Goal: Task Accomplishment & Management: Complete application form

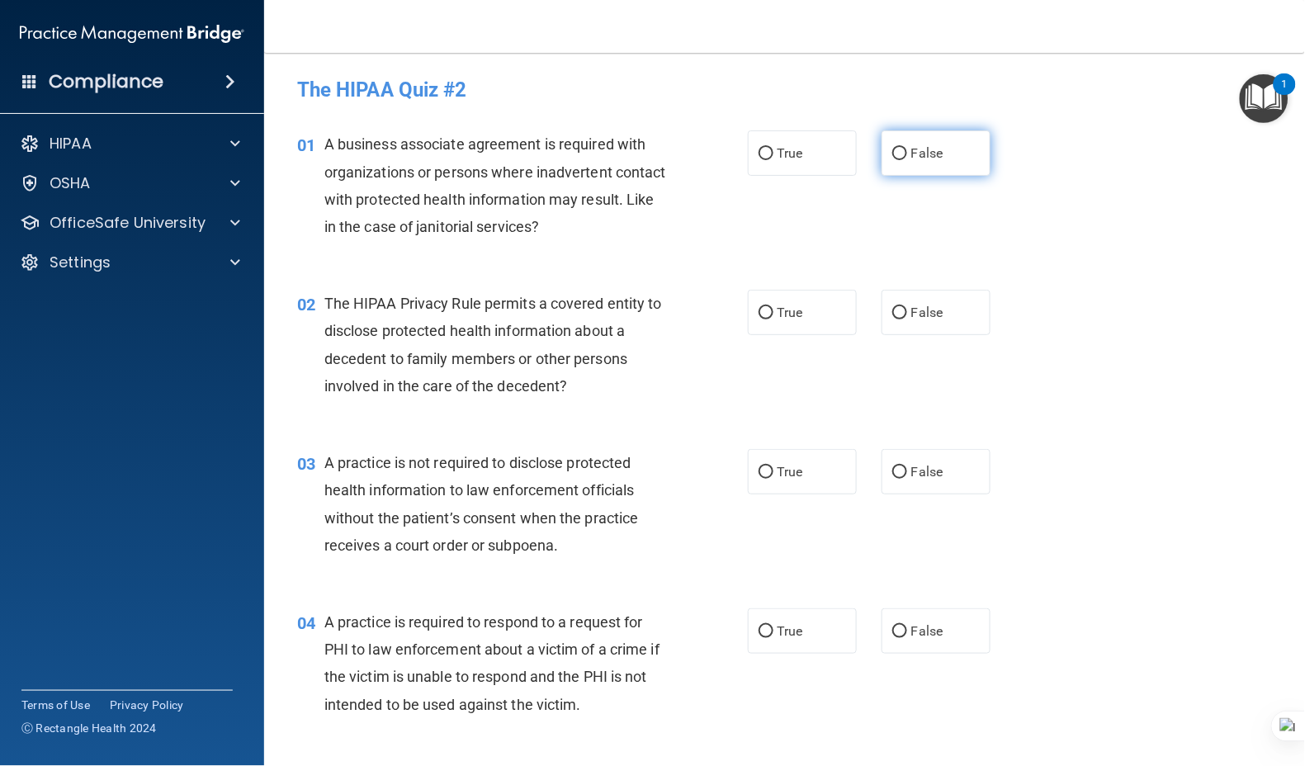
click at [894, 155] on input "False" at bounding box center [899, 154] width 15 height 12
radio input "true"
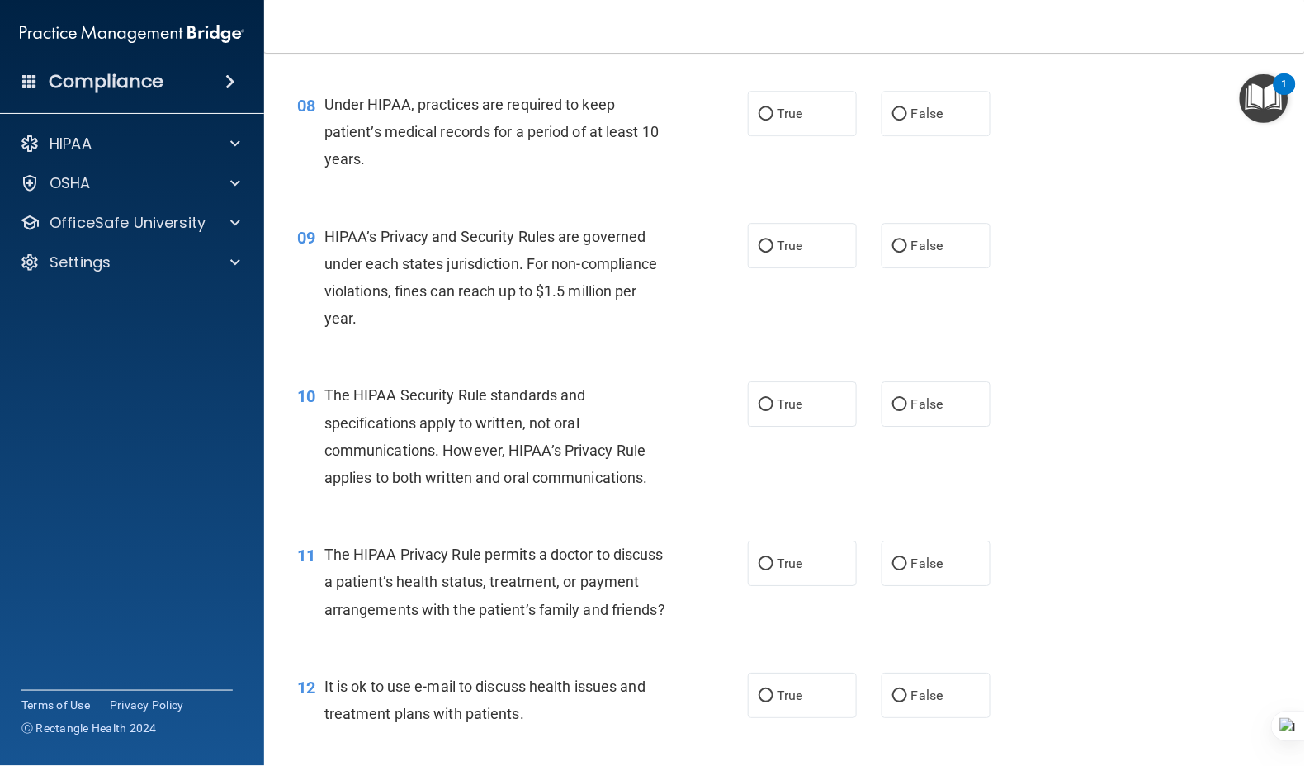
scroll to position [1100, 0]
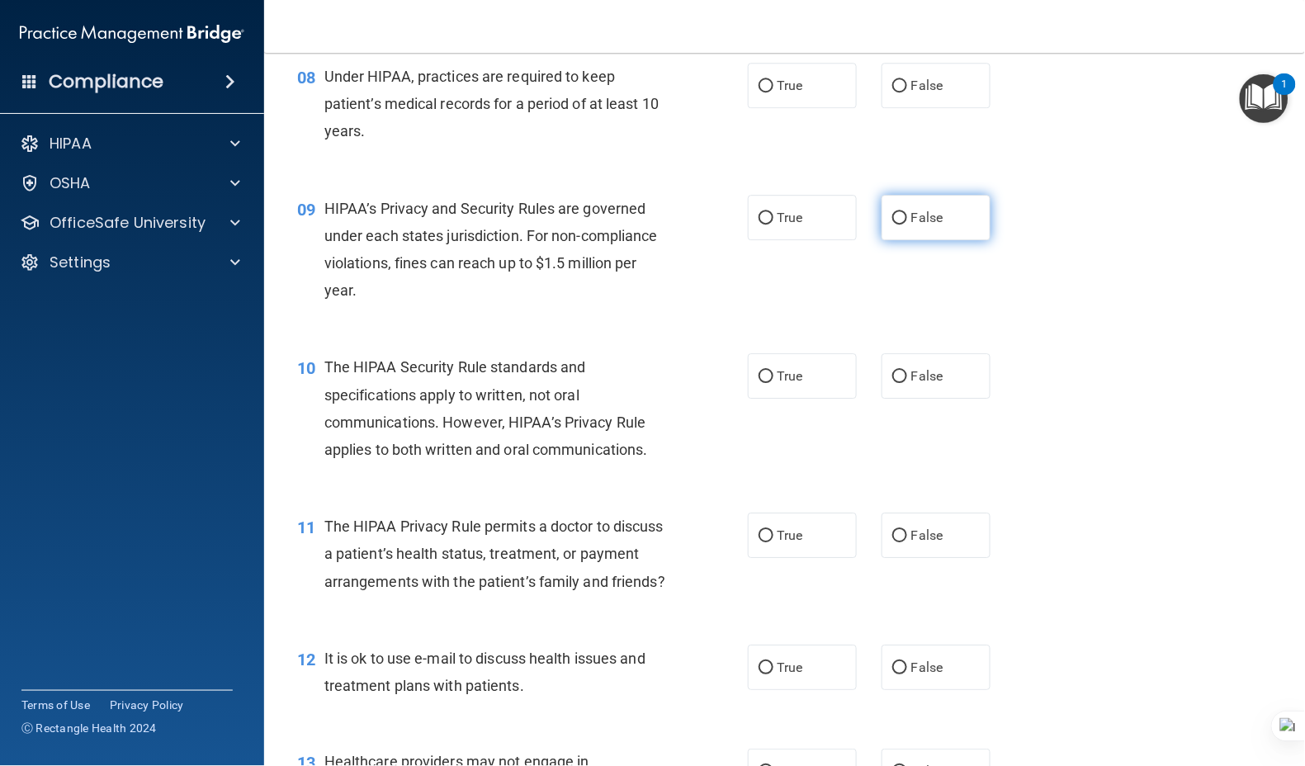
click at [912, 225] on span "False" at bounding box center [927, 218] width 32 height 16
click at [907, 224] on input "False" at bounding box center [899, 218] width 15 height 12
radio input "true"
click at [779, 384] on span "True" at bounding box center [790, 376] width 26 height 16
click at [773, 383] on input "True" at bounding box center [765, 376] width 15 height 12
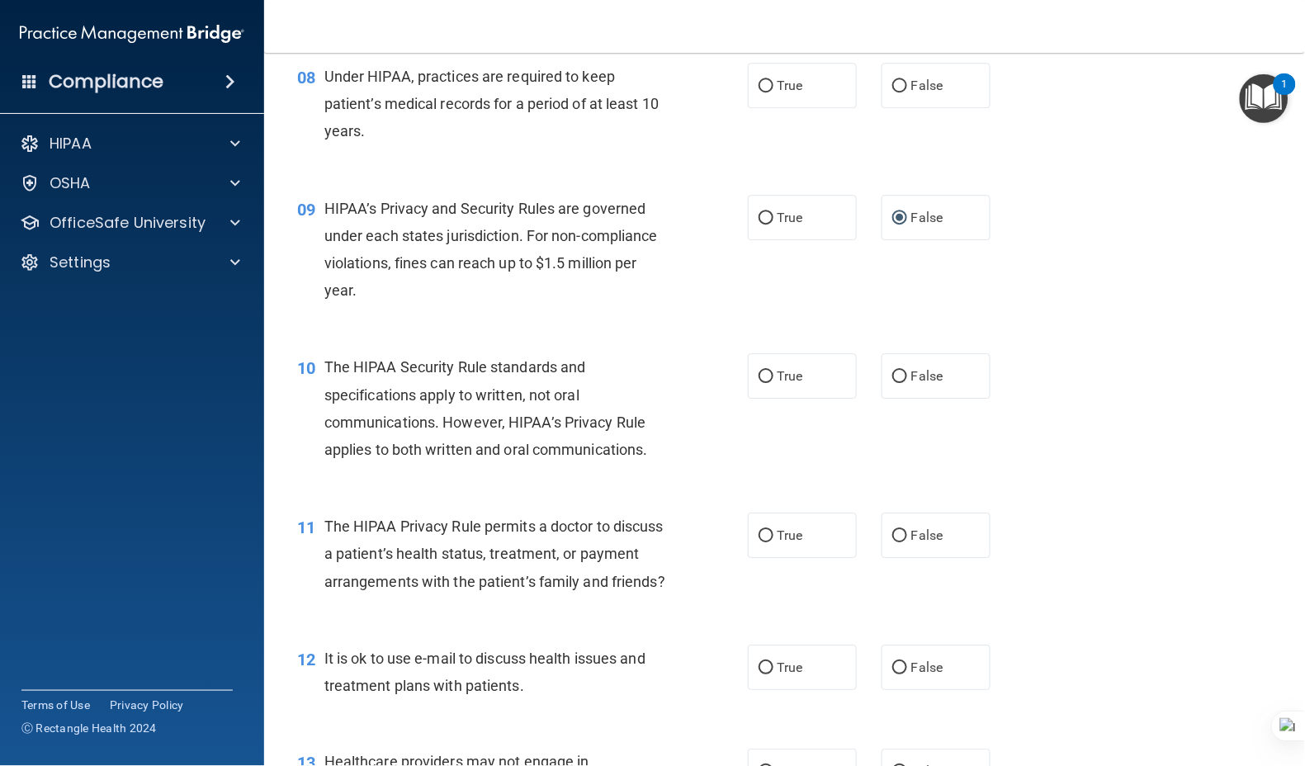
radio input "true"
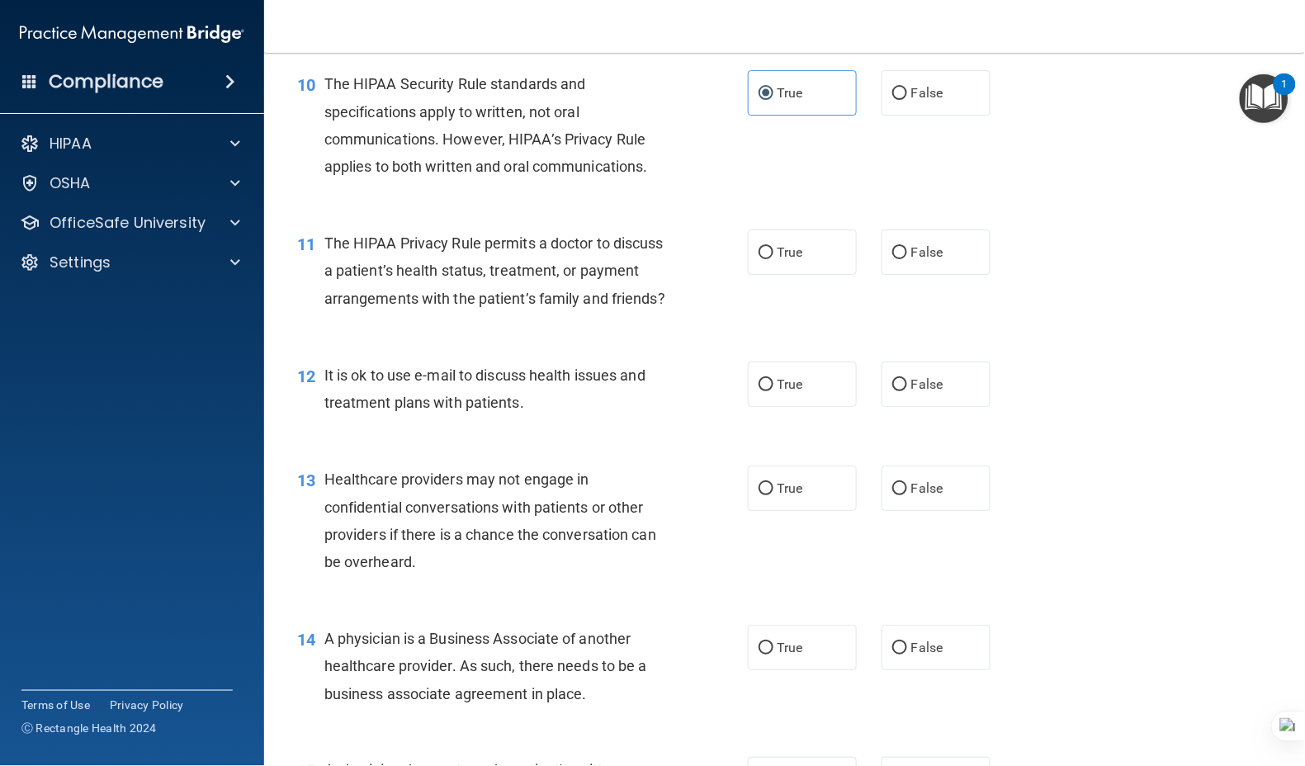
scroll to position [1430, 0]
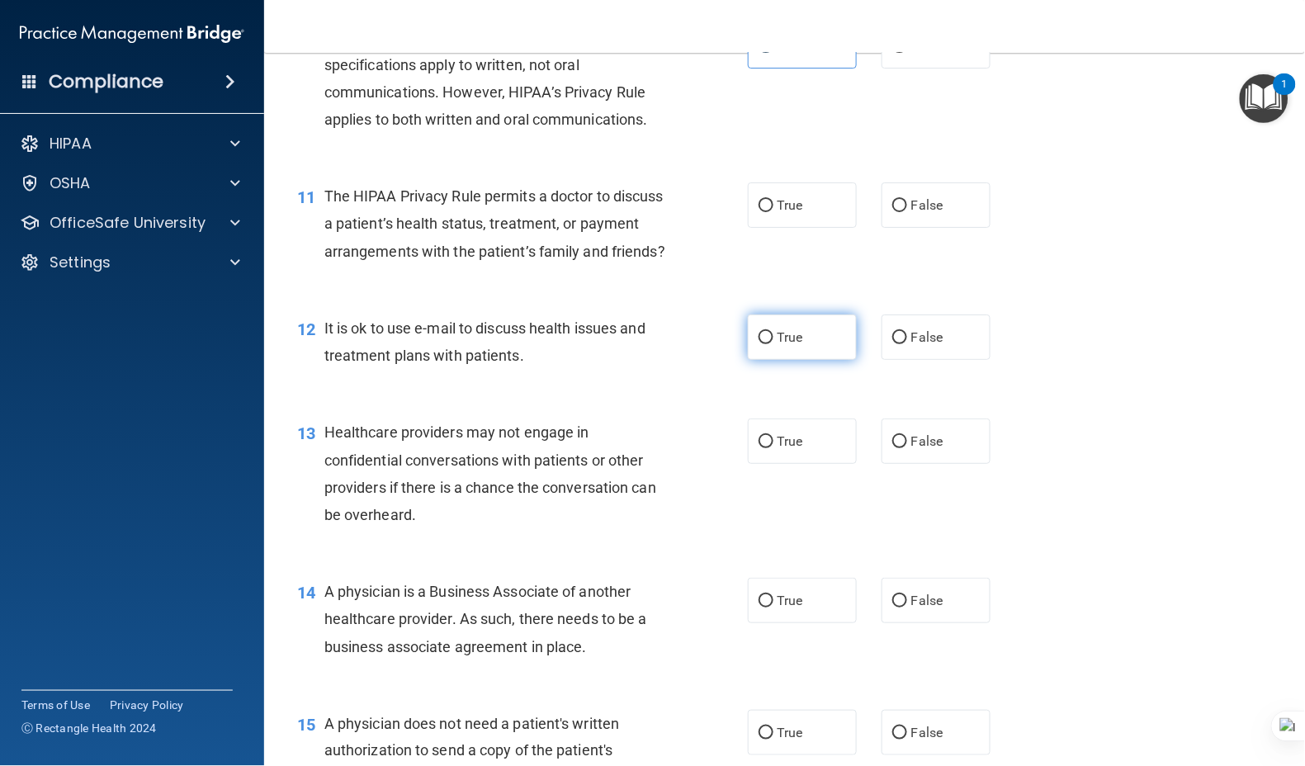
click at [792, 345] on span "True" at bounding box center [790, 337] width 26 height 16
click at [773, 344] on input "True" at bounding box center [765, 338] width 15 height 12
radio input "true"
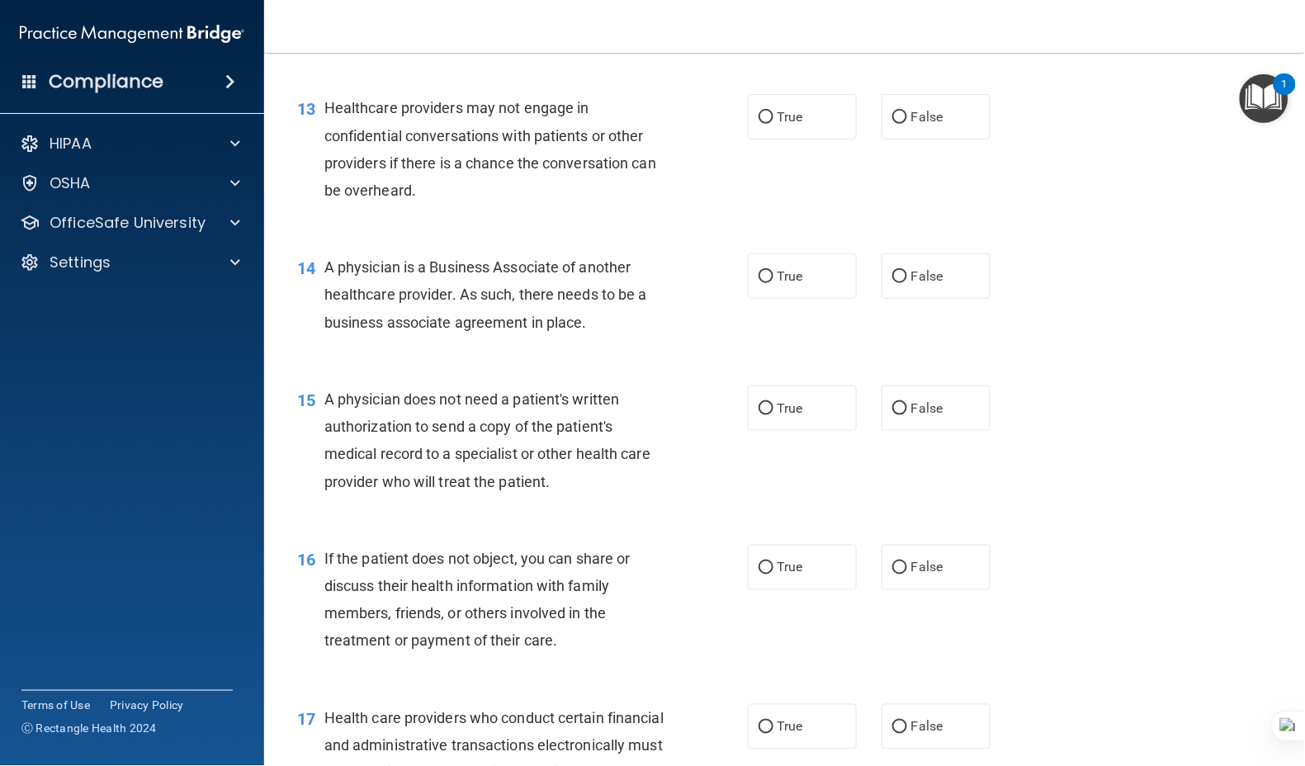
scroll to position [1760, 0]
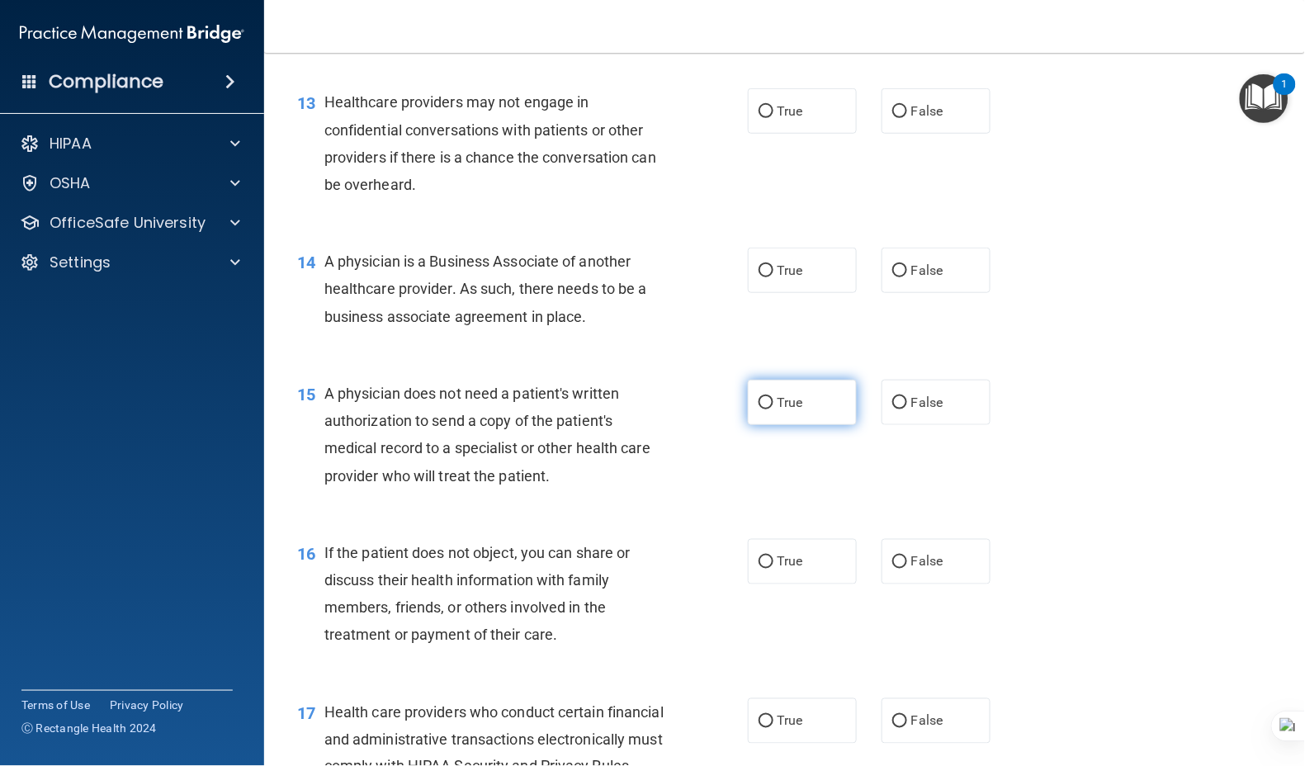
click at [786, 410] on span "True" at bounding box center [790, 402] width 26 height 16
click at [773, 409] on input "True" at bounding box center [765, 403] width 15 height 12
radio input "true"
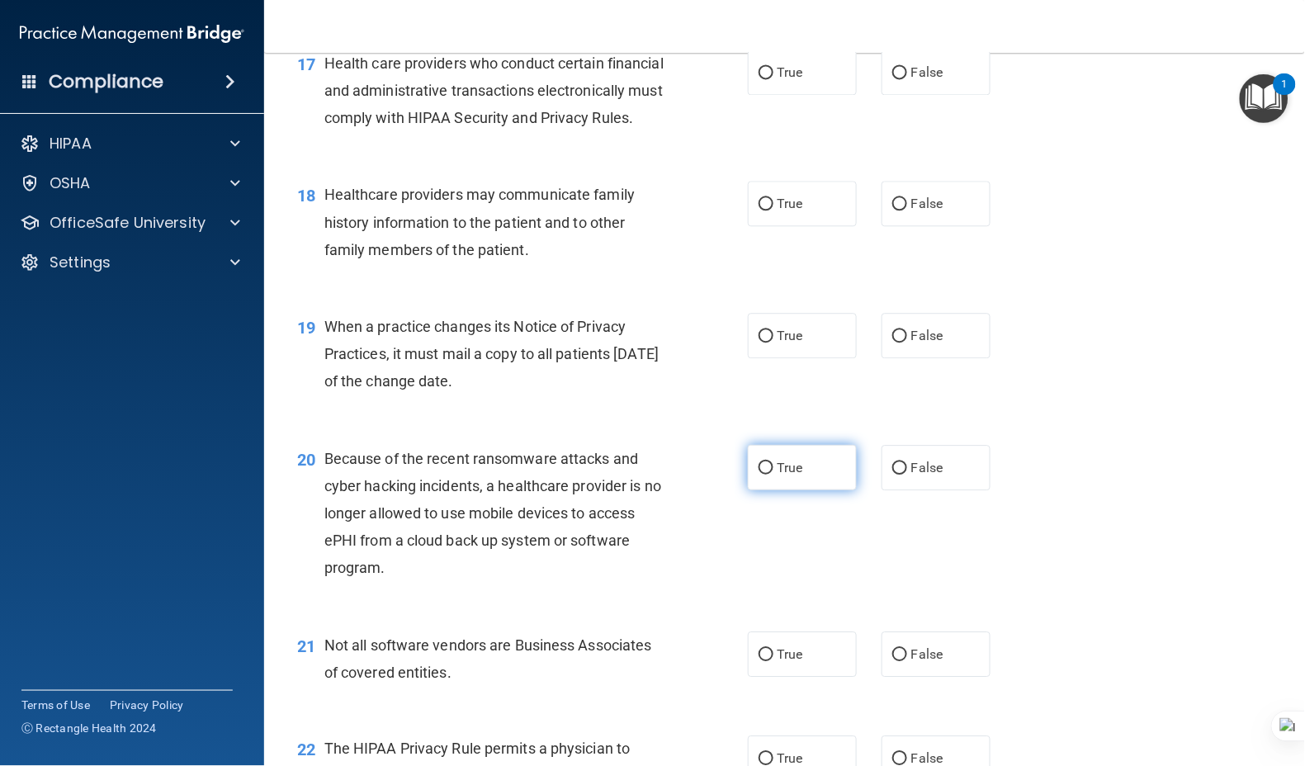
scroll to position [2420, 0]
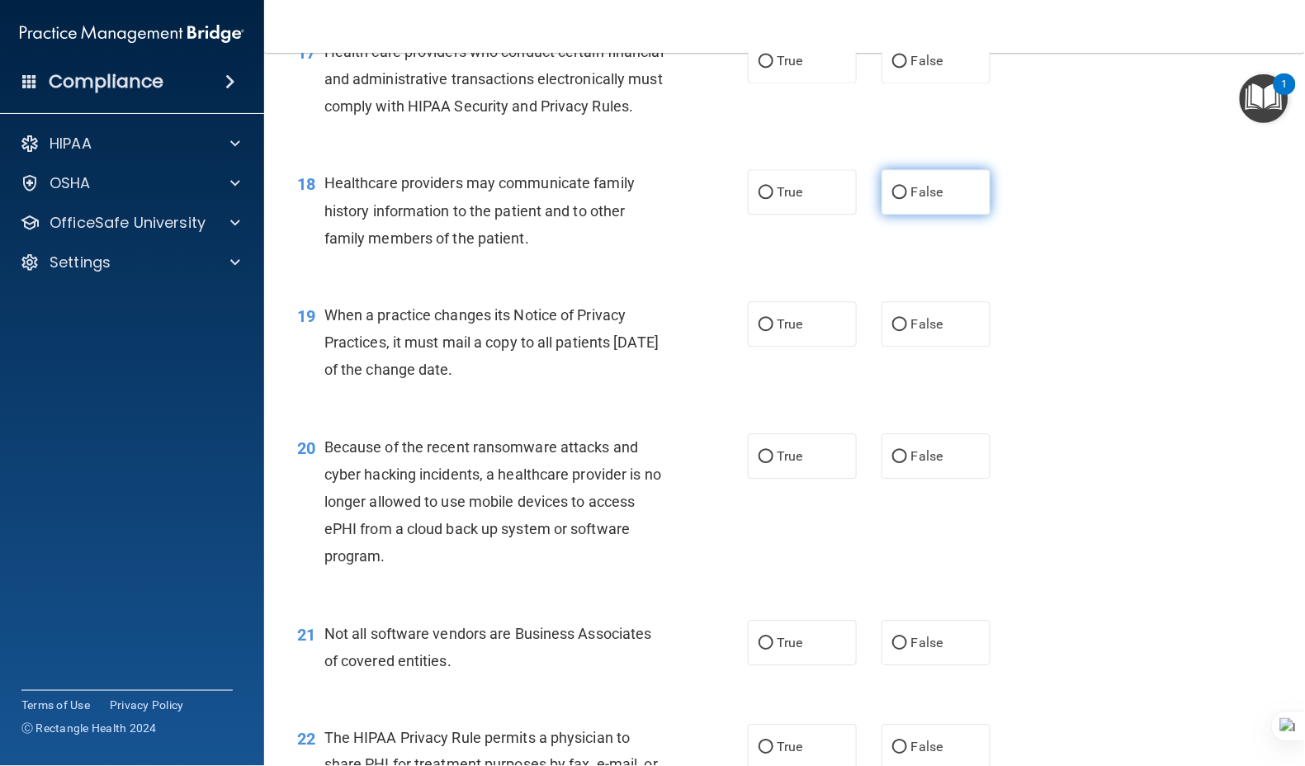
click at [911, 200] on span "False" at bounding box center [927, 192] width 32 height 16
click at [904, 199] on input "False" at bounding box center [899, 192] width 15 height 12
radio input "true"
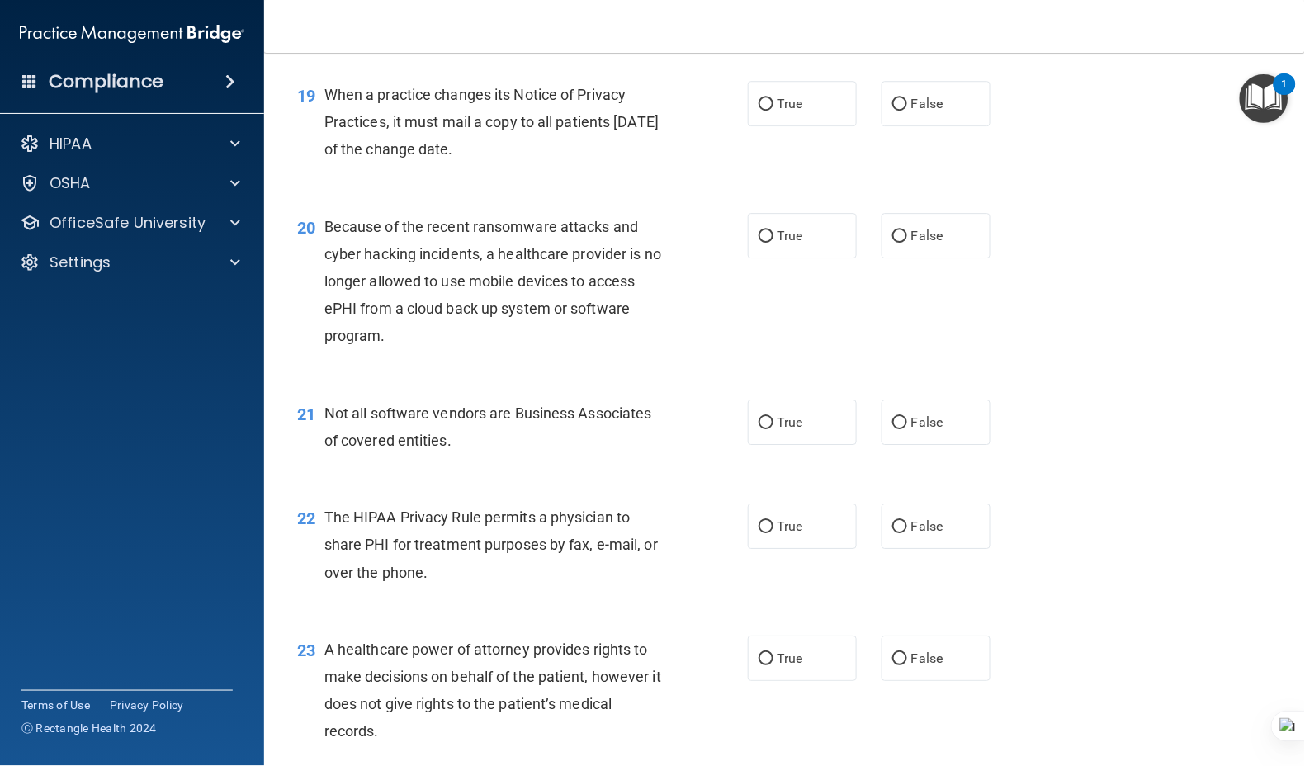
scroll to position [2750, 0]
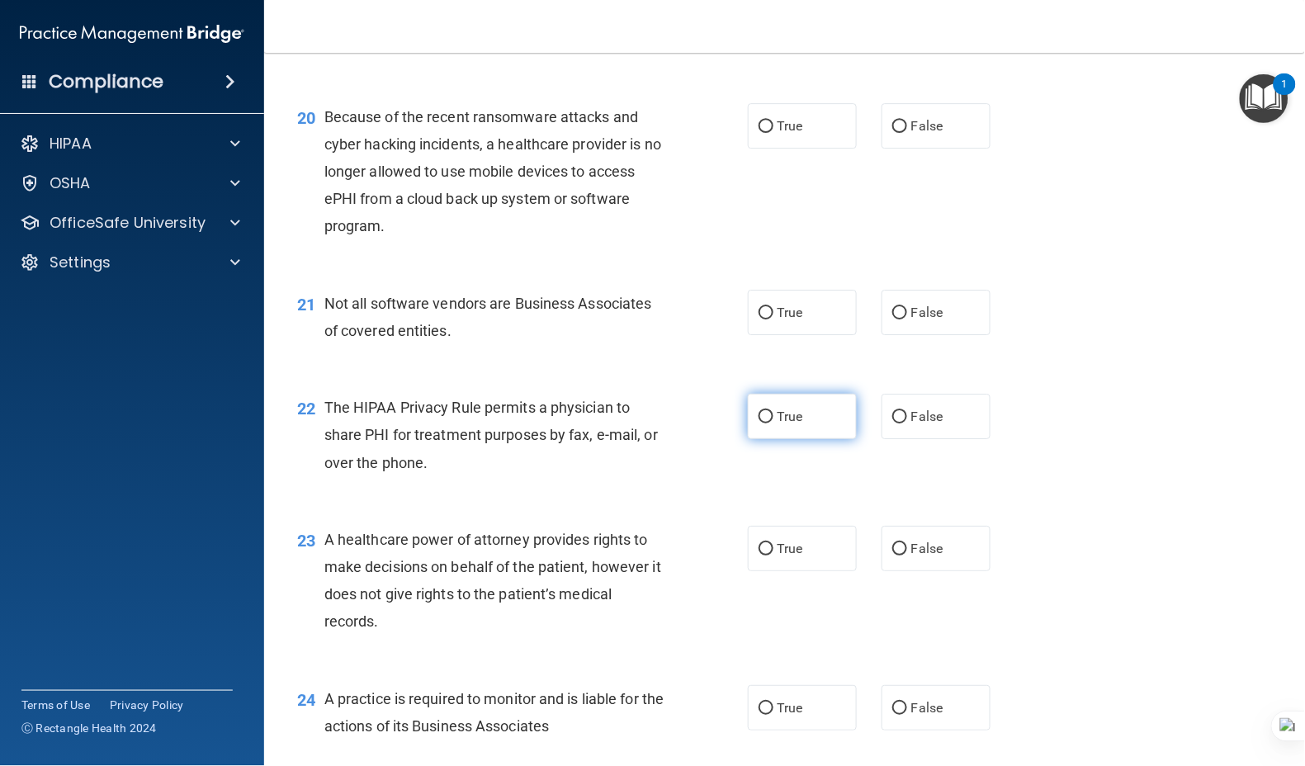
click at [780, 424] on span "True" at bounding box center [790, 416] width 26 height 16
click at [773, 423] on input "True" at bounding box center [765, 417] width 15 height 12
radio input "true"
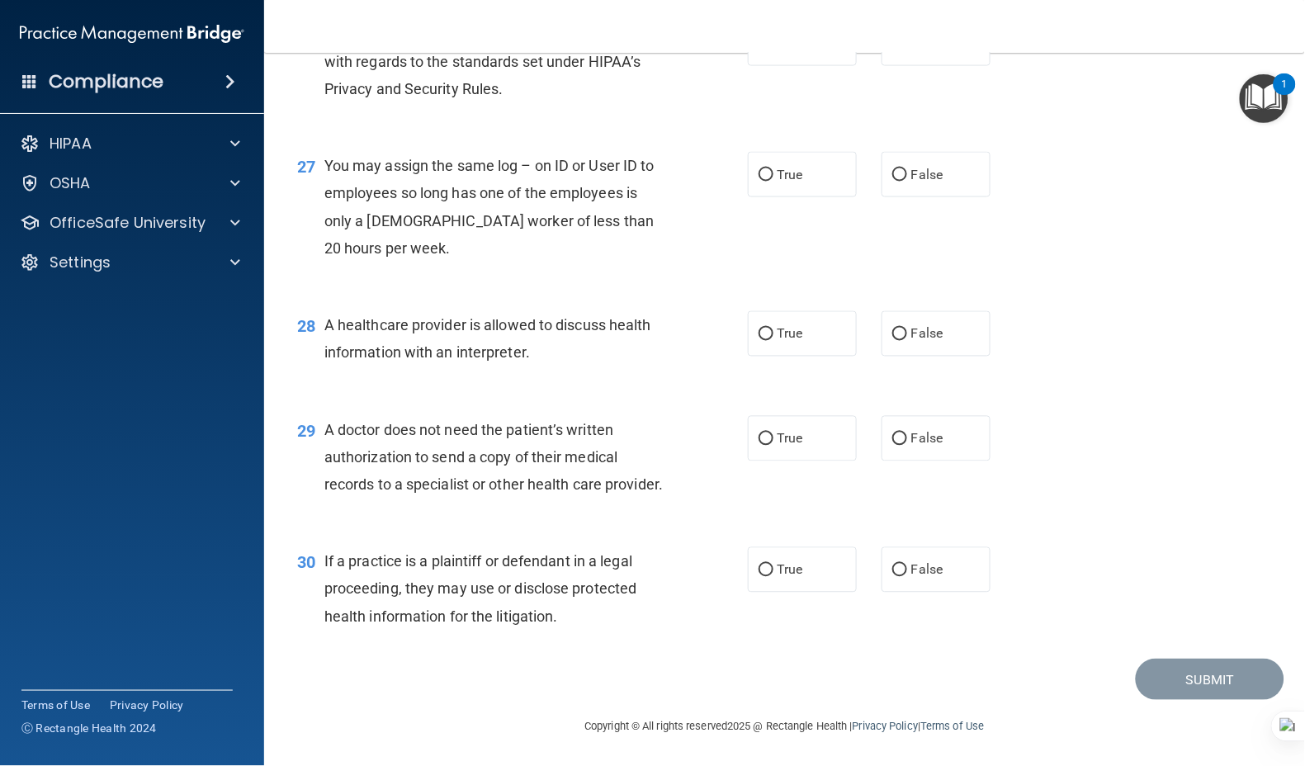
scroll to position [3732, 0]
click at [781, 431] on span "True" at bounding box center [790, 439] width 26 height 16
click at [773, 433] on input "True" at bounding box center [765, 439] width 15 height 12
radio input "true"
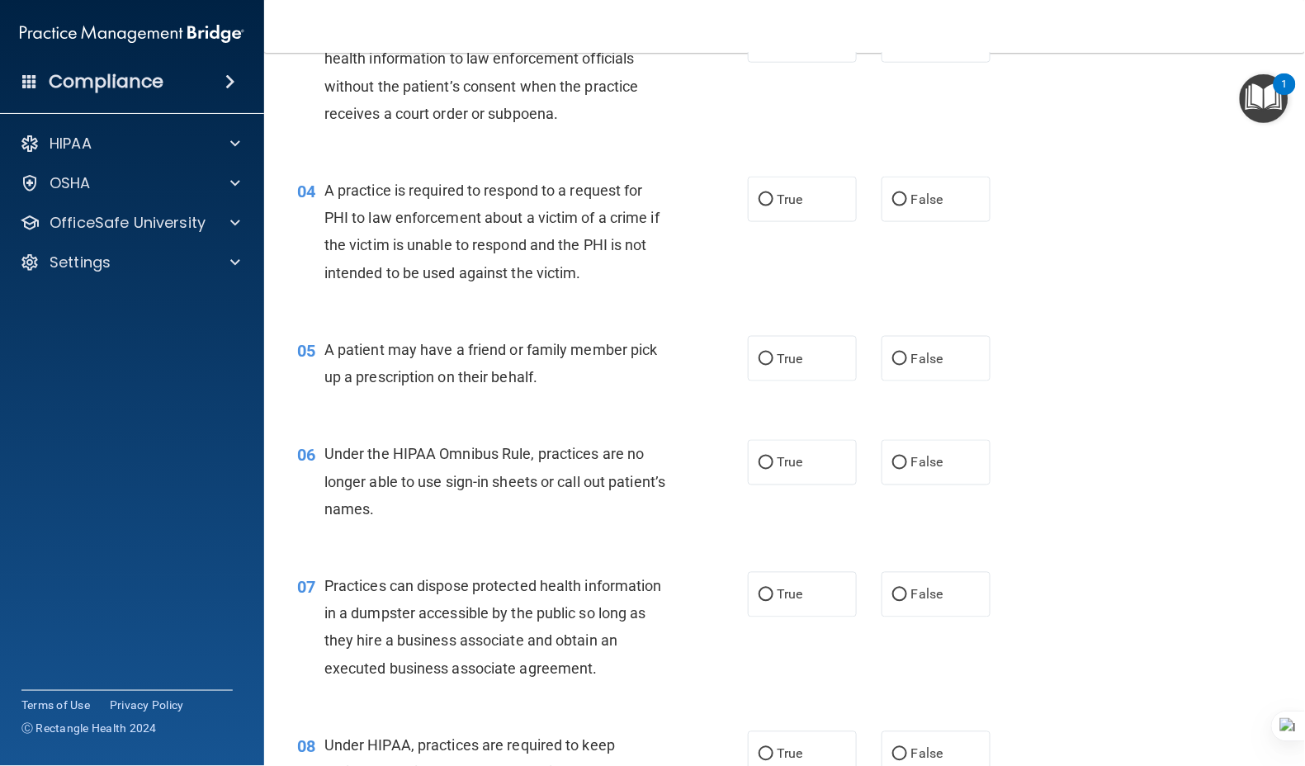
scroll to position [0, 0]
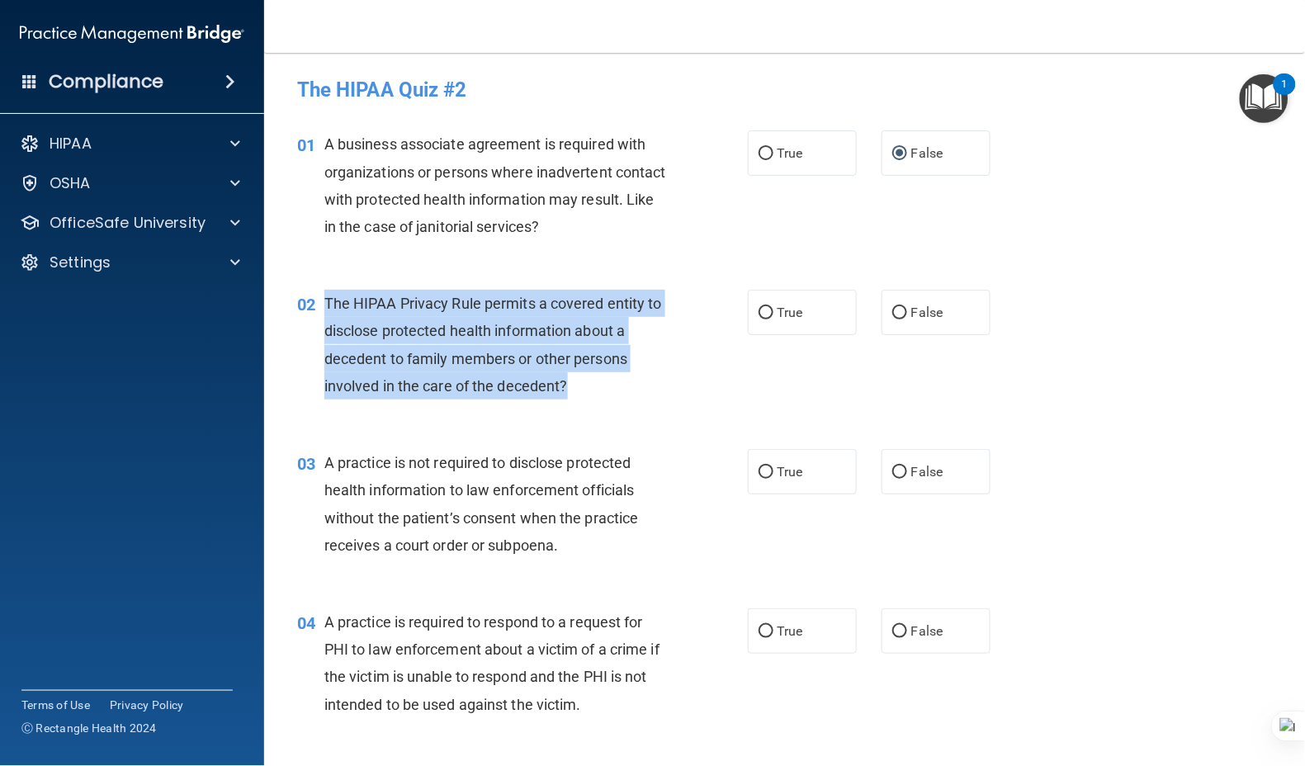
drag, startPoint x: 498, startPoint y: 375, endPoint x: 323, endPoint y: 305, distance: 188.2
click at [324, 305] on div "The HIPAA Privacy Rule permits a covered entity to disclose protected health in…" at bounding box center [502, 345] width 356 height 110
copy span "The HIPAA Privacy Rule permits a covered entity to disclose protected health in…"
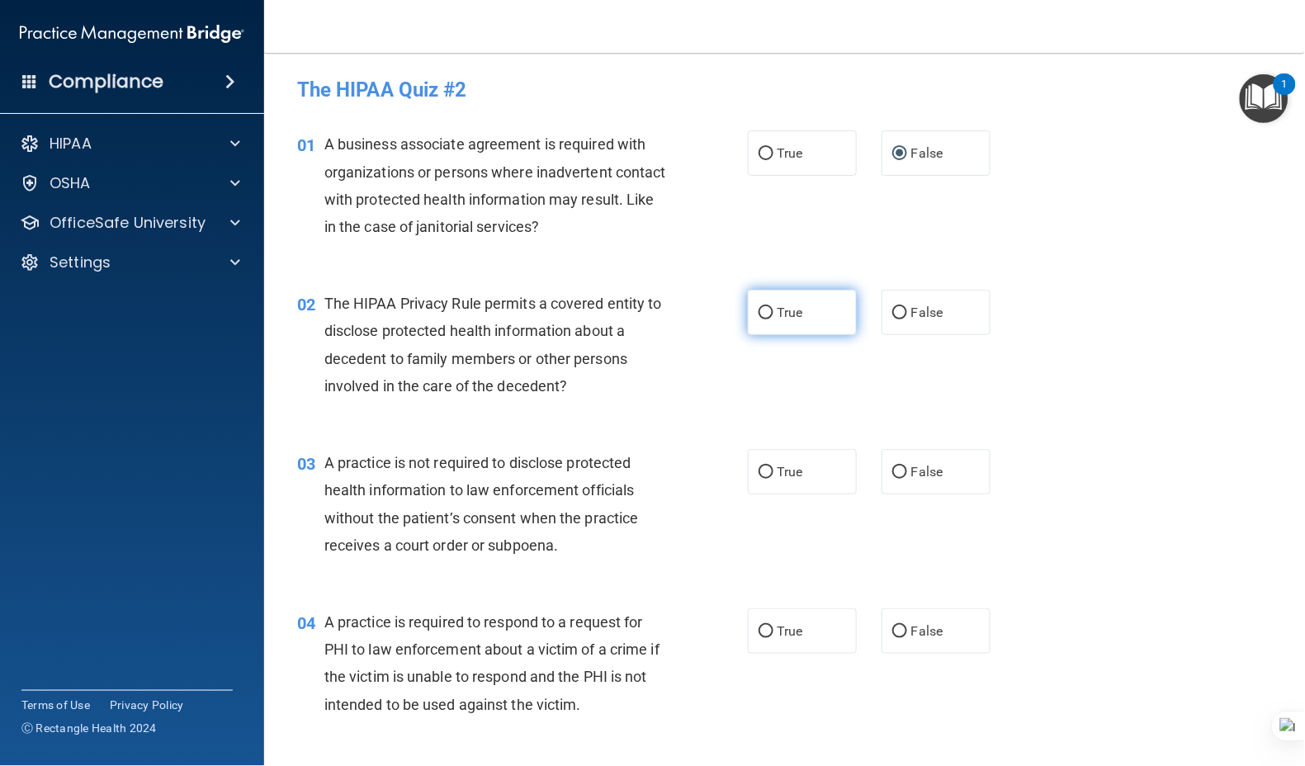
click at [777, 318] on span "True" at bounding box center [790, 312] width 26 height 16
click at [773, 318] on input "True" at bounding box center [765, 313] width 15 height 12
radio input "true"
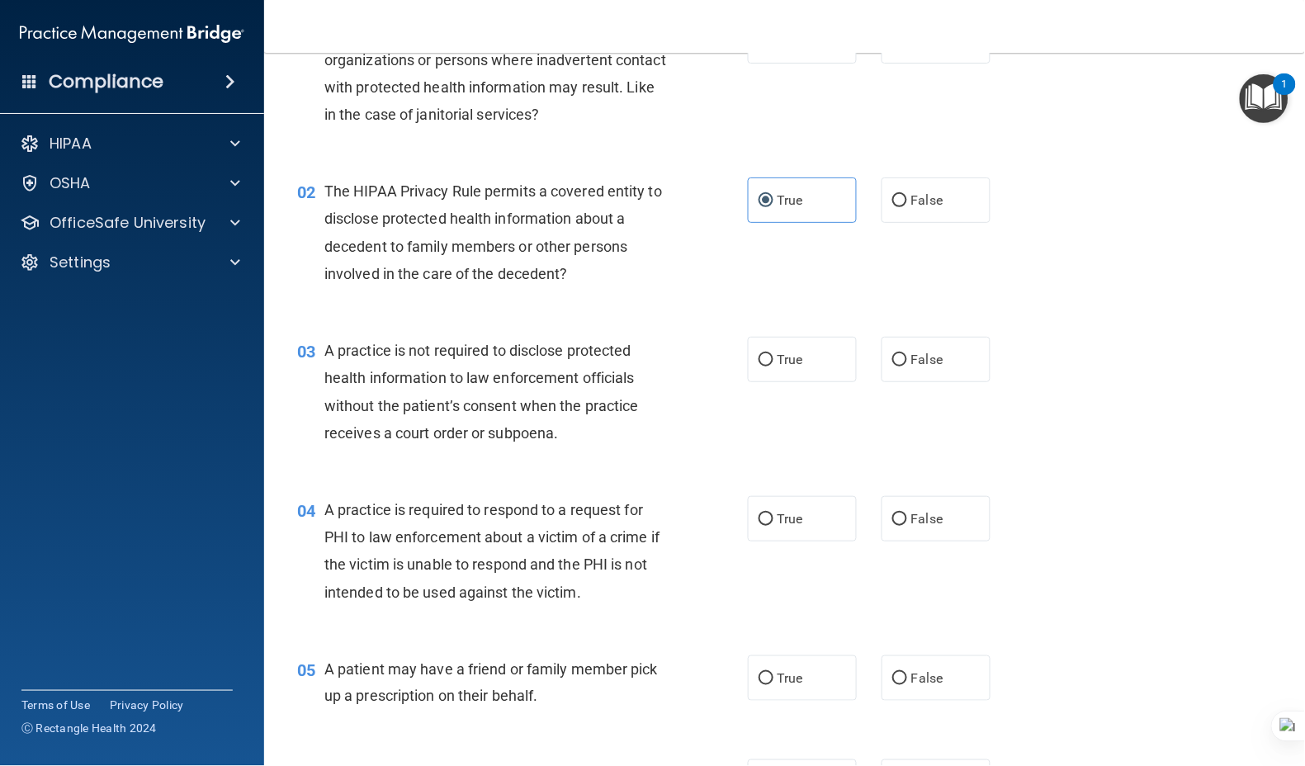
scroll to position [219, 0]
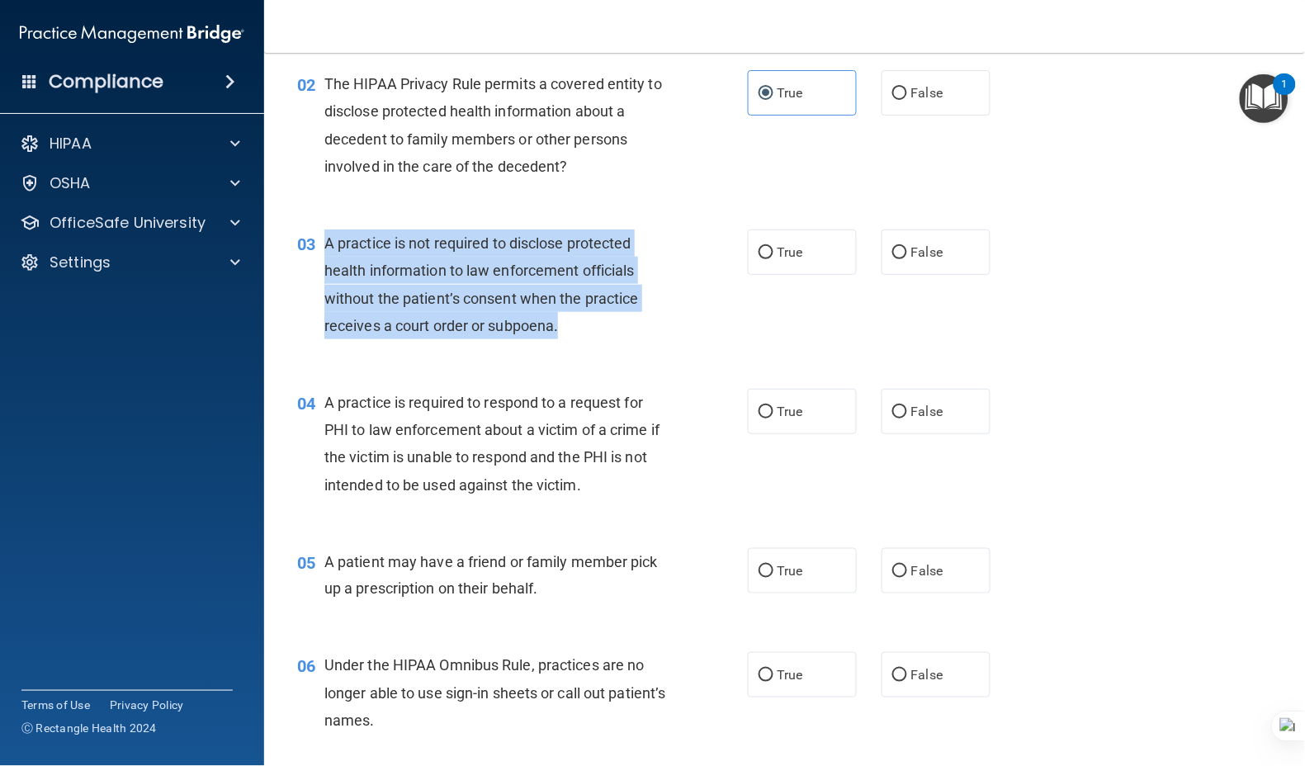
drag, startPoint x: 553, startPoint y: 321, endPoint x: 313, endPoint y: 236, distance: 254.7
click at [313, 236] on div "03 A practice is not required to disclose protected health information to law e…" at bounding box center [522, 288] width 500 height 118
copy div "A practice is not required to disclose protected health information to law enfo…"
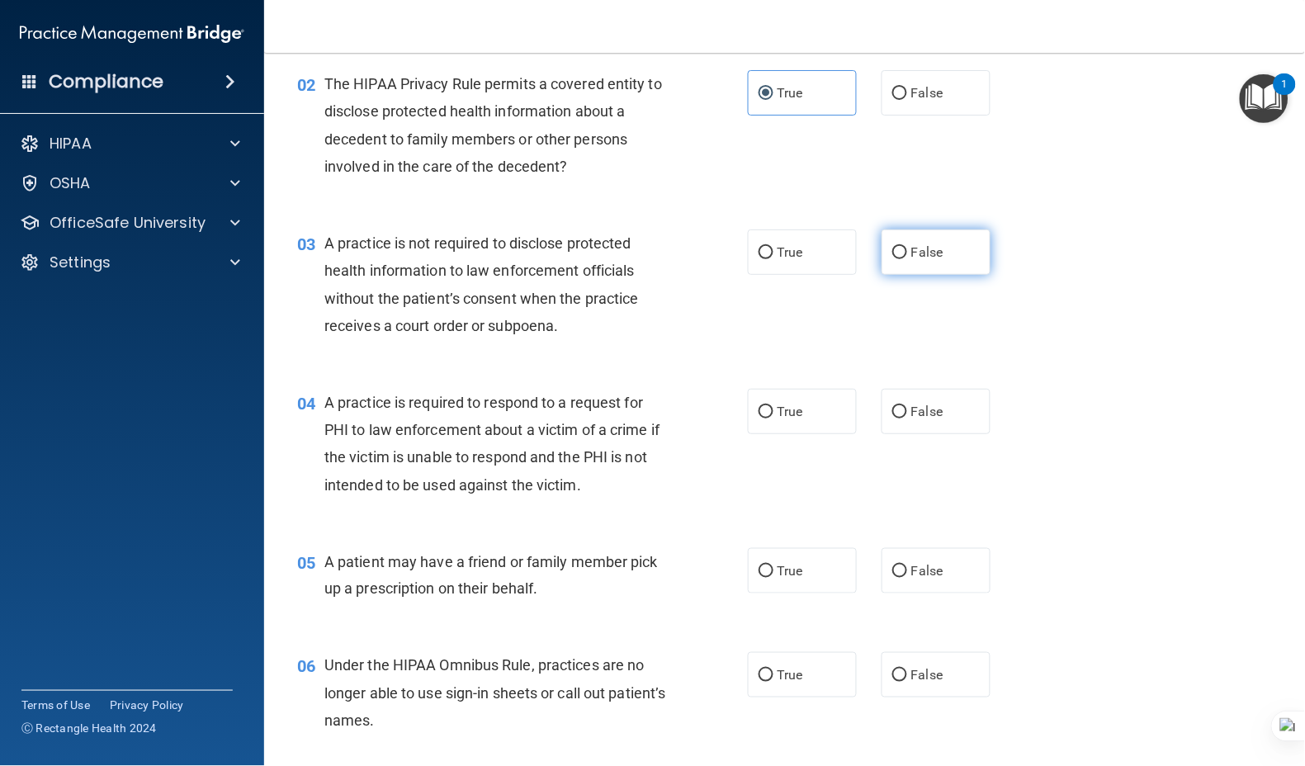
click at [894, 243] on label "False" at bounding box center [935, 251] width 109 height 45
click at [894, 247] on input "False" at bounding box center [899, 253] width 15 height 12
radio input "true"
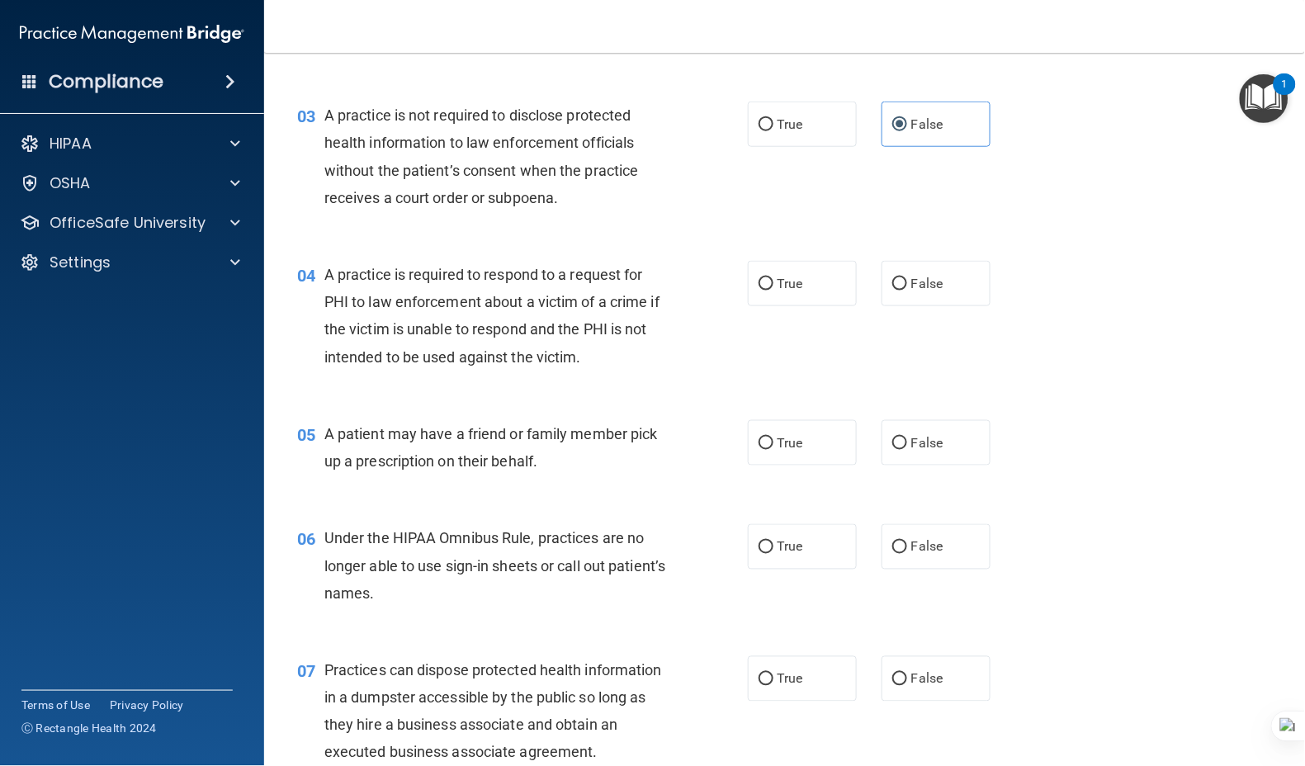
scroll to position [440, 0]
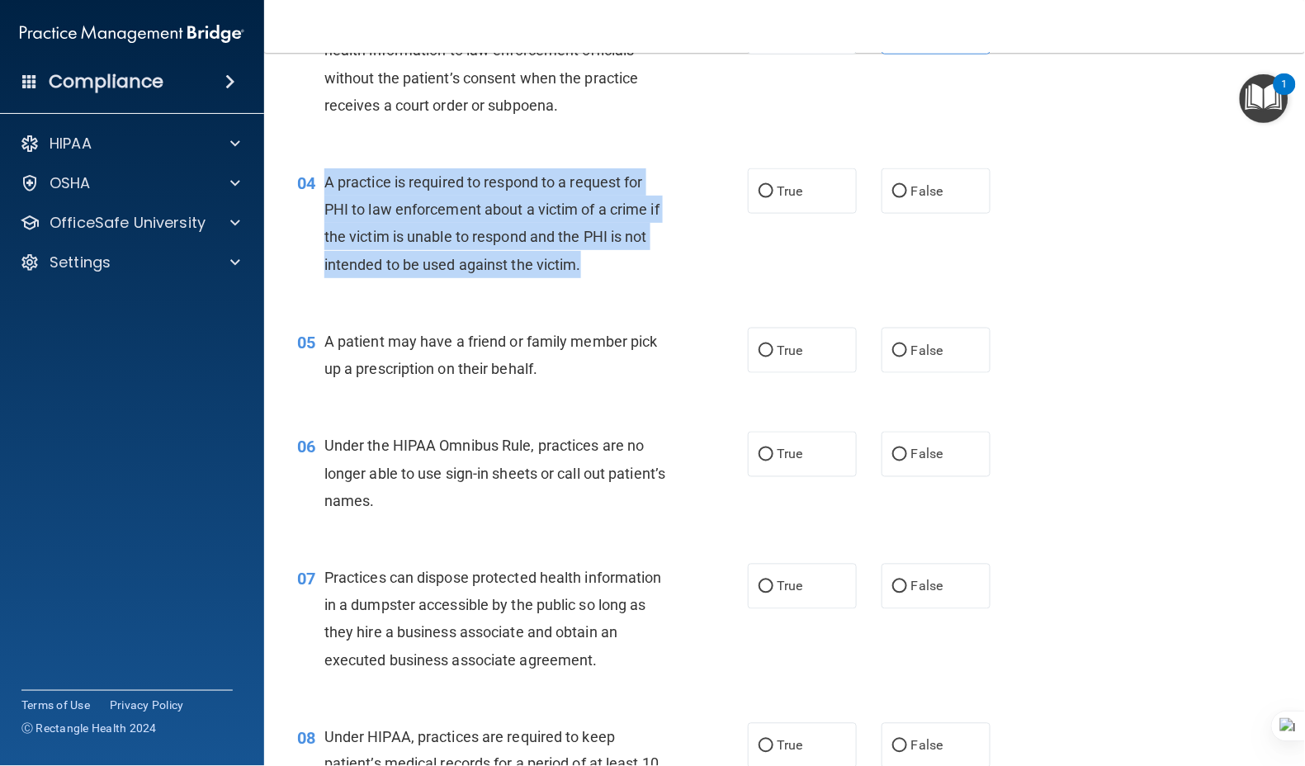
drag, startPoint x: 583, startPoint y: 243, endPoint x: 323, endPoint y: 183, distance: 266.0
click at [324, 183] on div "A practice is required to respond to a request for PHI to law enforcement about…" at bounding box center [502, 223] width 356 height 110
copy span "A practice is required to respond to a request for PHI to law enforcement about…"
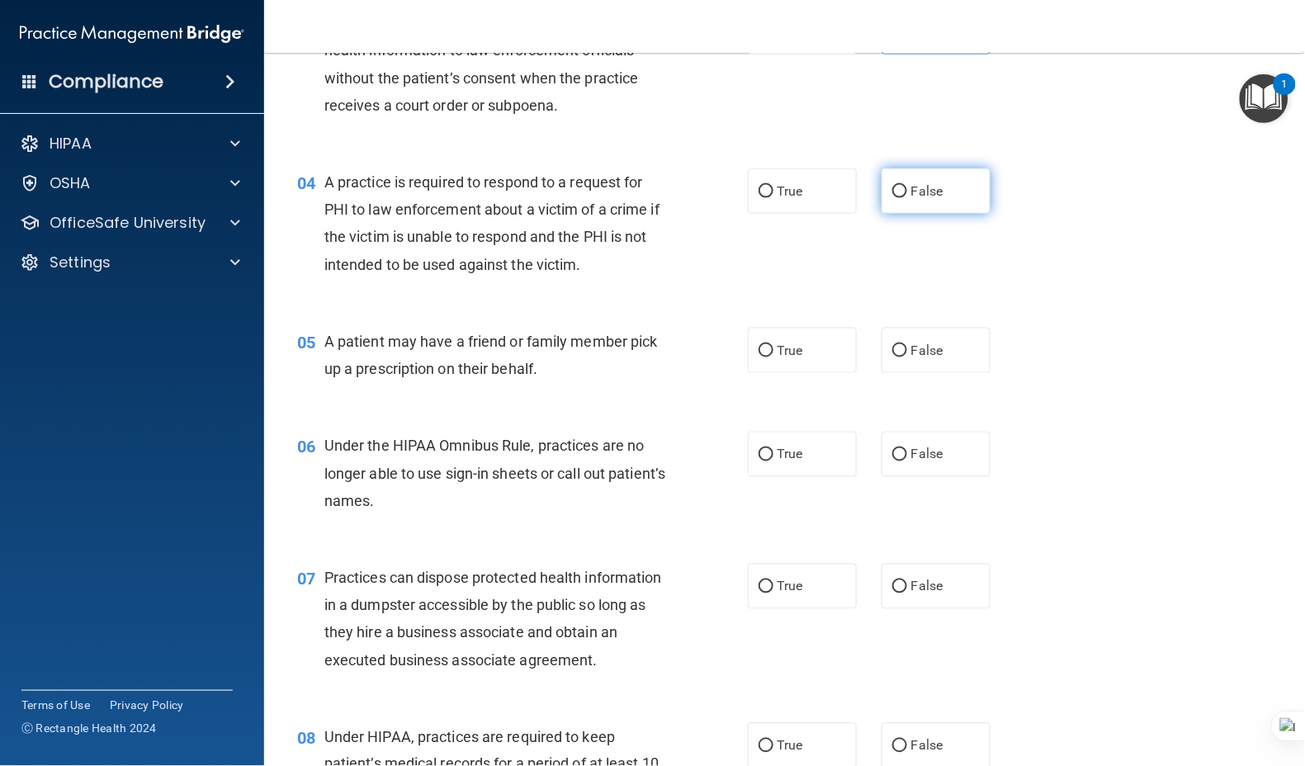
click at [911, 190] on span "False" at bounding box center [927, 191] width 32 height 16
click at [904, 190] on input "False" at bounding box center [899, 192] width 15 height 12
radio input "true"
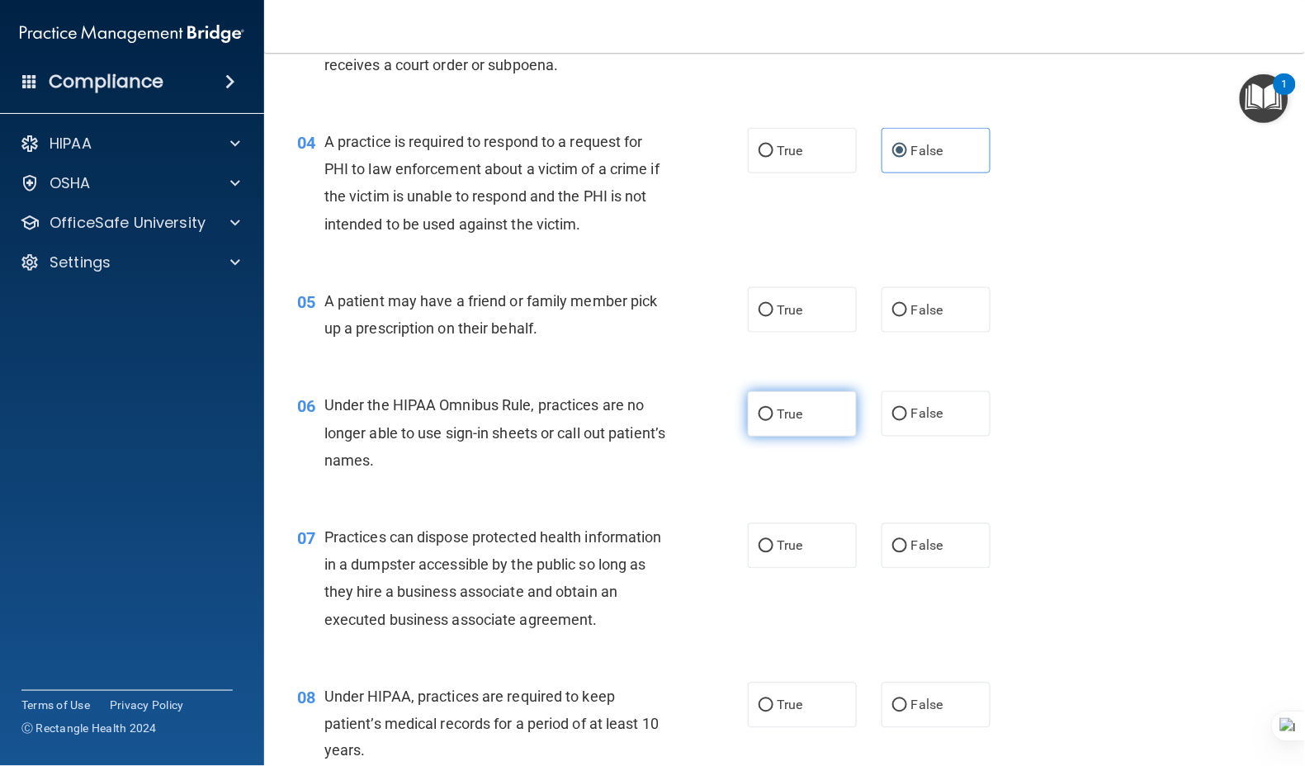
scroll to position [550, 0]
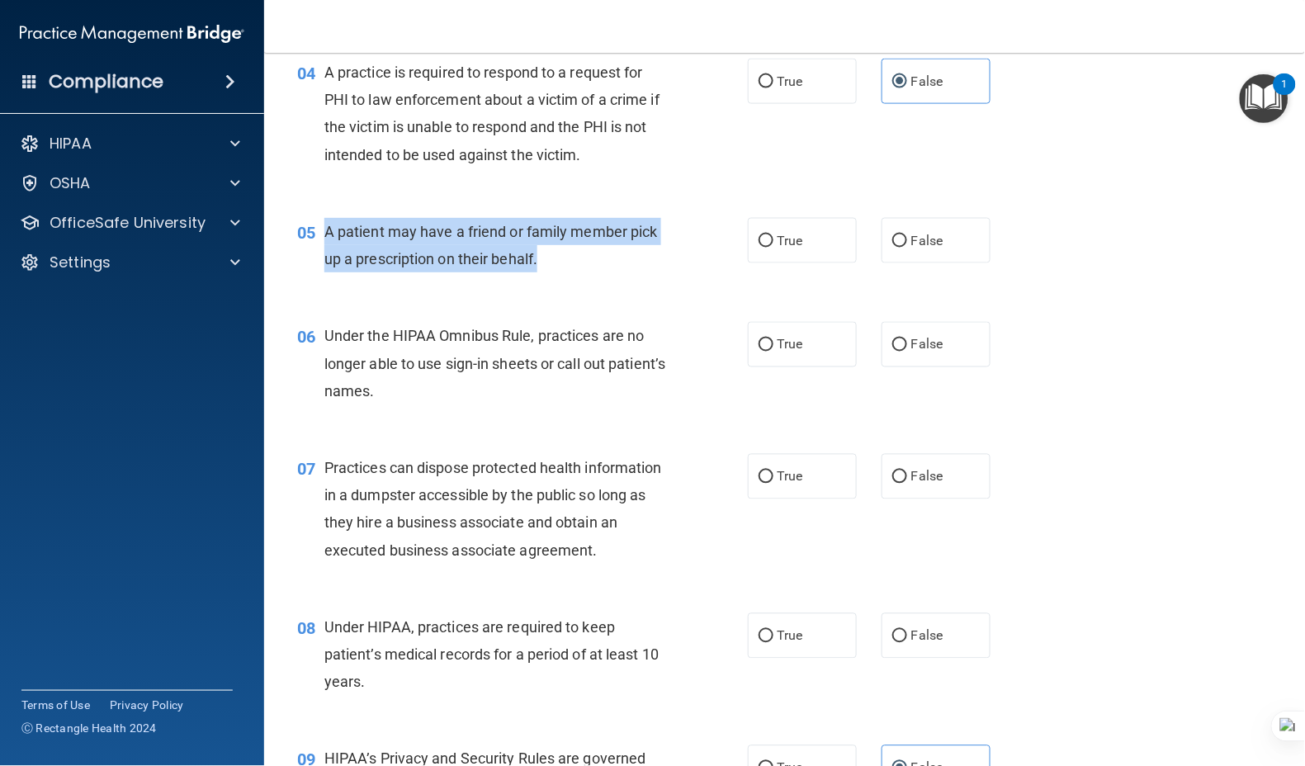
drag, startPoint x: 443, startPoint y: 247, endPoint x: 323, endPoint y: 229, distance: 121.0
click at [324, 229] on div "A patient may have a friend or family member pick up a prescription on their be…" at bounding box center [502, 245] width 356 height 54
copy span "A patient may have a friend or family member pick up a prescription on their be…"
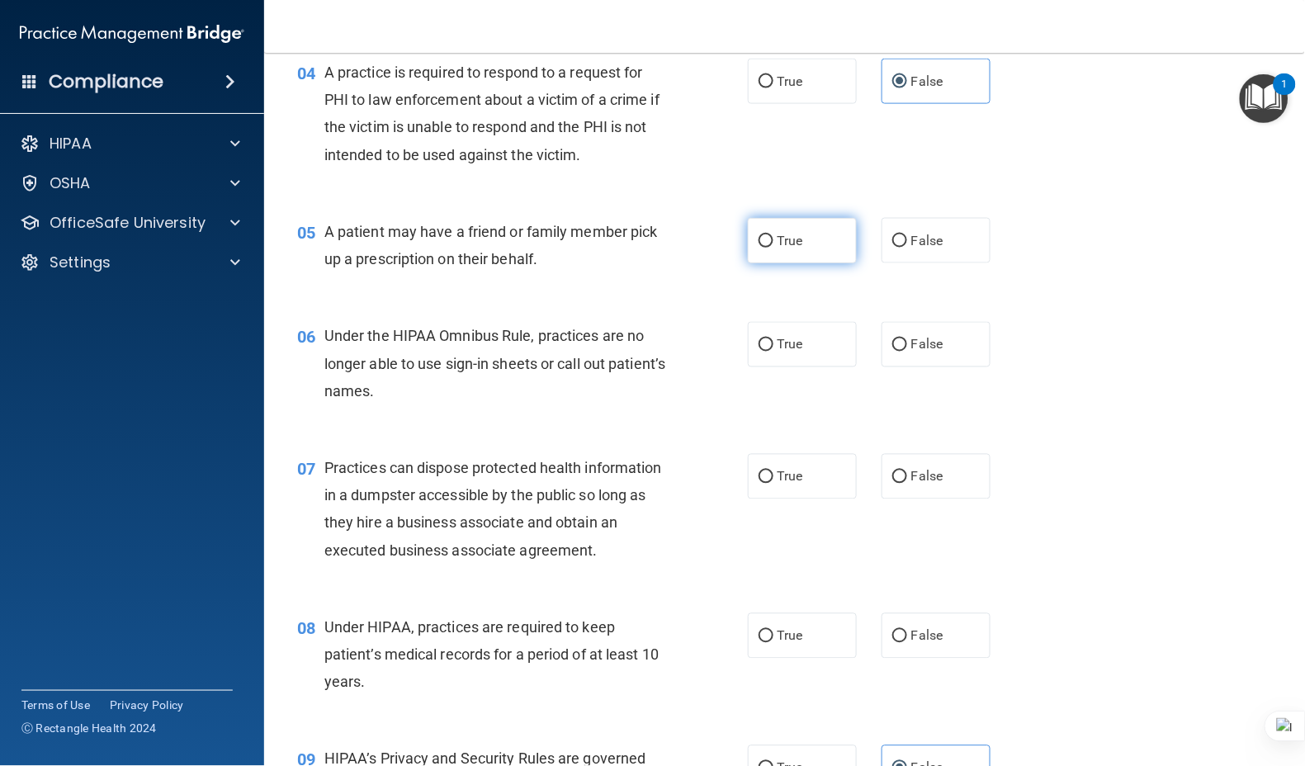
click at [808, 242] on label "True" at bounding box center [802, 240] width 109 height 45
click at [773, 242] on input "True" at bounding box center [765, 241] width 15 height 12
radio input "true"
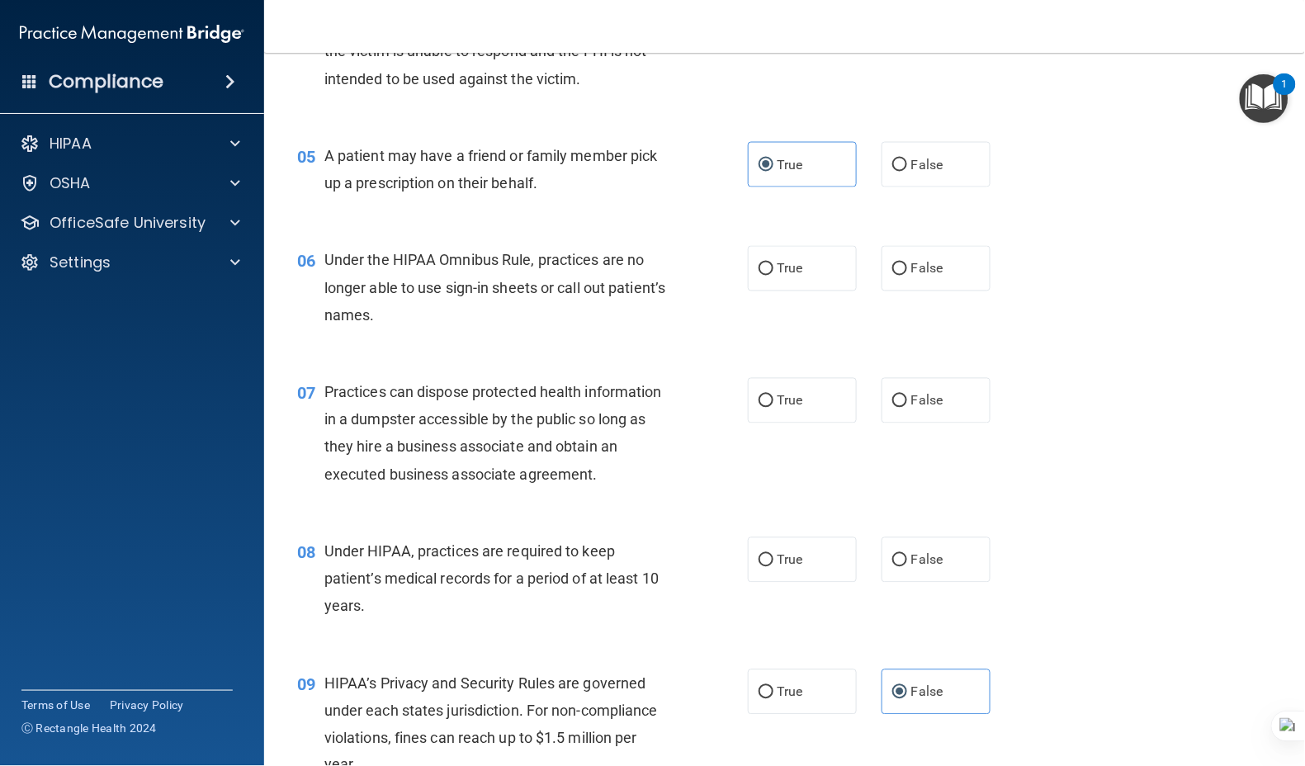
scroll to position [660, 0]
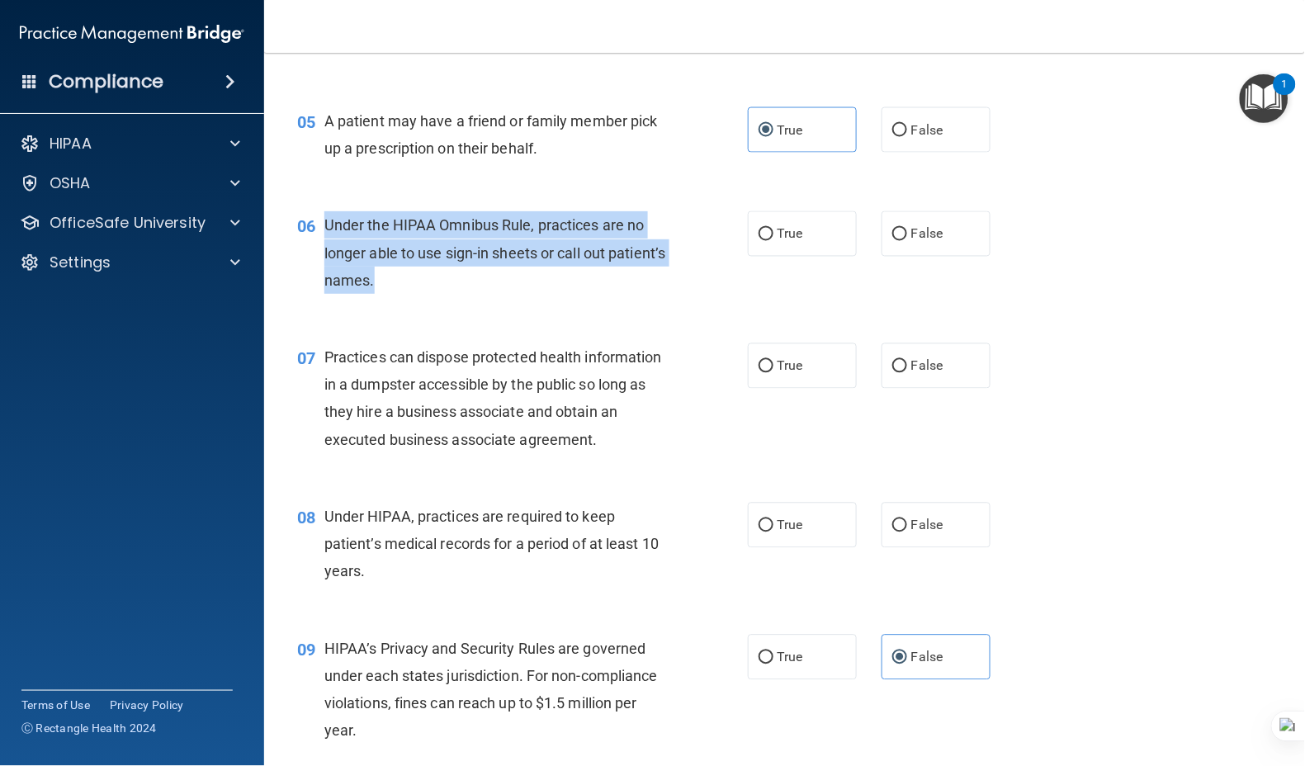
drag, startPoint x: 451, startPoint y: 277, endPoint x: 319, endPoint y: 219, distance: 143.7
click at [319, 219] on div "06 Under the HIPAA Omnibus Rule, practices are no longer able to use sign-in sh…" at bounding box center [522, 256] width 500 height 91
copy div "Under the HIPAA Omnibus Rule, practices are no longer able to use sign-in sheet…"
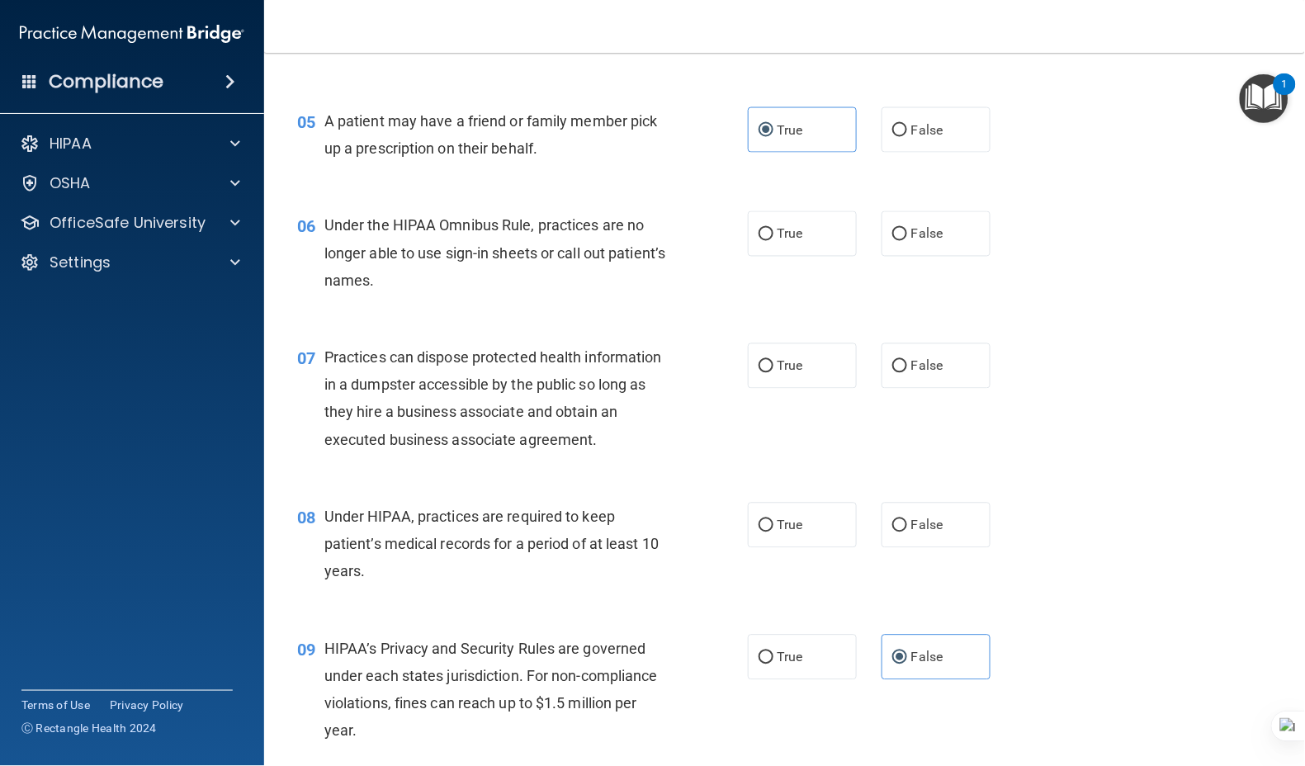
click at [911, 238] on span "False" at bounding box center [927, 234] width 32 height 16
click at [901, 238] on input "False" at bounding box center [899, 235] width 15 height 12
radio input "true"
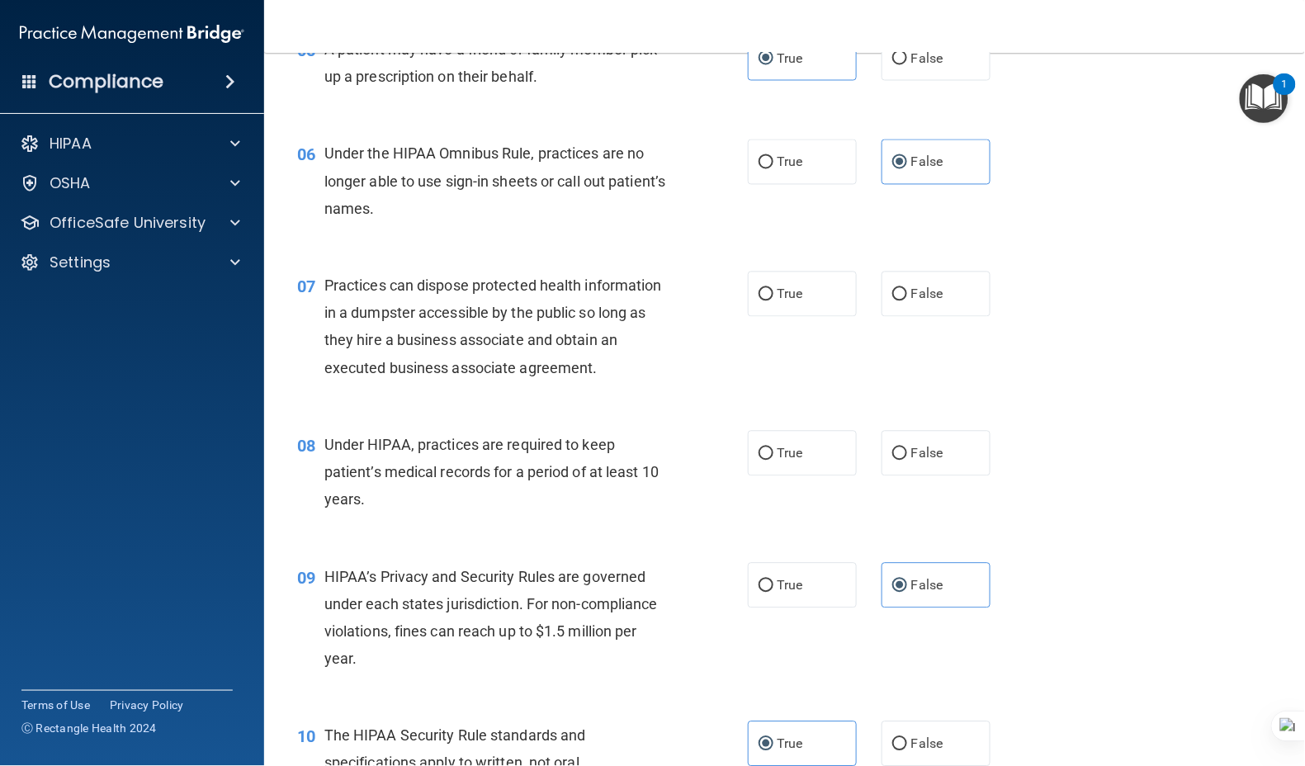
scroll to position [770, 0]
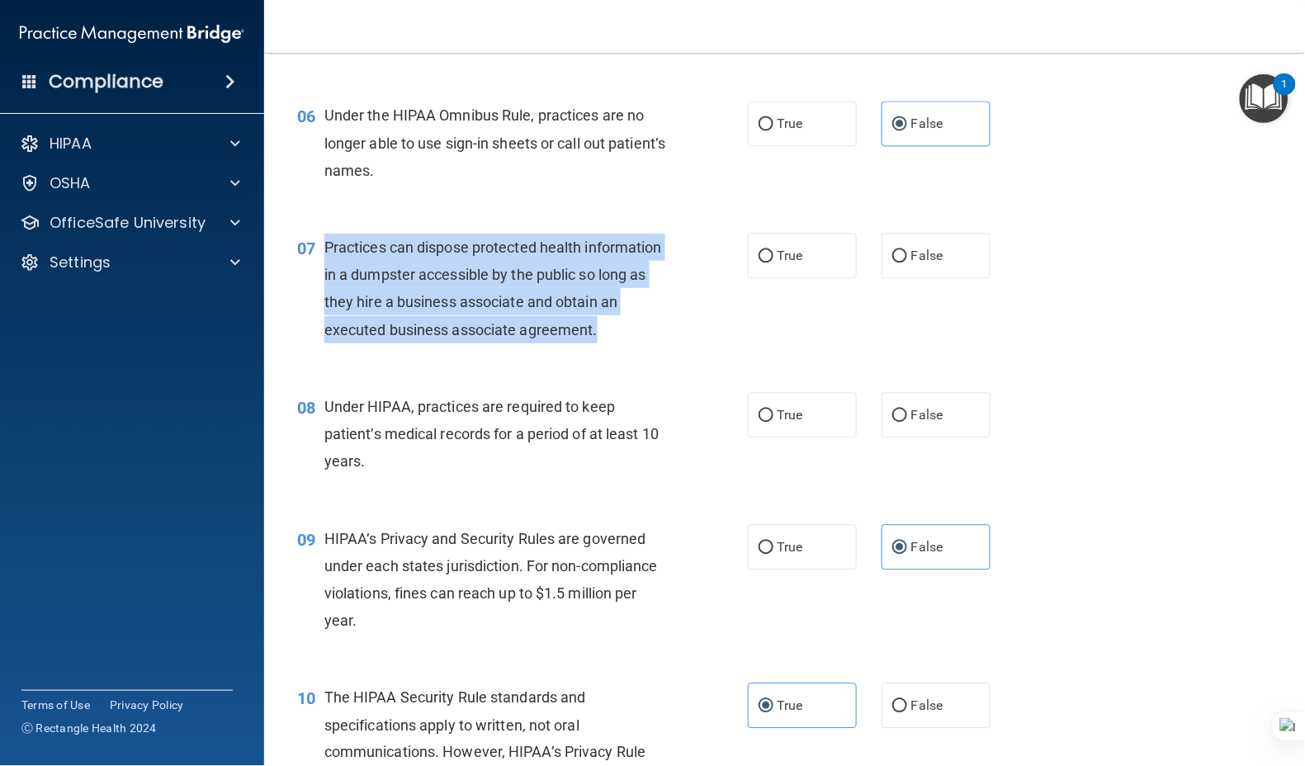
drag, startPoint x: 399, startPoint y: 326, endPoint x: 318, endPoint y: 243, distance: 116.1
click at [318, 243] on div "07 Practices can dispose protected health information in a dumpster accessible …" at bounding box center [522, 293] width 500 height 118
copy div "Practices can dispose protected health information in a dumpster accessible by …"
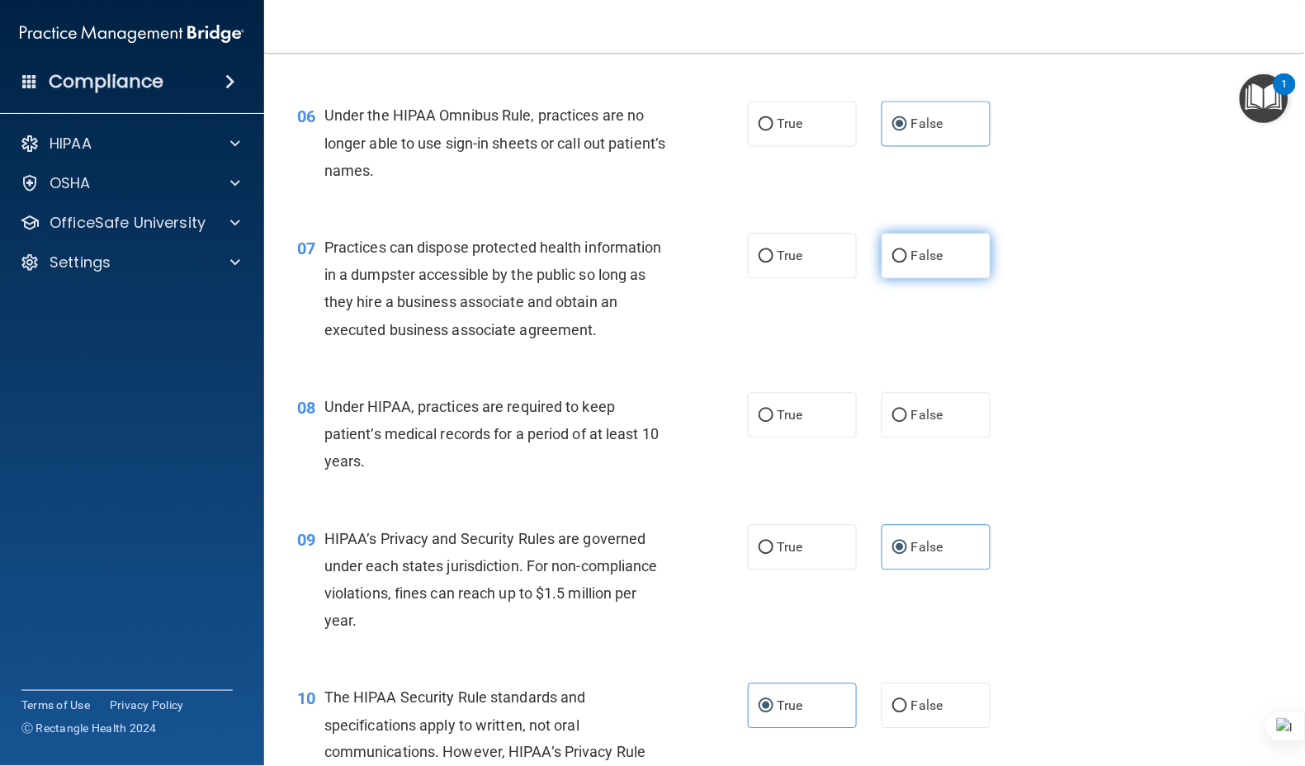
click at [909, 246] on label "False" at bounding box center [935, 256] width 109 height 45
click at [907, 251] on input "False" at bounding box center [899, 257] width 15 height 12
radio input "true"
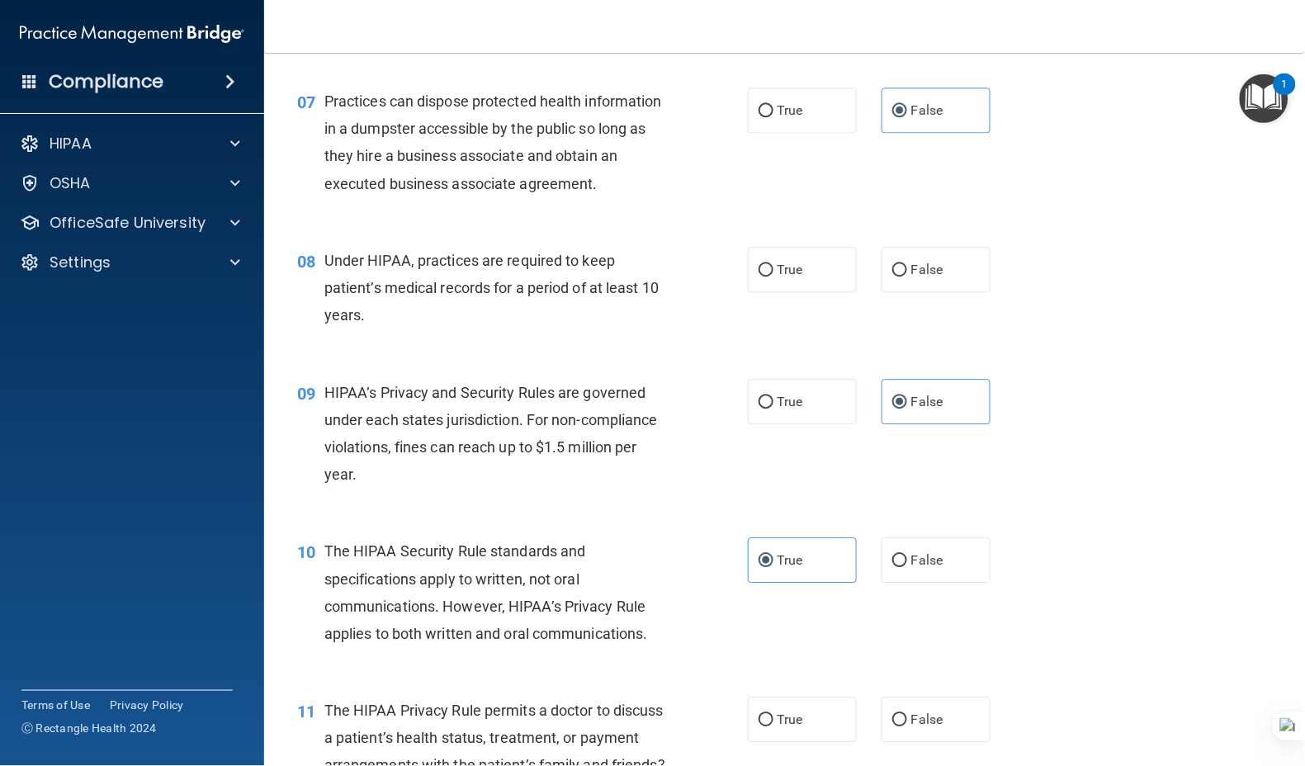
scroll to position [880, 0]
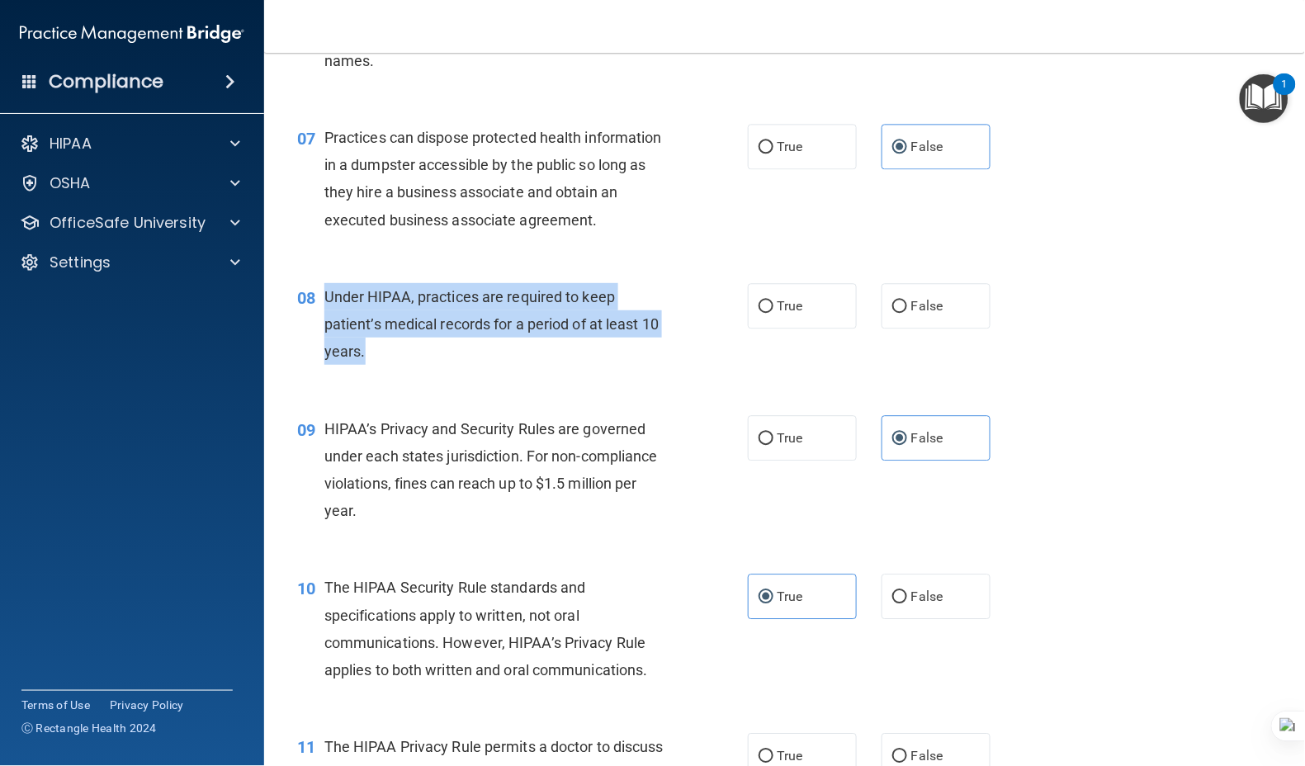
drag, startPoint x: 413, startPoint y: 356, endPoint x: 322, endPoint y: 323, distance: 96.3
click at [322, 323] on div "08 Under HIPAA, practices are required to keep patient’s medical records for a …" at bounding box center [522, 328] width 500 height 91
copy div "Under HIPAA, practices are required to keep patient’s medical records for a per…"
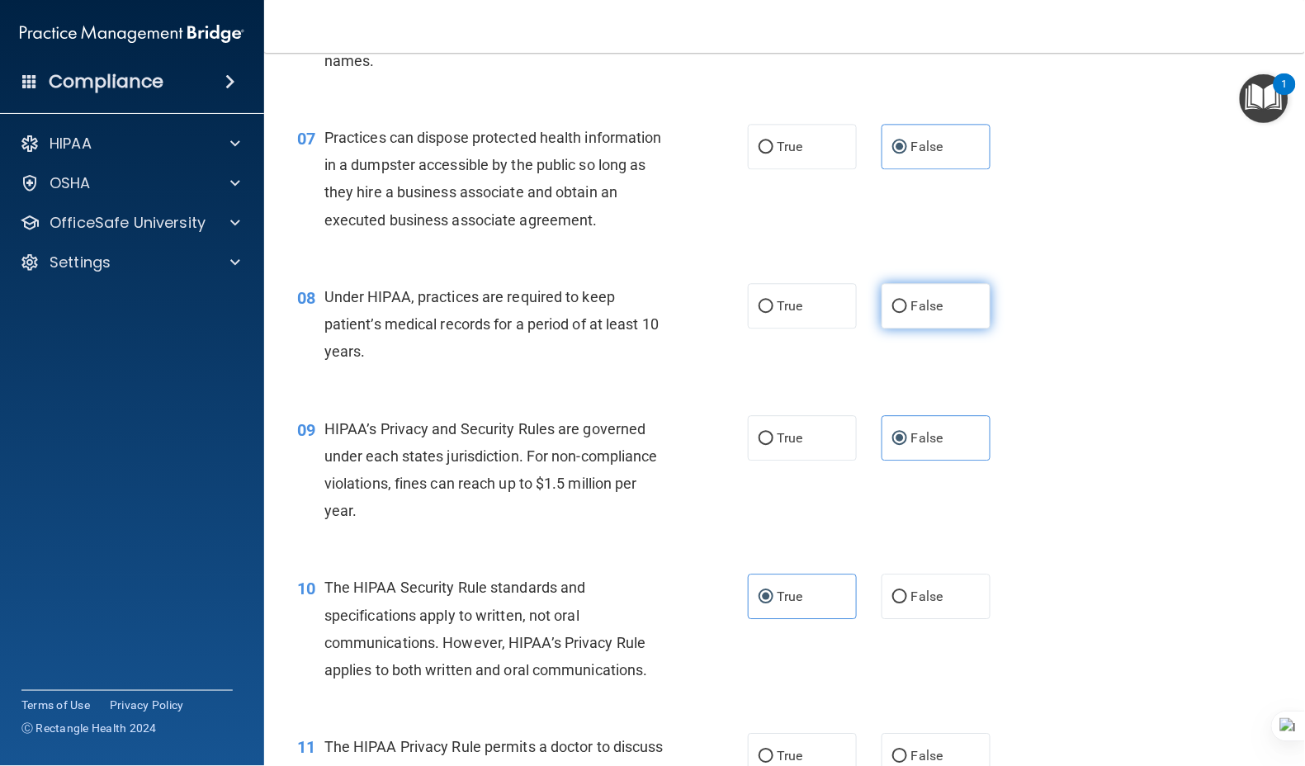
click at [937, 328] on label "False" at bounding box center [935, 305] width 109 height 45
click at [907, 313] on input "False" at bounding box center [899, 306] width 15 height 12
radio input "true"
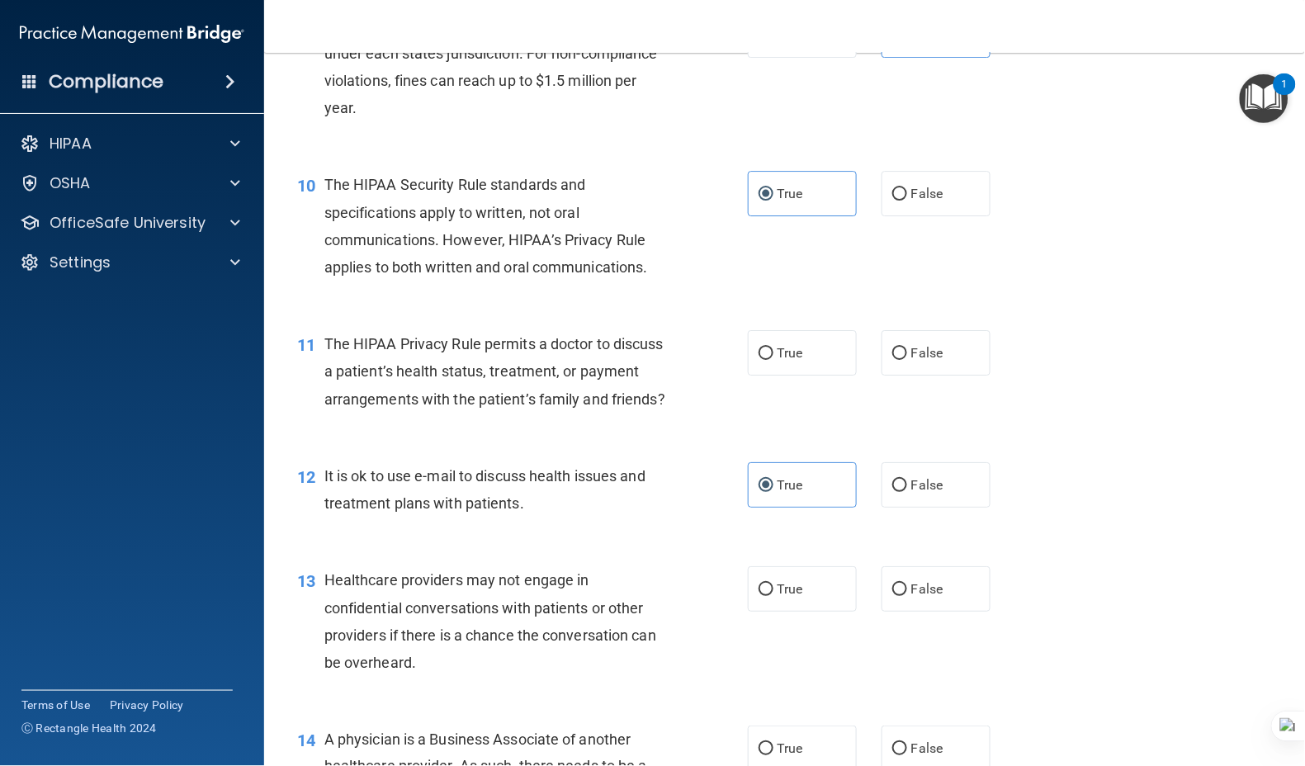
scroll to position [1320, 0]
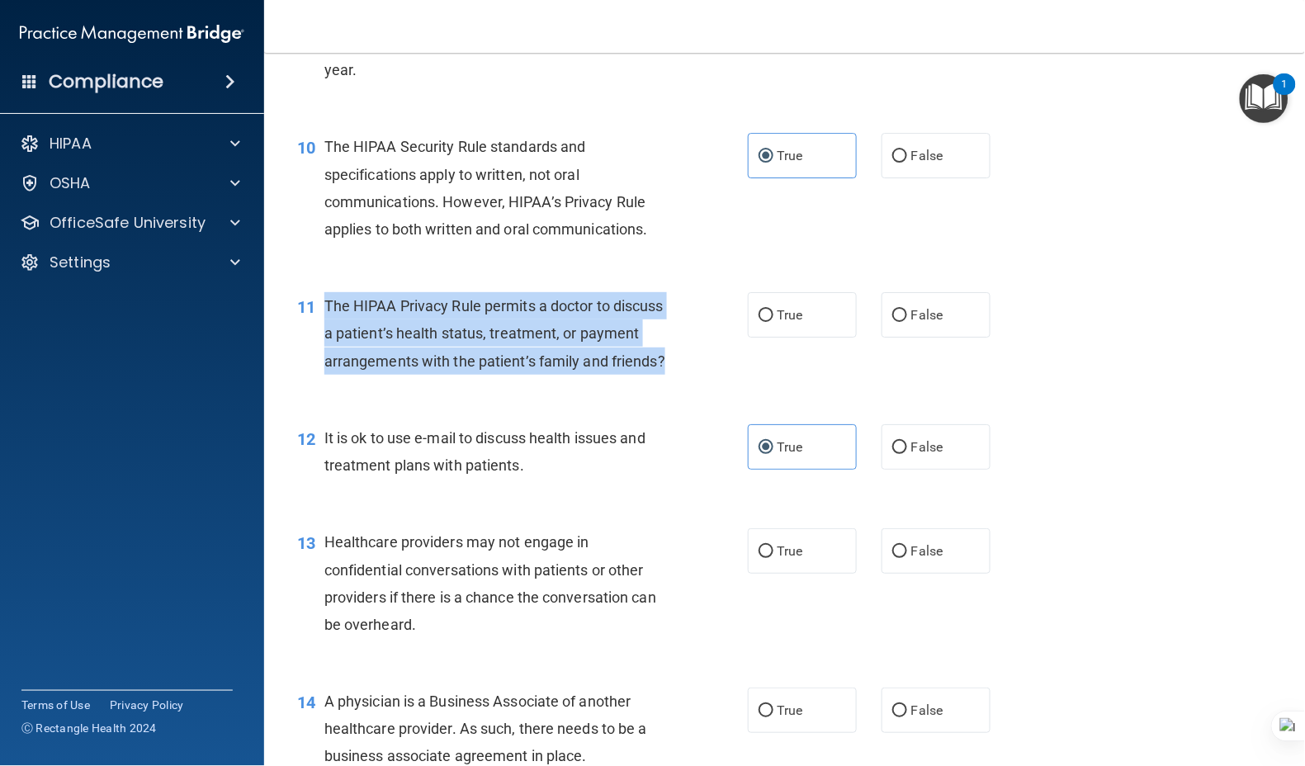
drag, startPoint x: 410, startPoint y: 402, endPoint x: 319, endPoint y: 328, distance: 117.9
click at [319, 328] on div "11 The HIPAA Privacy Rule permits a doctor to discuss a patient’s health status…" at bounding box center [522, 337] width 500 height 91
copy div "The HIPAA Privacy Rule permits a doctor to discuss a patient’s health status, t…"
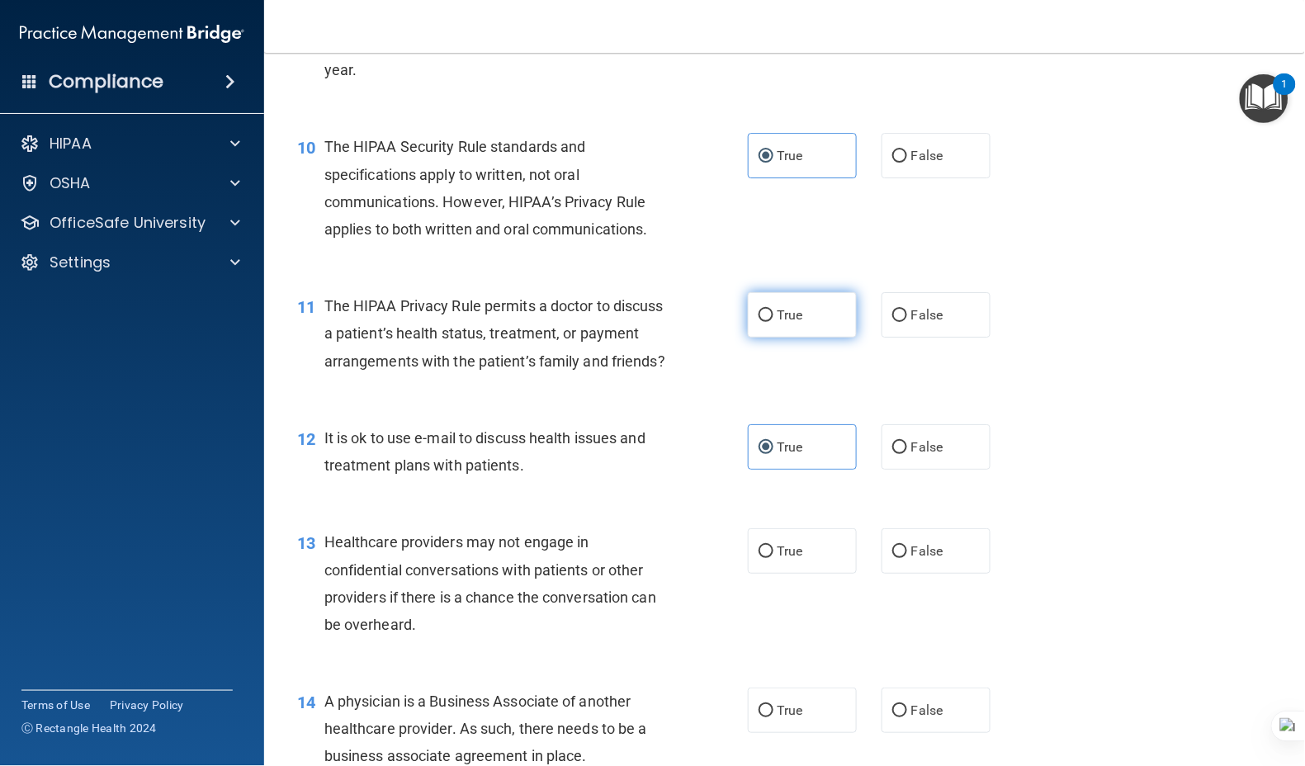
click at [794, 323] on span "True" at bounding box center [790, 315] width 26 height 16
click at [773, 322] on input "True" at bounding box center [765, 315] width 15 height 12
radio input "true"
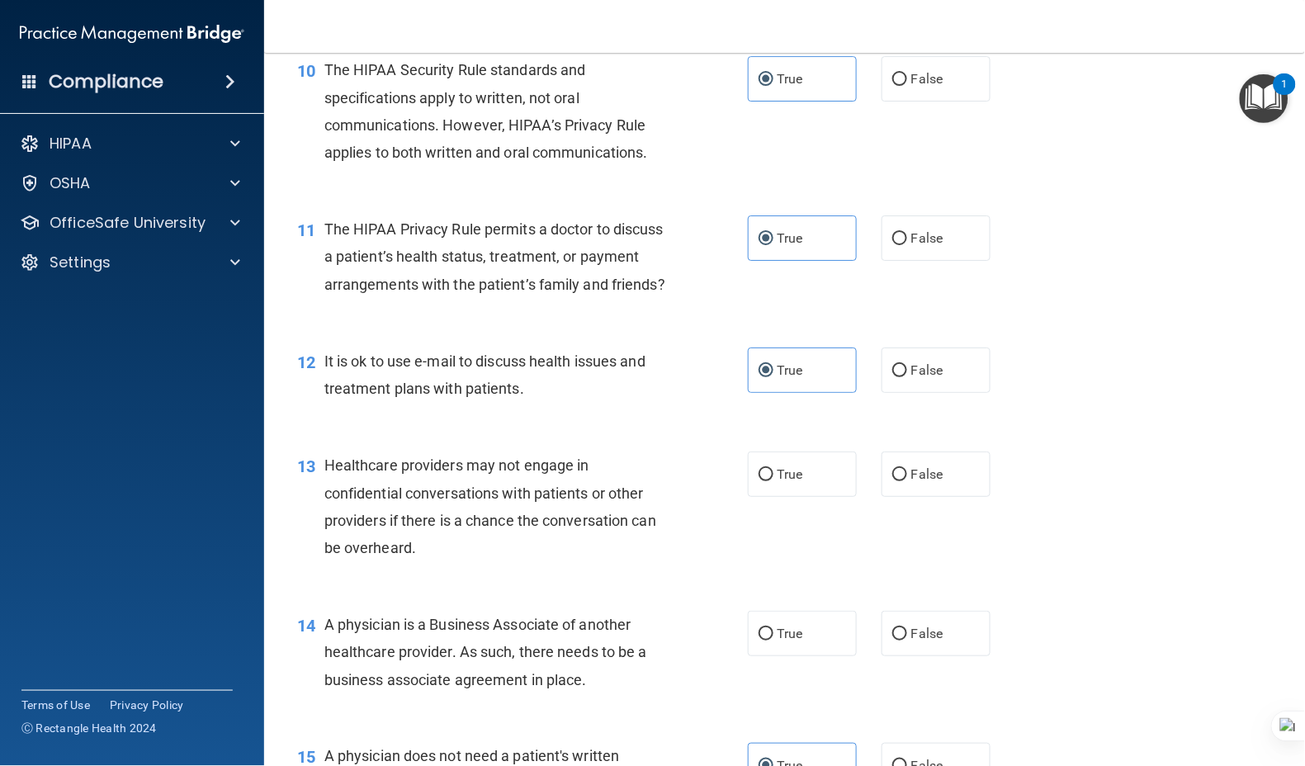
scroll to position [1650, 0]
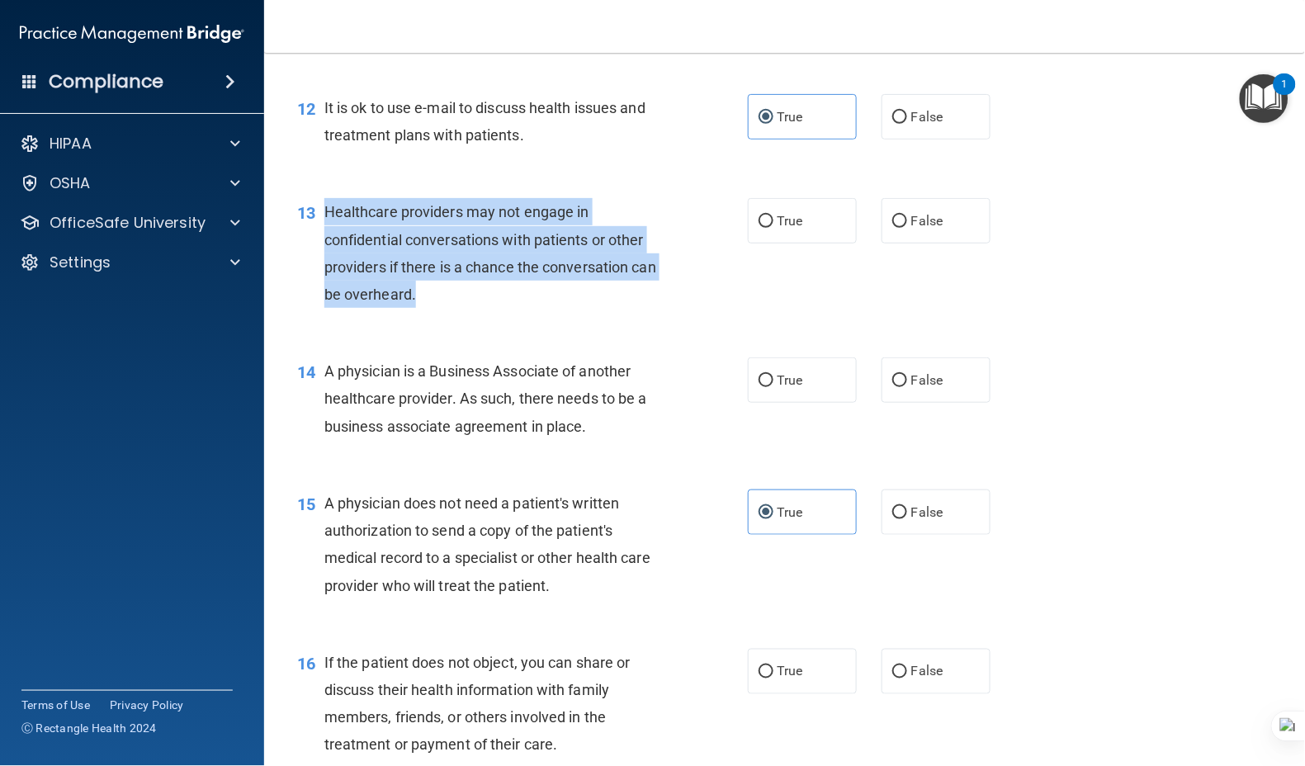
drag, startPoint x: 436, startPoint y: 352, endPoint x: 314, endPoint y: 263, distance: 150.7
click at [314, 263] on div "13 Healthcare providers may not engage in confidential conversations with patie…" at bounding box center [522, 257] width 500 height 118
copy div "Healthcare providers may not engage in confidential conversations with patients…"
click at [896, 228] on input "False" at bounding box center [899, 221] width 15 height 12
radio input "true"
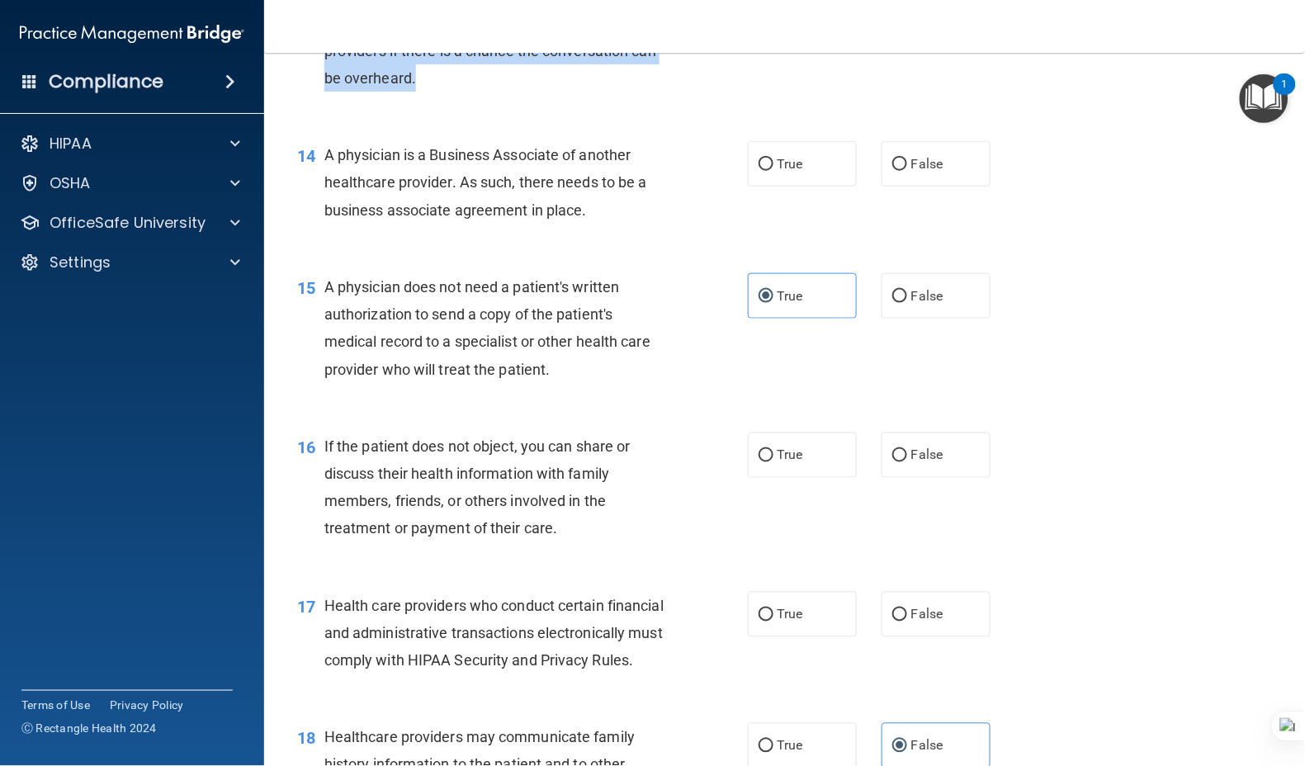
scroll to position [1870, 0]
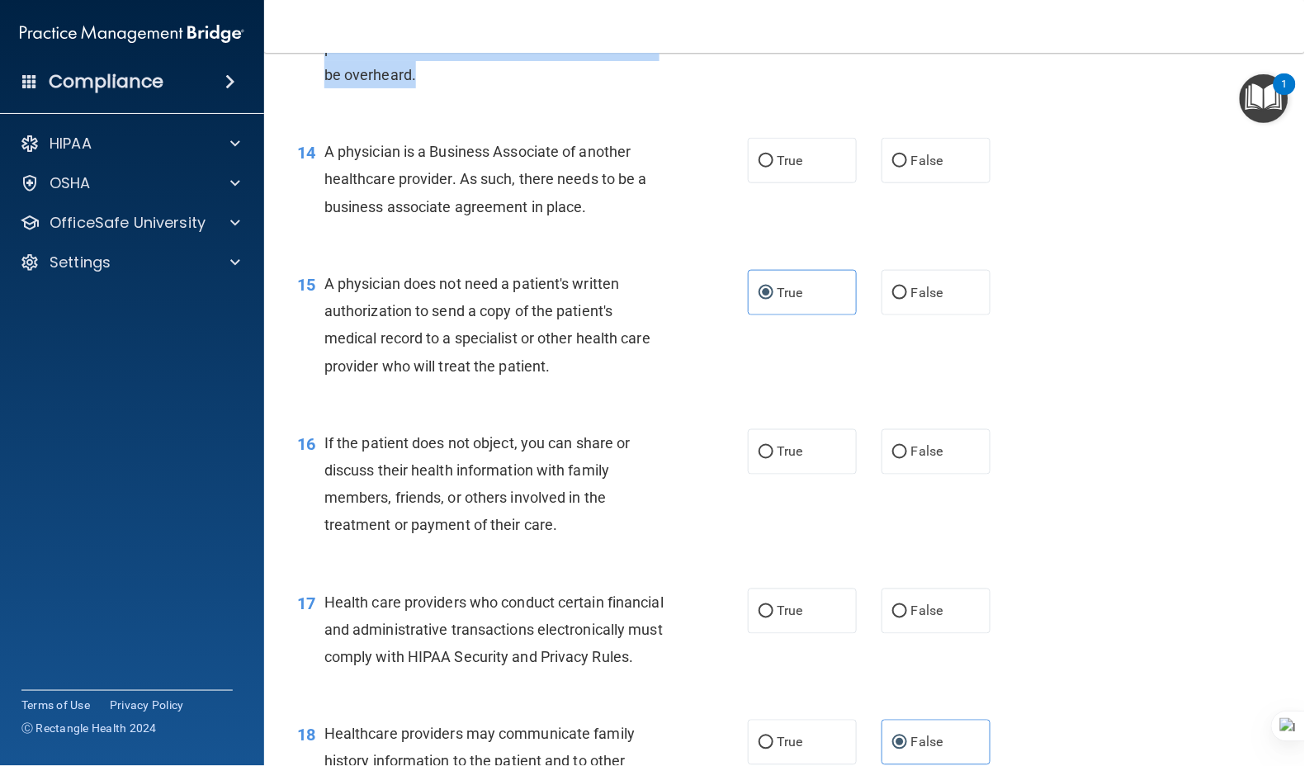
drag, startPoint x: 602, startPoint y: 256, endPoint x: 322, endPoint y: 203, distance: 285.5
click at [322, 203] on div "14 A physician is a Business Associate of another healthcare provider. As such,…" at bounding box center [522, 183] width 500 height 91
copy div "A physician is a Business Associate of another healthcare provider. As such, th…"
click at [892, 168] on input "False" at bounding box center [899, 161] width 15 height 12
radio input "true"
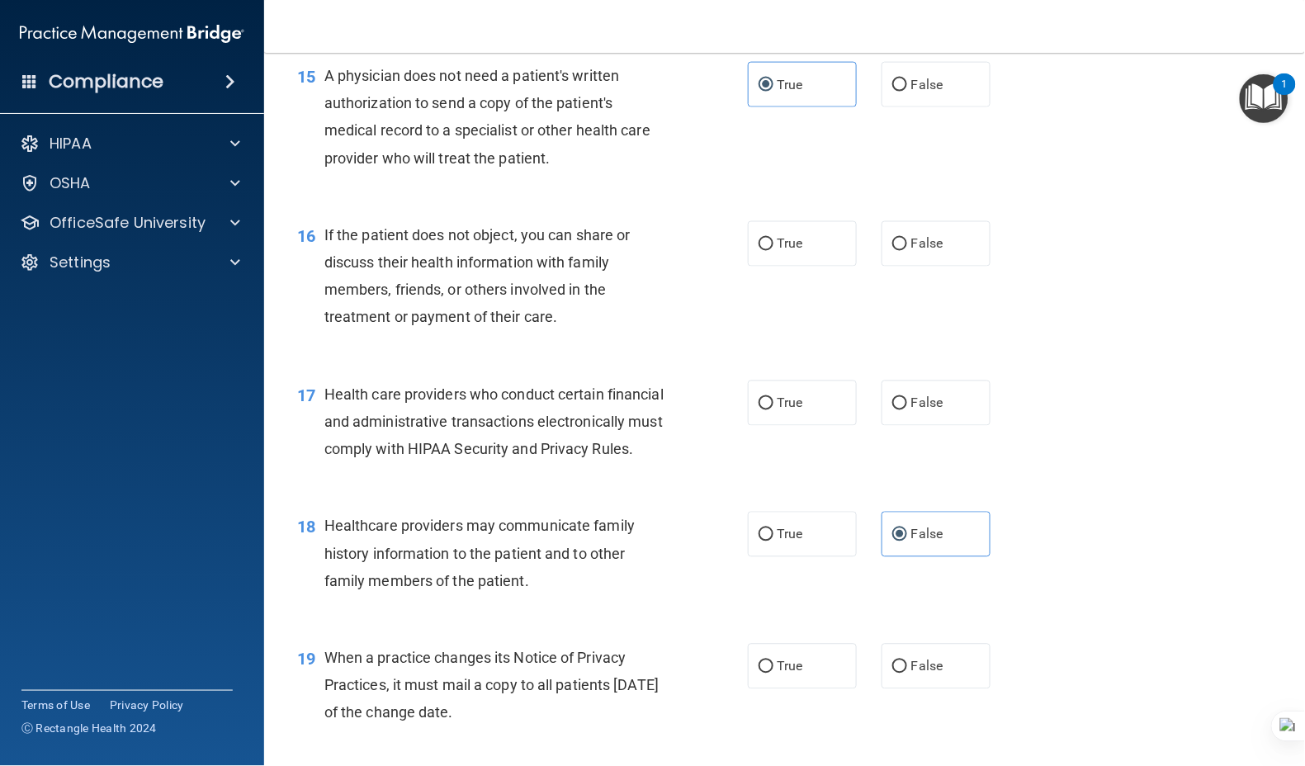
scroll to position [2090, 0]
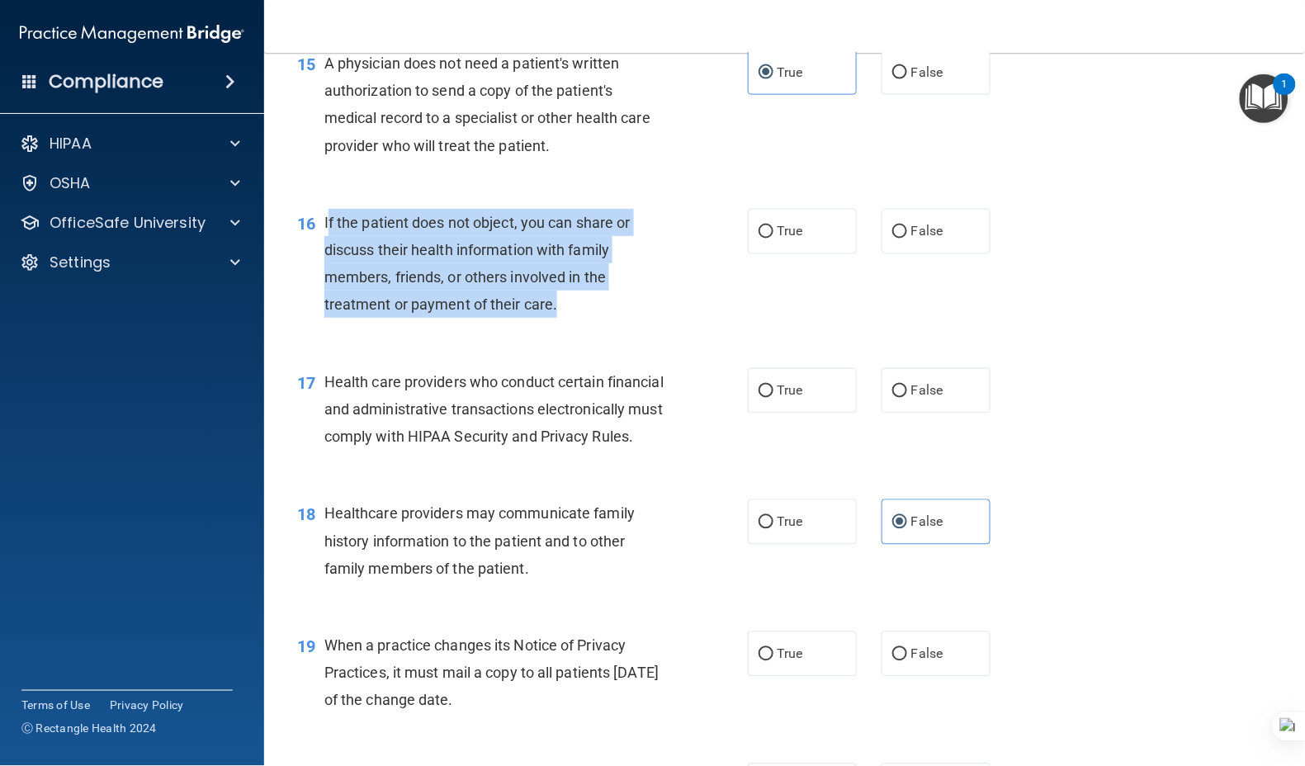
drag, startPoint x: 568, startPoint y: 352, endPoint x: 325, endPoint y: 271, distance: 255.7
click at [325, 271] on div "If the patient does not object, you can share or discuss their health informati…" at bounding box center [502, 264] width 356 height 110
click at [566, 319] on div "If the patient does not object, you can share or discuss their health informati…" at bounding box center [502, 264] width 356 height 110
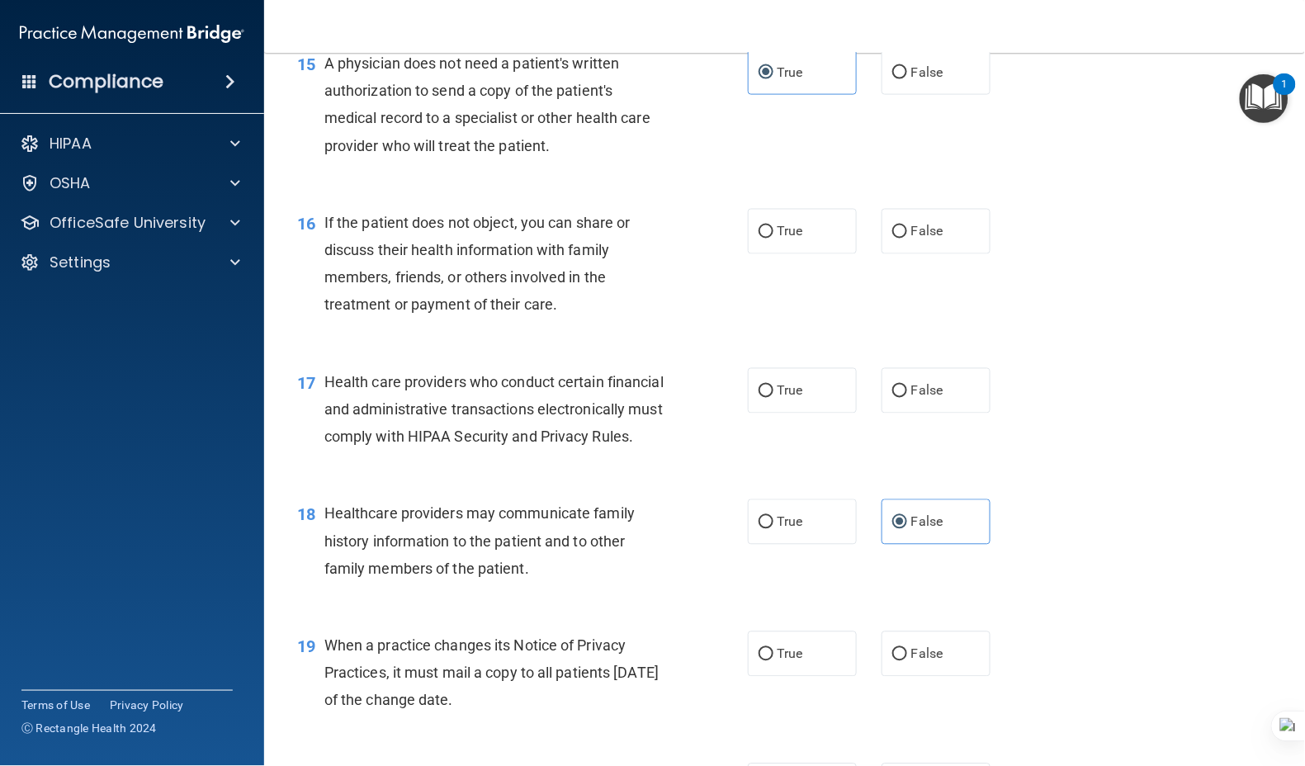
click at [561, 319] on div "If the patient does not object, you can share or discuss their health informati…" at bounding box center [502, 264] width 356 height 110
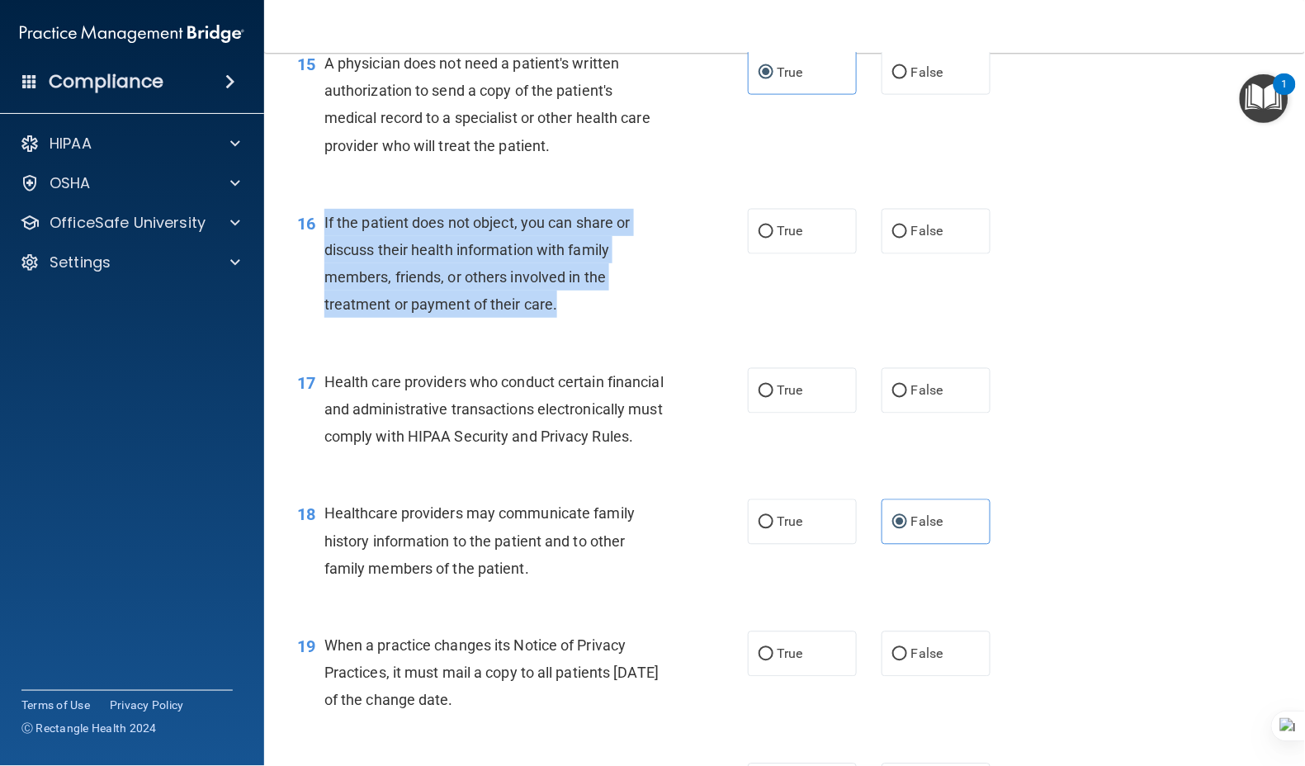
drag, startPoint x: 458, startPoint y: 342, endPoint x: 319, endPoint y: 282, distance: 150.8
click at [319, 282] on div "16 If the patient does not object, you can share or discuss their health inform…" at bounding box center [522, 268] width 500 height 118
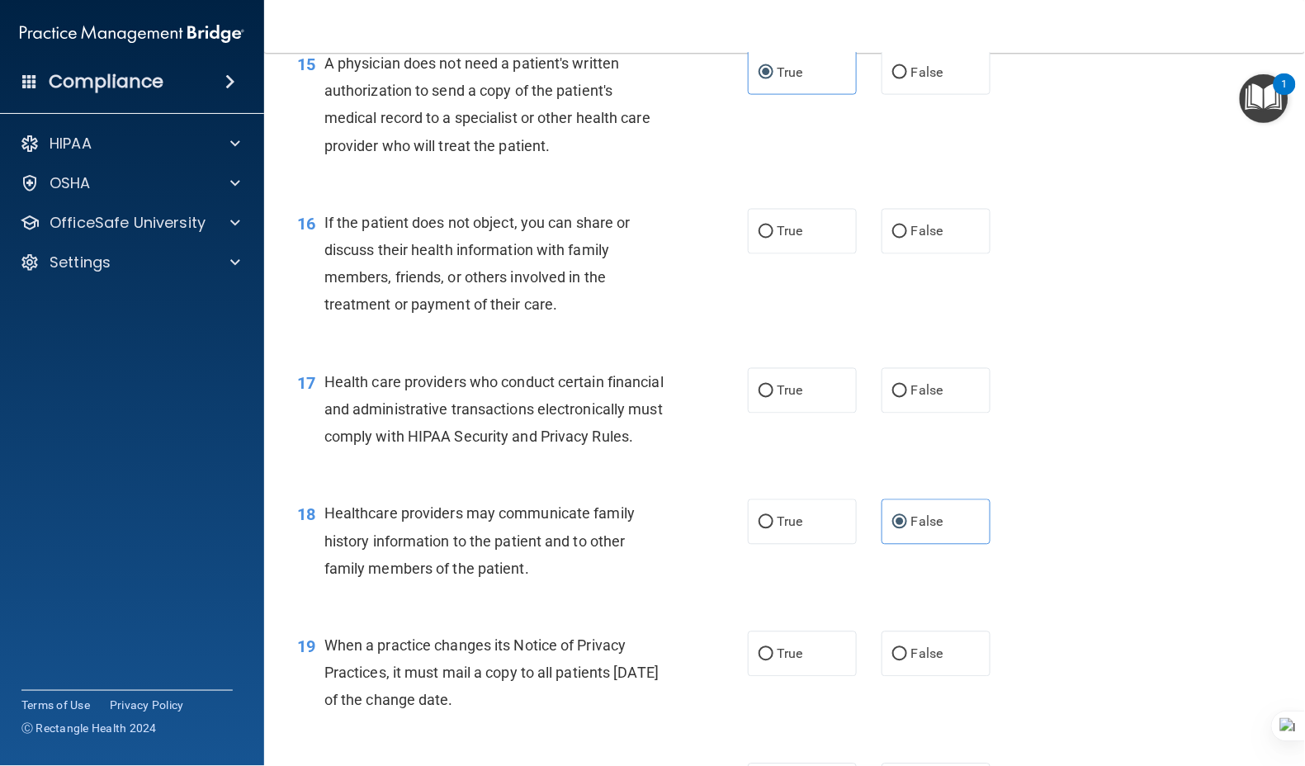
click at [904, 254] on label "False" at bounding box center [935, 231] width 109 height 45
click at [904, 238] on input "False" at bounding box center [899, 232] width 15 height 12
radio input "true"
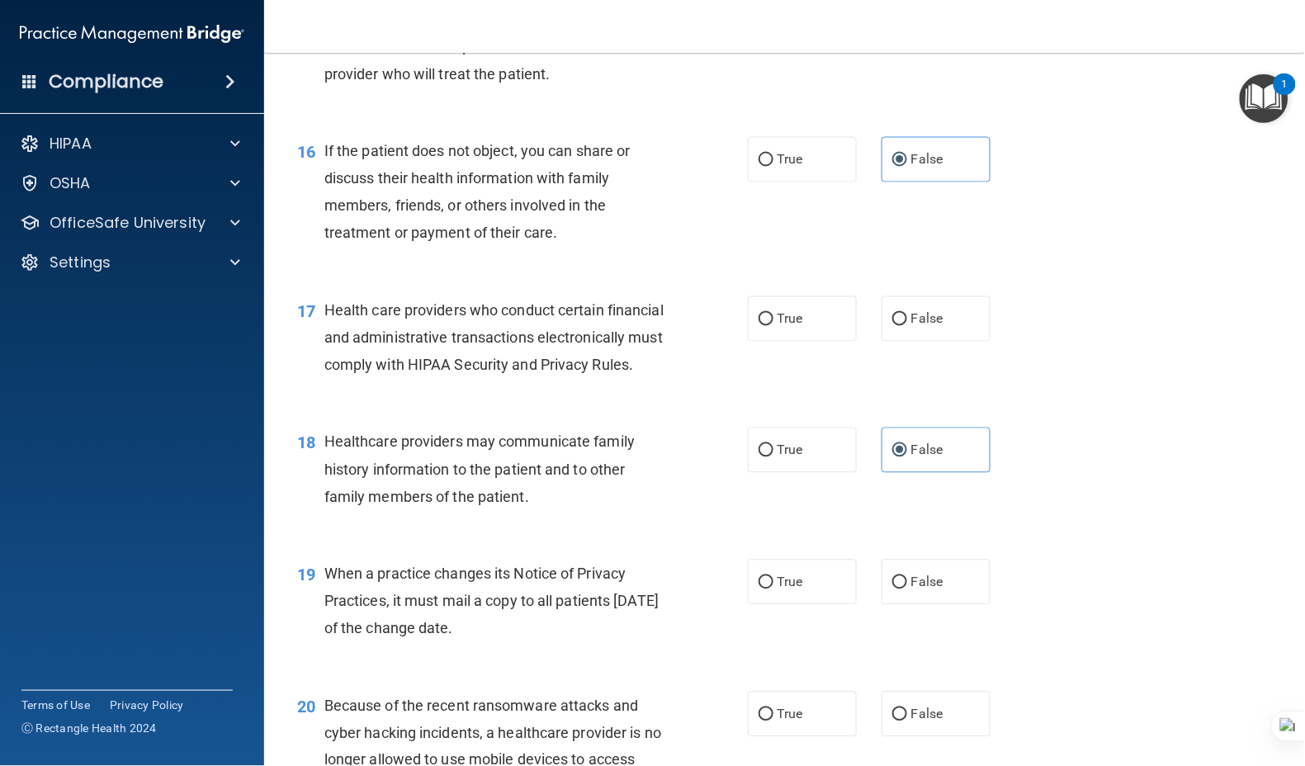
scroll to position [2200, 0]
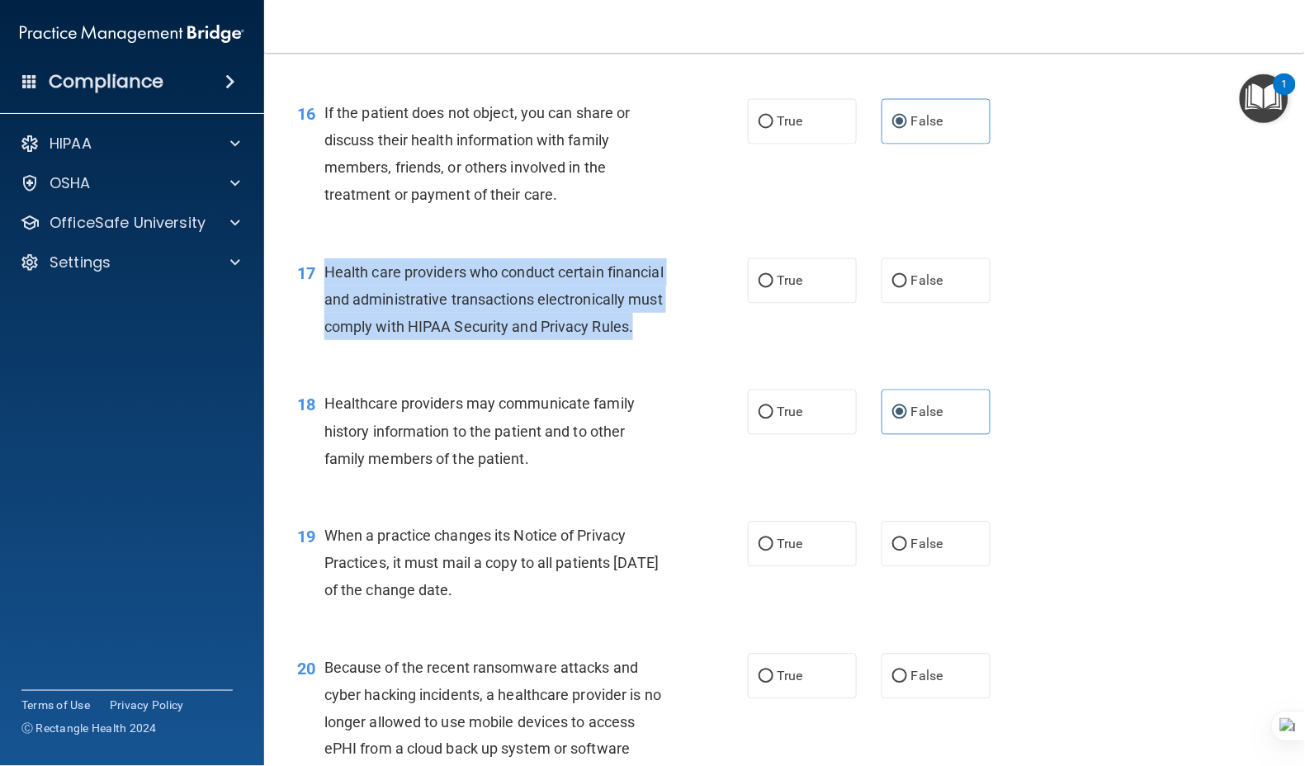
drag, startPoint x: 419, startPoint y: 378, endPoint x: 317, endPoint y: 323, distance: 115.9
click at [317, 323] on div "17 Health care providers who conduct certain financial and administrative trans…" at bounding box center [522, 303] width 500 height 91
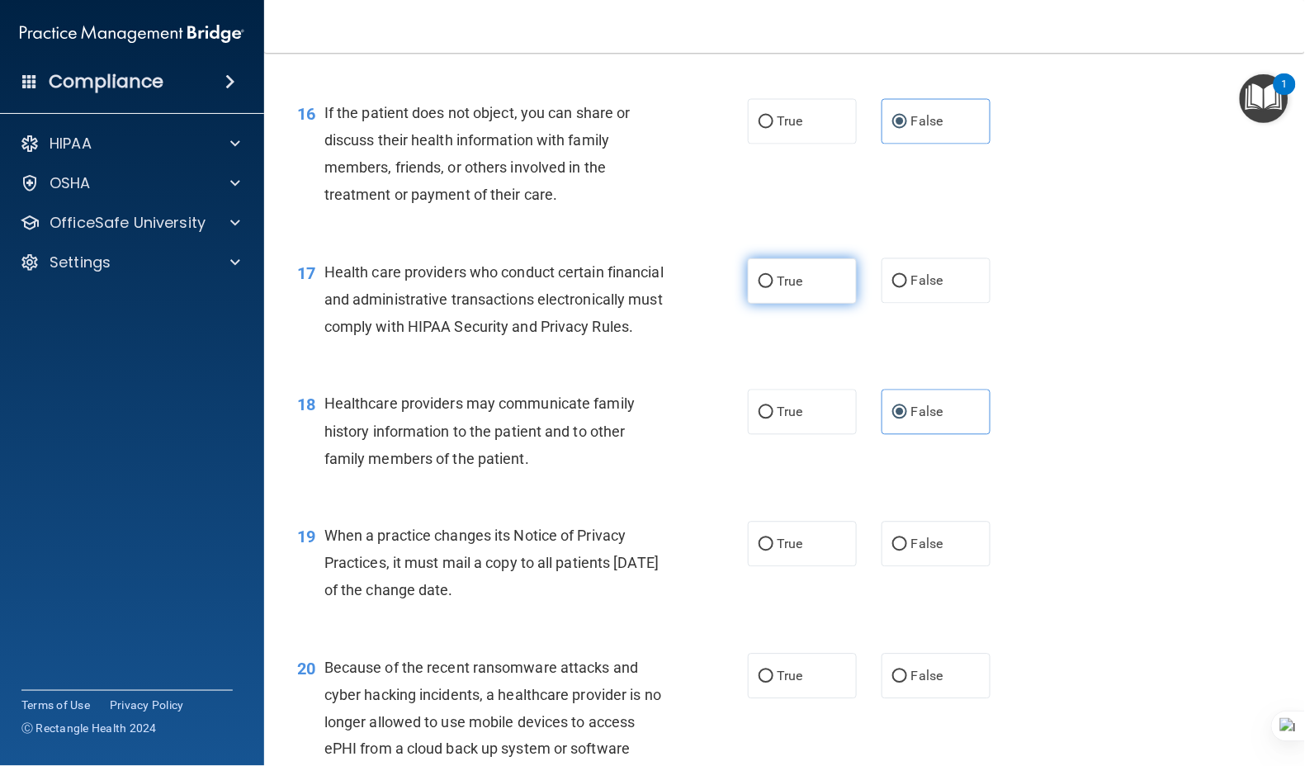
click at [801, 304] on label "True" at bounding box center [802, 280] width 109 height 45
click at [773, 288] on input "True" at bounding box center [765, 282] width 15 height 12
radio input "true"
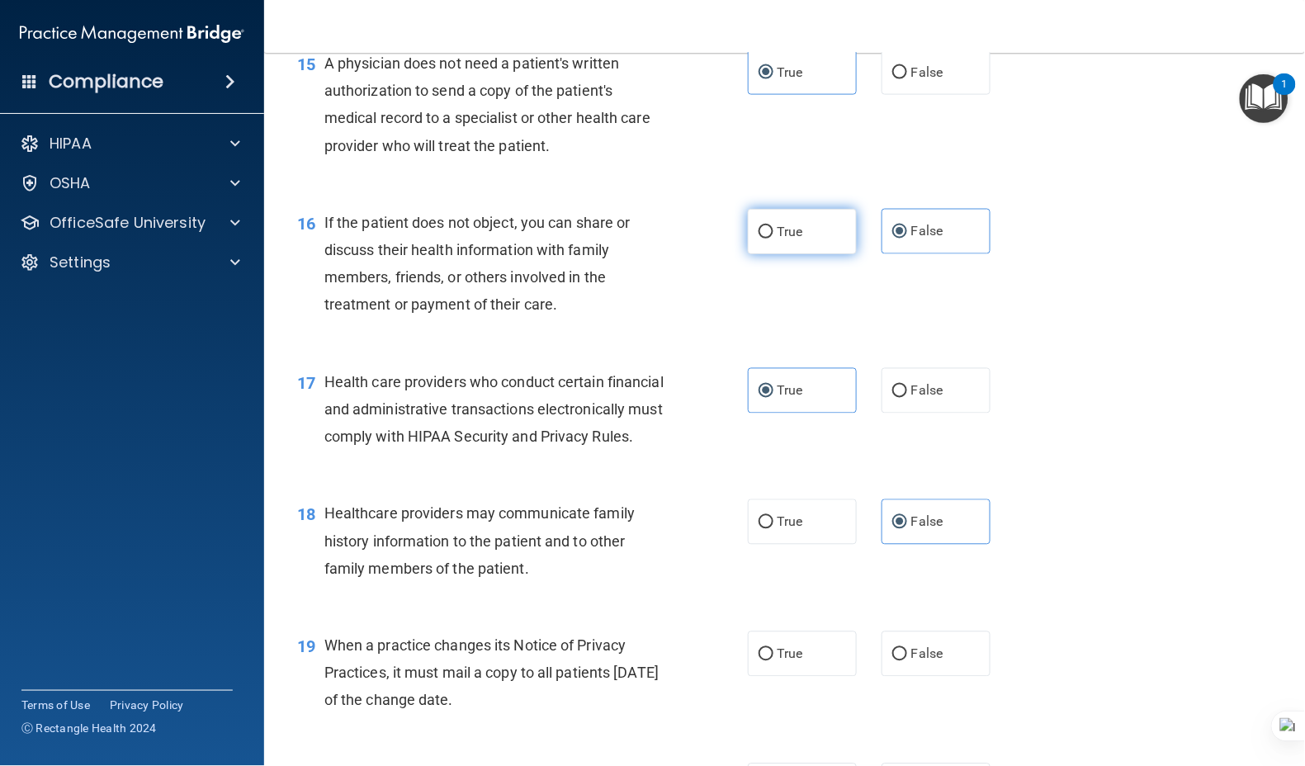
click at [791, 239] on span "True" at bounding box center [790, 232] width 26 height 16
click at [773, 238] on input "True" at bounding box center [765, 232] width 15 height 12
radio input "true"
radio input "false"
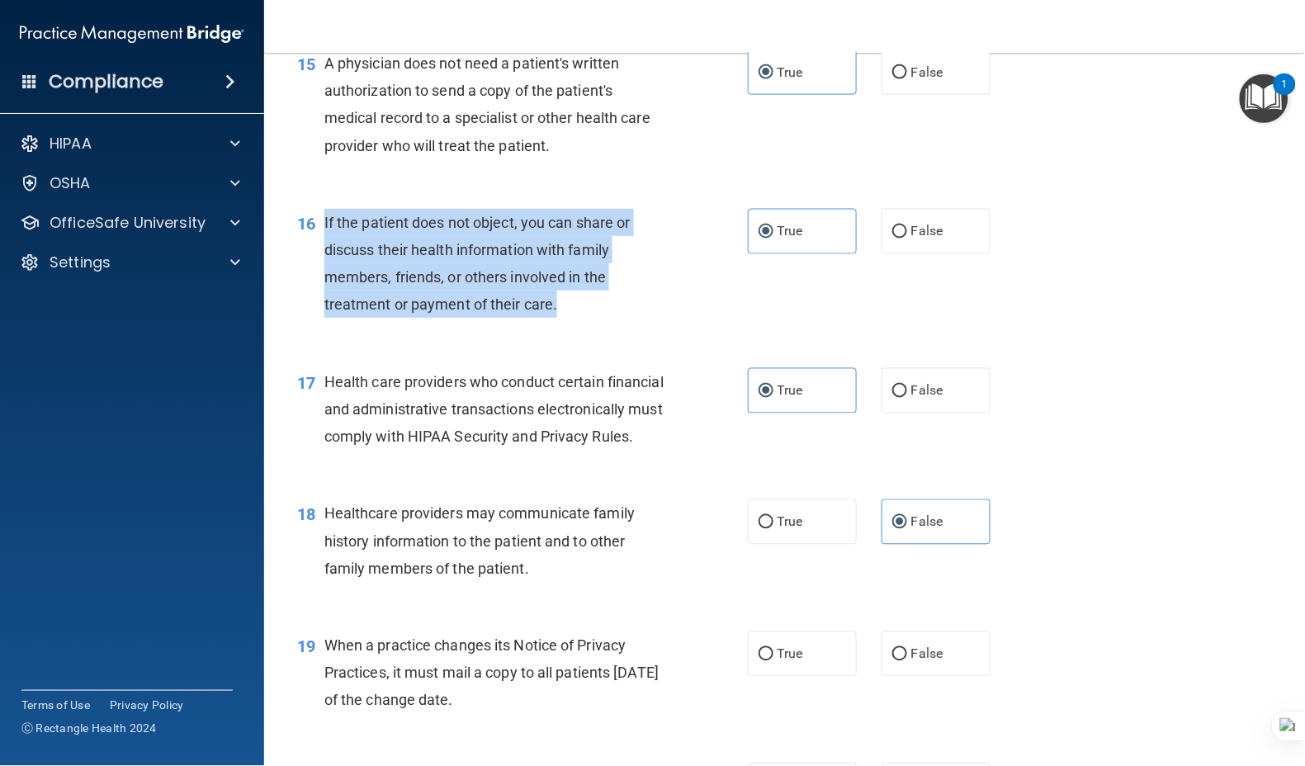
drag, startPoint x: 568, startPoint y: 353, endPoint x: 320, endPoint y: 276, distance: 259.4
click at [320, 276] on div "16 If the patient does not object, you can share or discuss their health inform…" at bounding box center [522, 268] width 500 height 118
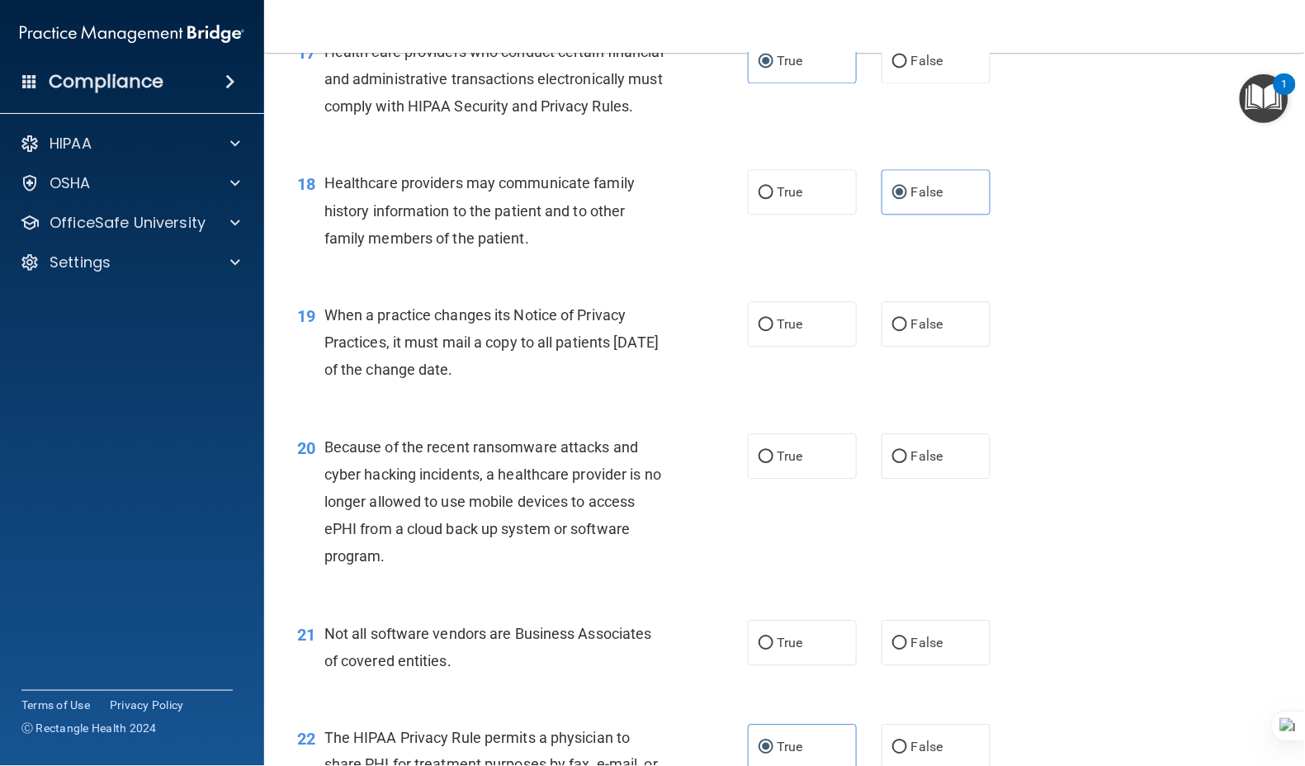
scroll to position [2530, 0]
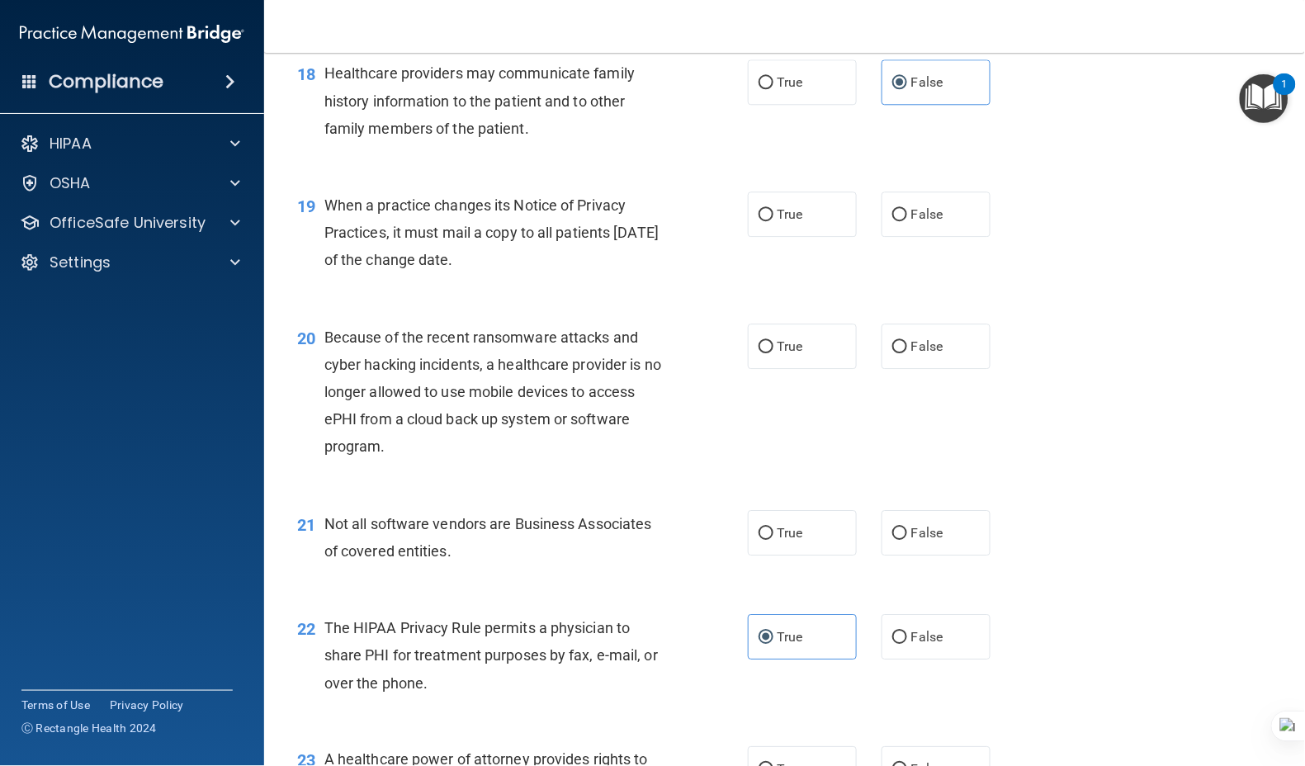
drag, startPoint x: 442, startPoint y: 313, endPoint x: 320, endPoint y: 289, distance: 124.4
click at [320, 282] on div "19 When a practice changes its Notice of Privacy Practices, it must mail a copy…" at bounding box center [522, 236] width 500 height 91
click at [917, 222] on span "False" at bounding box center [927, 214] width 32 height 16
click at [907, 221] on input "False" at bounding box center [899, 215] width 15 height 12
radio input "true"
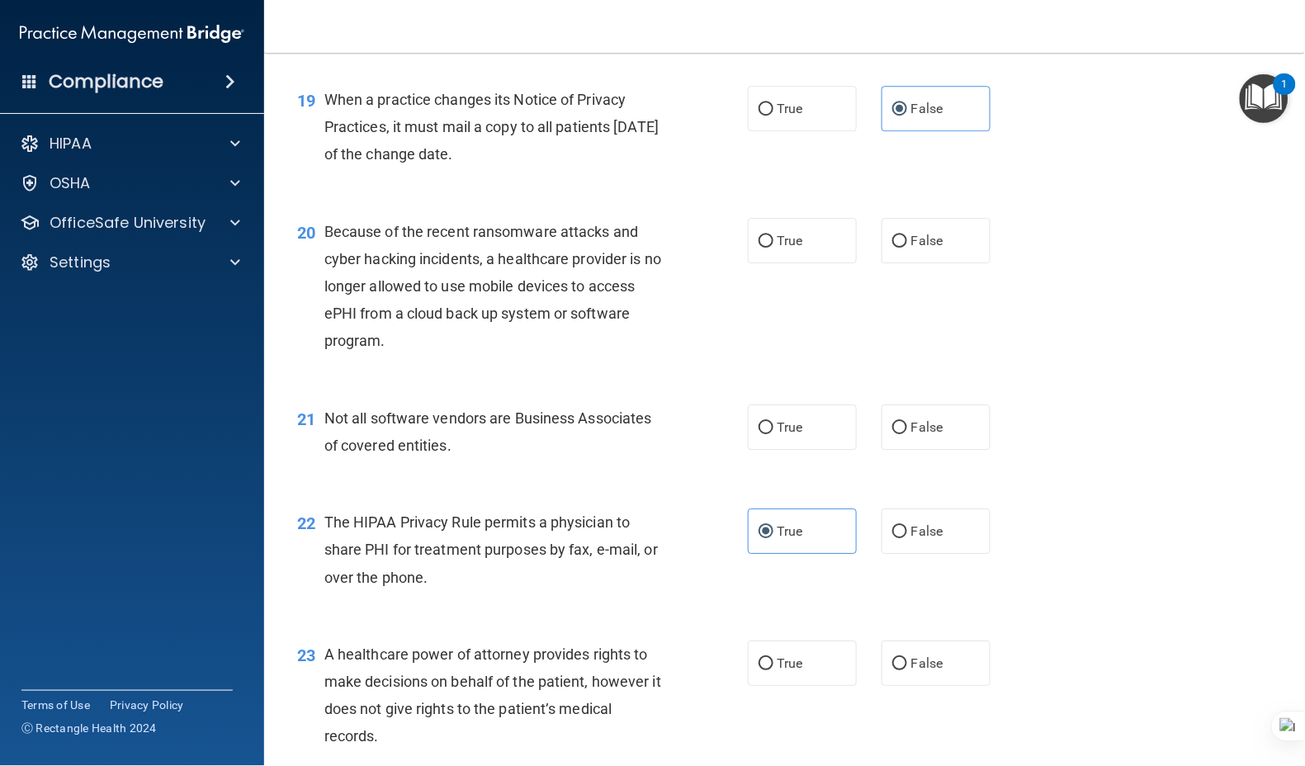
scroll to position [2750, 0]
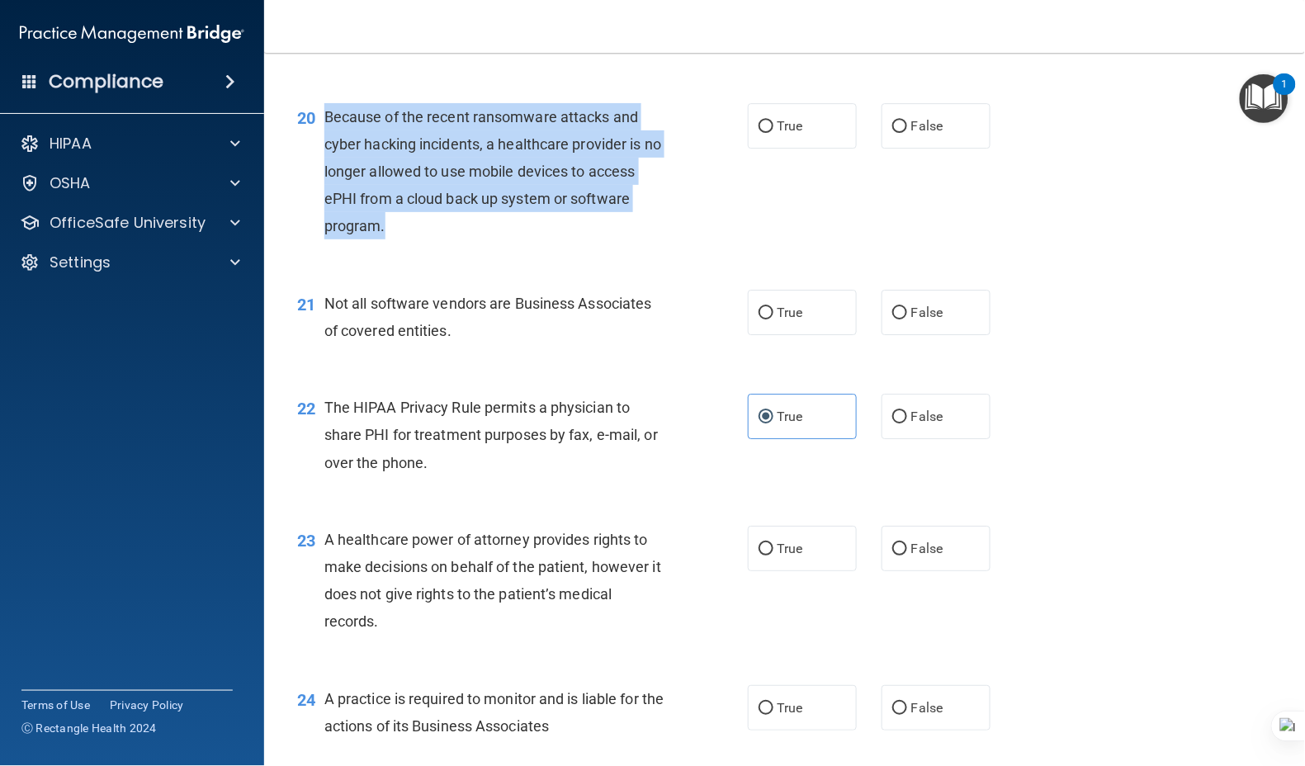
drag, startPoint x: 410, startPoint y: 299, endPoint x: 325, endPoint y: 191, distance: 136.9
click at [325, 191] on div "Because of the recent ransomware attacks and cyber hacking incidents, a healthc…" at bounding box center [502, 171] width 356 height 137
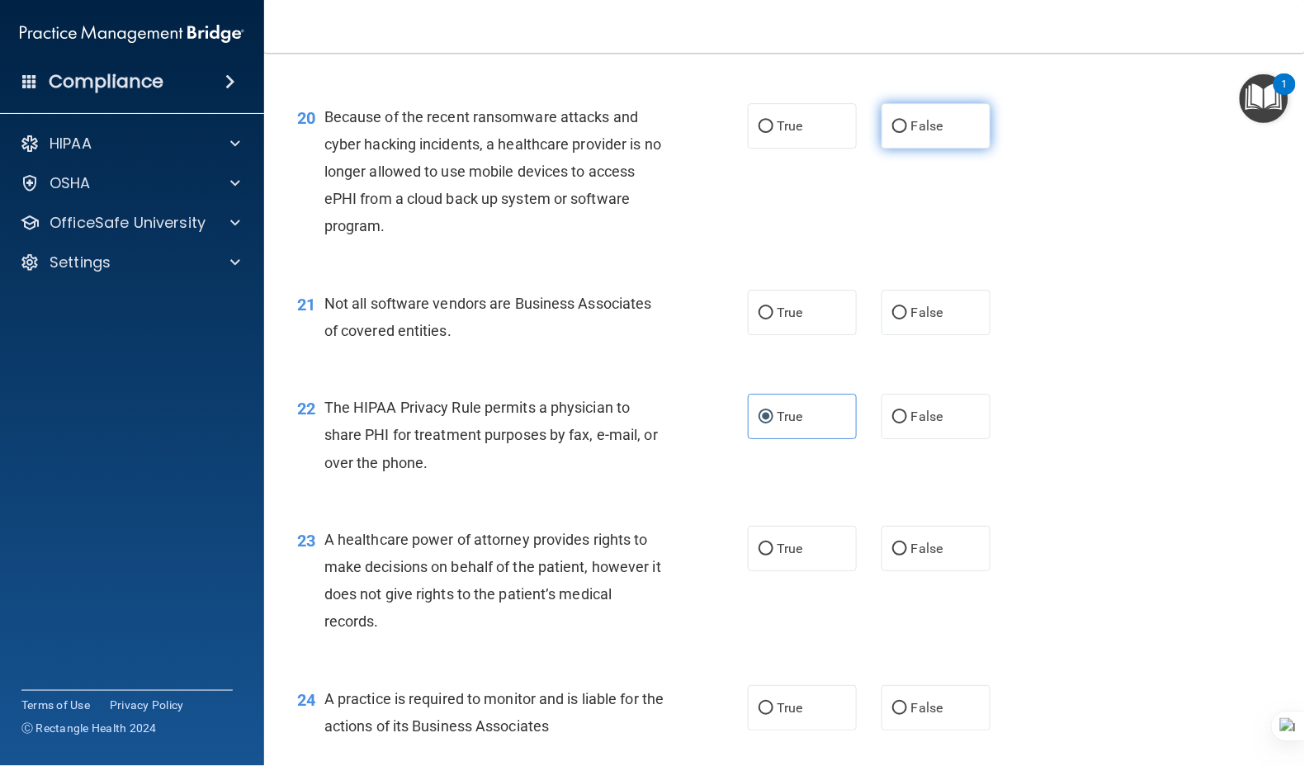
click at [899, 149] on label "False" at bounding box center [935, 125] width 109 height 45
click at [899, 133] on input "False" at bounding box center [899, 126] width 15 height 12
radio input "true"
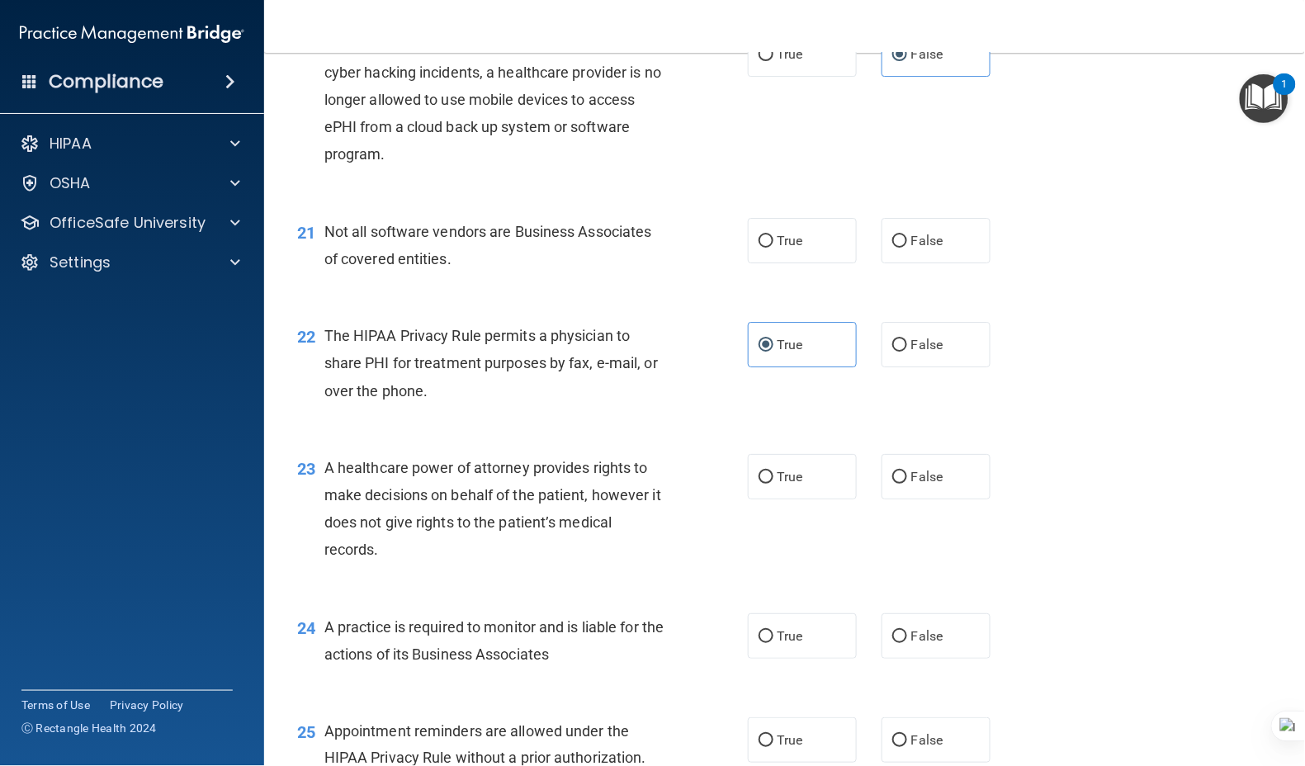
scroll to position [2860, 0]
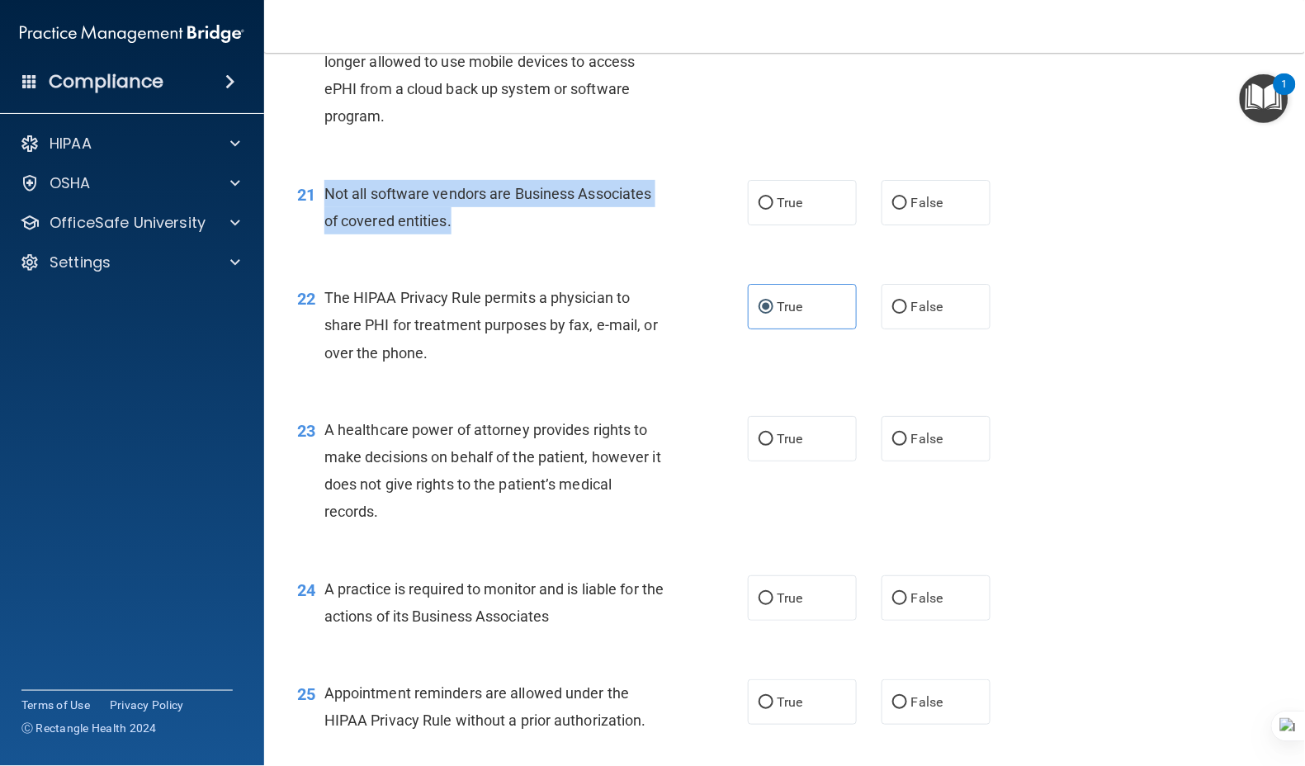
drag, startPoint x: 459, startPoint y: 292, endPoint x: 325, endPoint y: 272, distance: 135.1
click at [325, 234] on div "Not all software vendors are Business Associates of covered entities." at bounding box center [502, 207] width 356 height 54
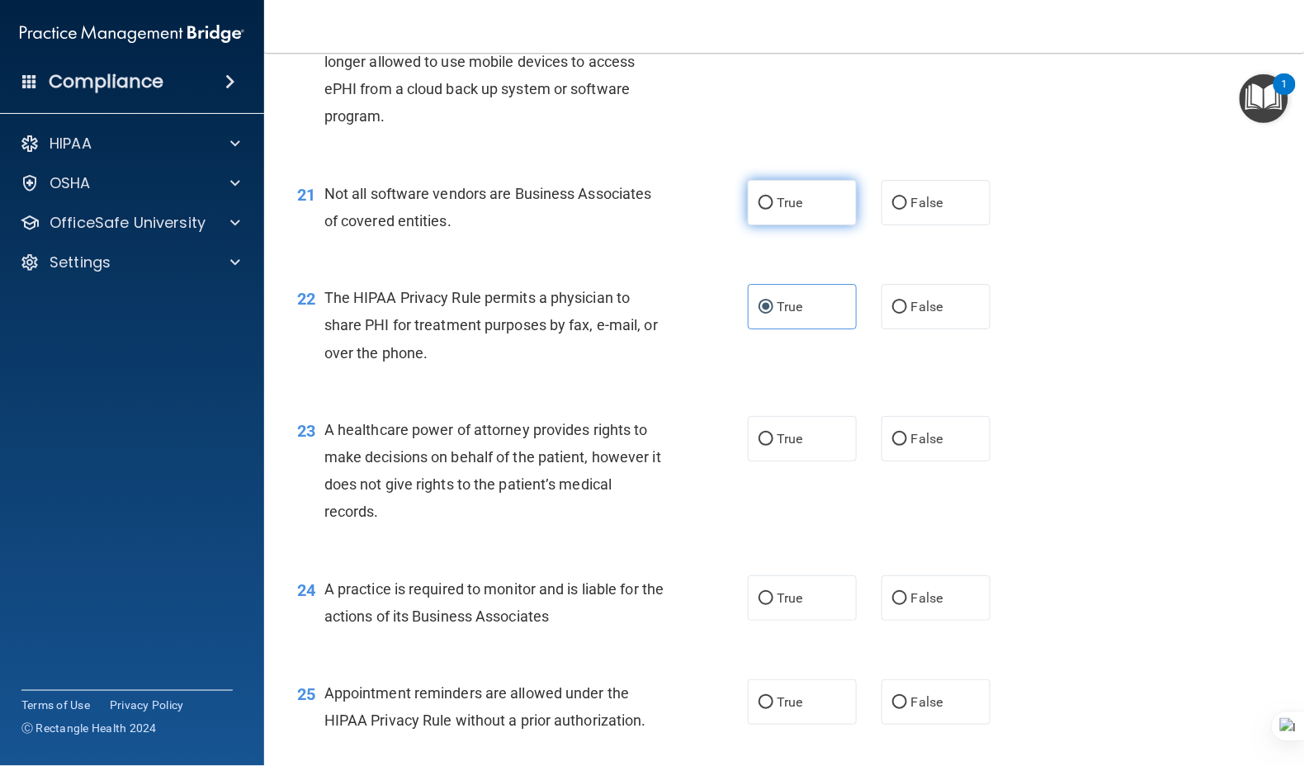
click at [795, 225] on label "True" at bounding box center [802, 202] width 109 height 45
click at [773, 210] on input "True" at bounding box center [765, 203] width 15 height 12
radio input "true"
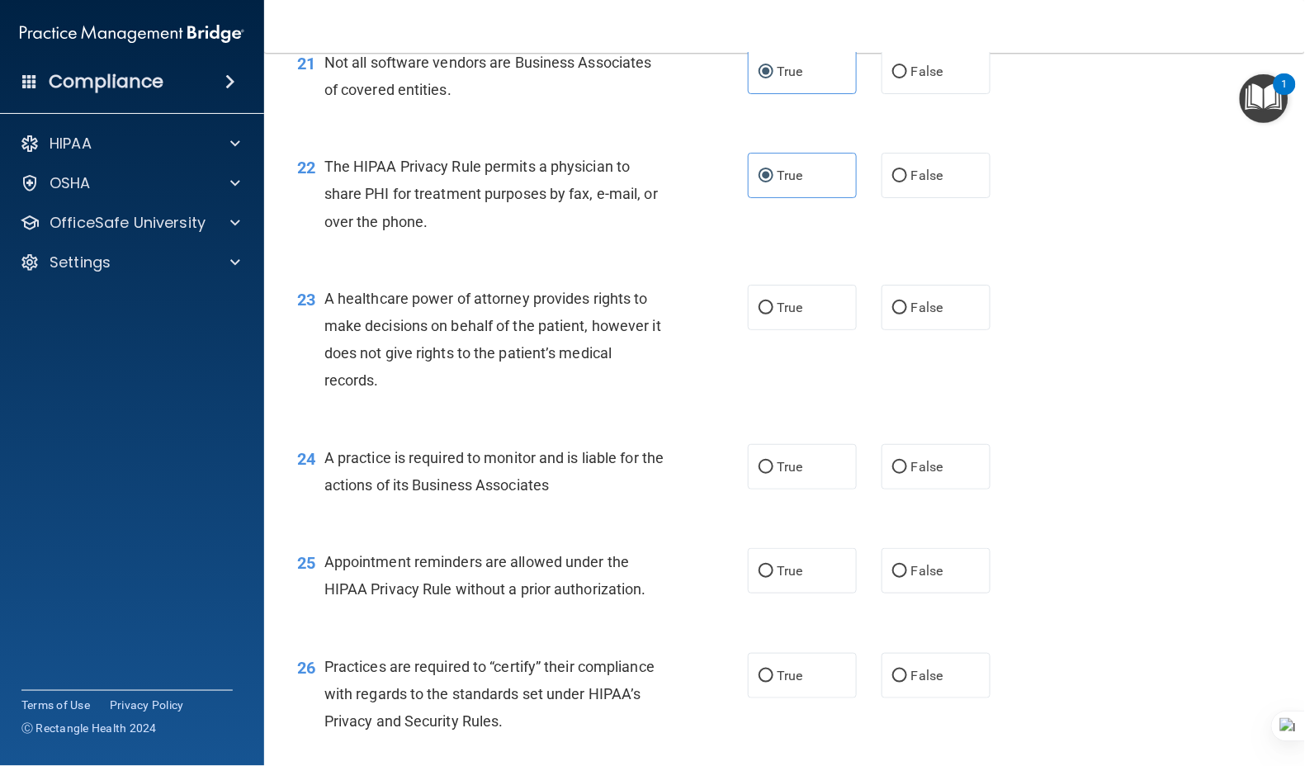
scroll to position [3080, 0]
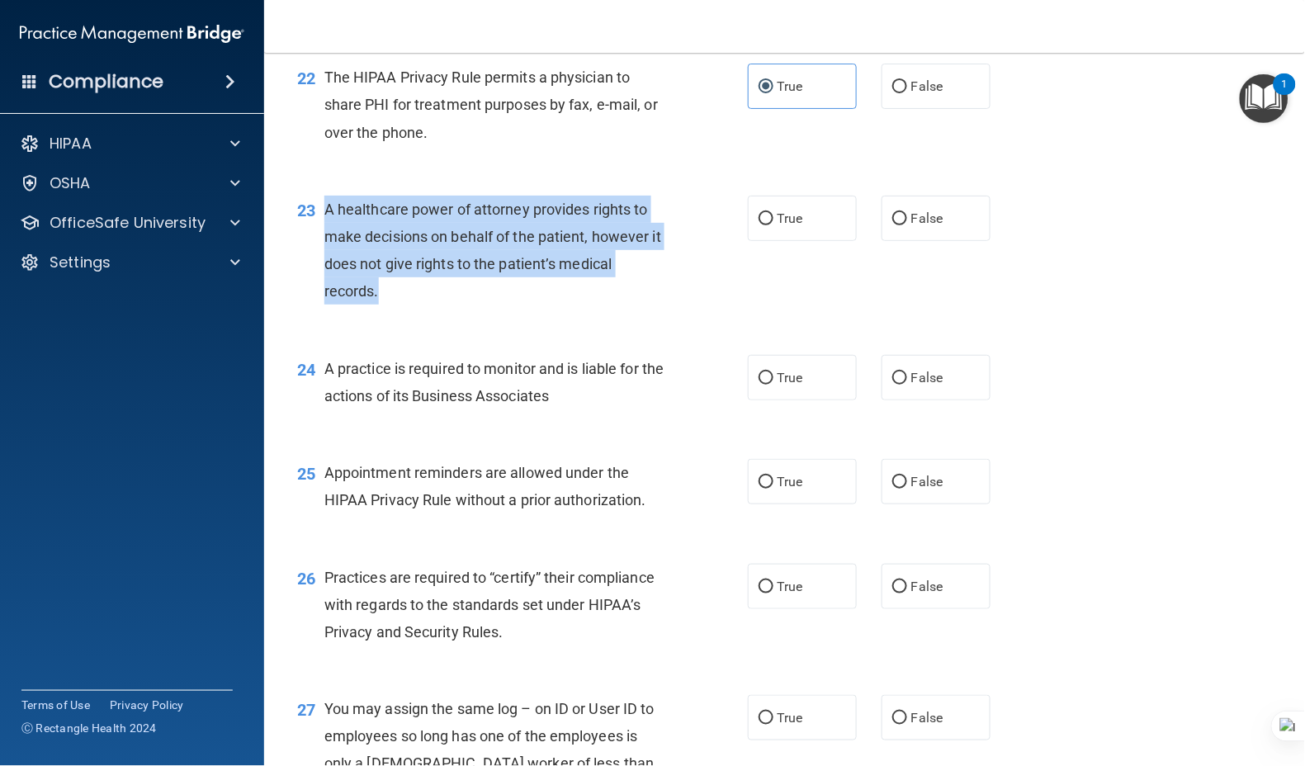
drag, startPoint x: 389, startPoint y: 355, endPoint x: 317, endPoint y: 288, distance: 98.7
click at [317, 288] on div "23 A healthcare power of attorney provides rights to make decisions on behalf o…" at bounding box center [522, 255] width 500 height 118
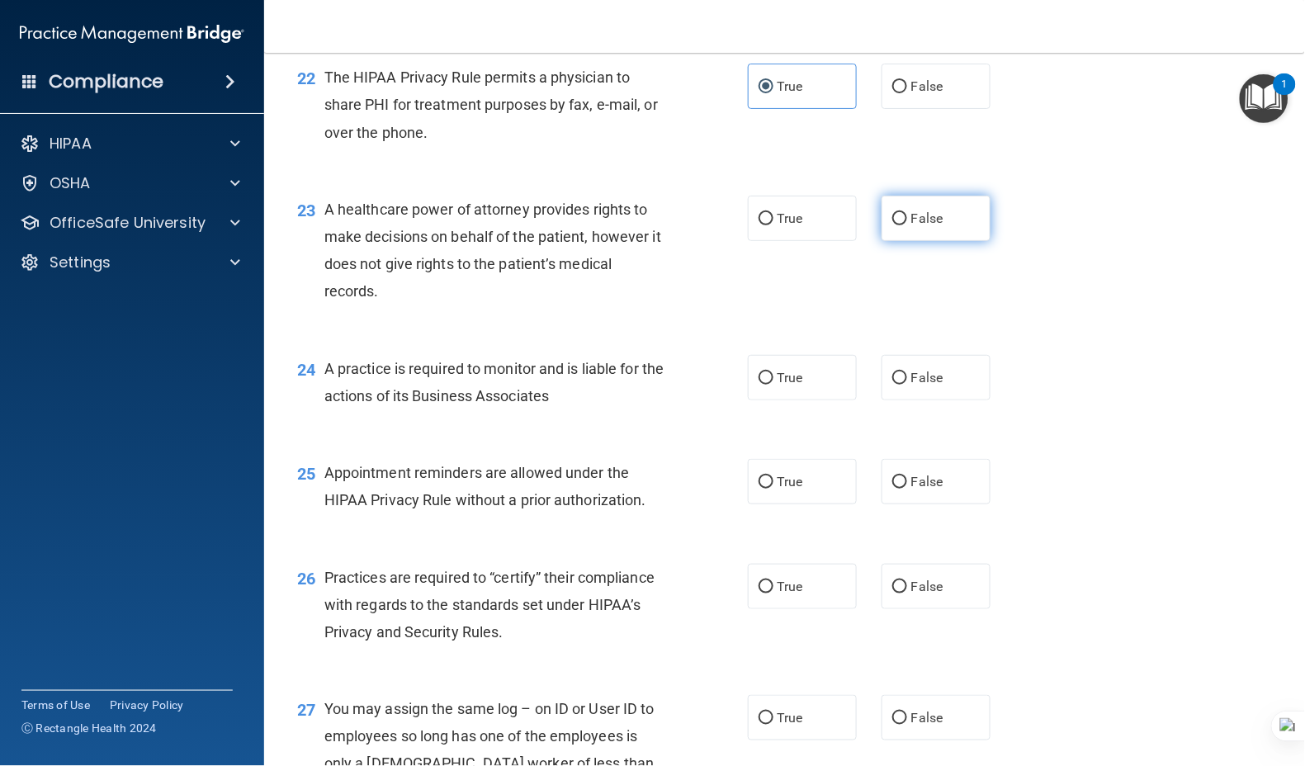
click at [911, 226] on span "False" at bounding box center [927, 218] width 32 height 16
click at [902, 225] on input "False" at bounding box center [899, 219] width 15 height 12
radio input "true"
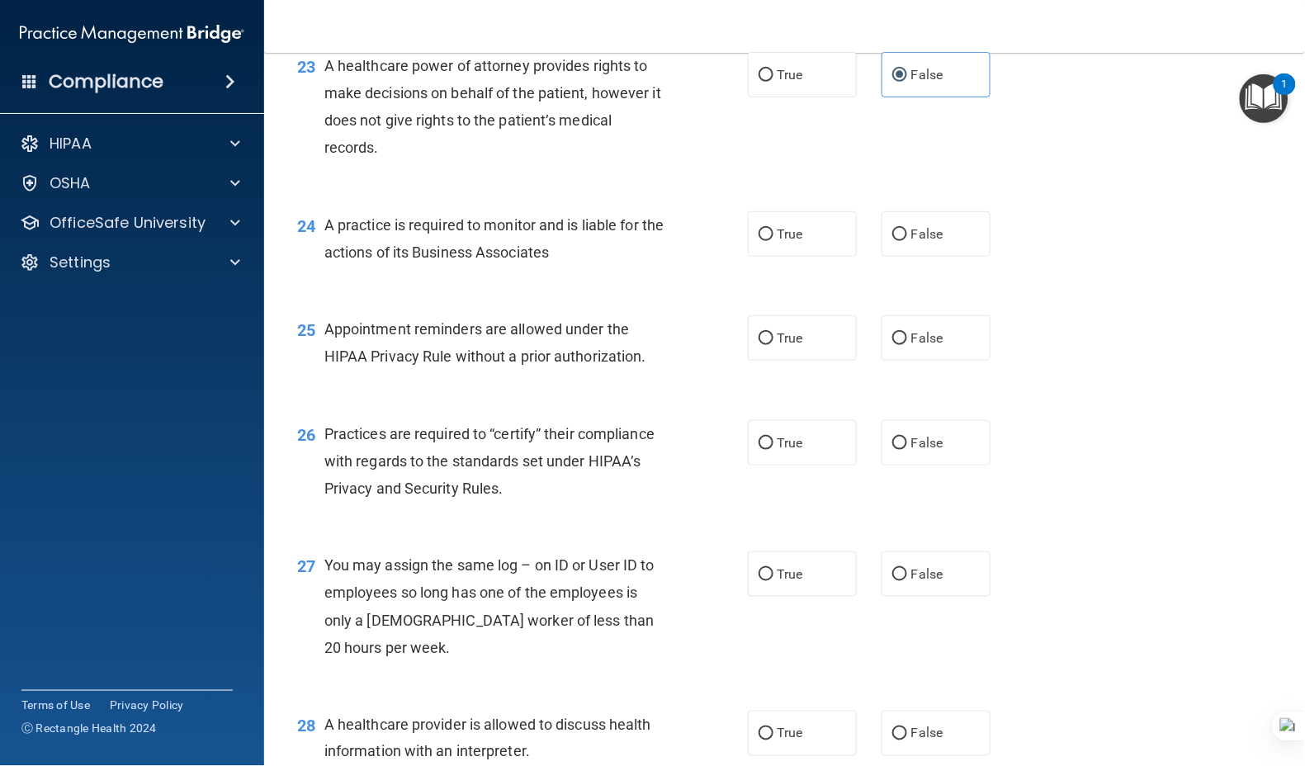
scroll to position [3190, 0]
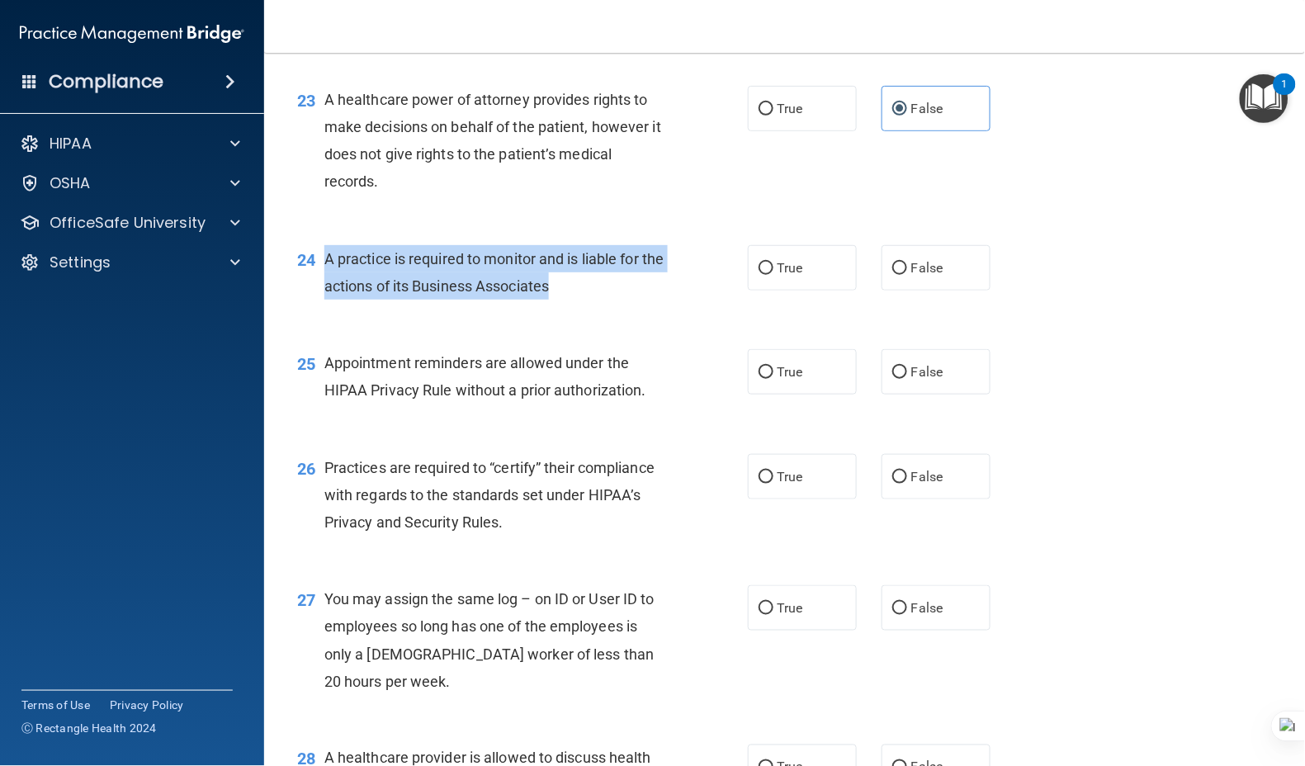
drag, startPoint x: 605, startPoint y: 369, endPoint x: 787, endPoint y: 36, distance: 379.3
click at [324, 300] on div "A practice is required to monitor and is liable for the actions of its Business…" at bounding box center [502, 272] width 356 height 54
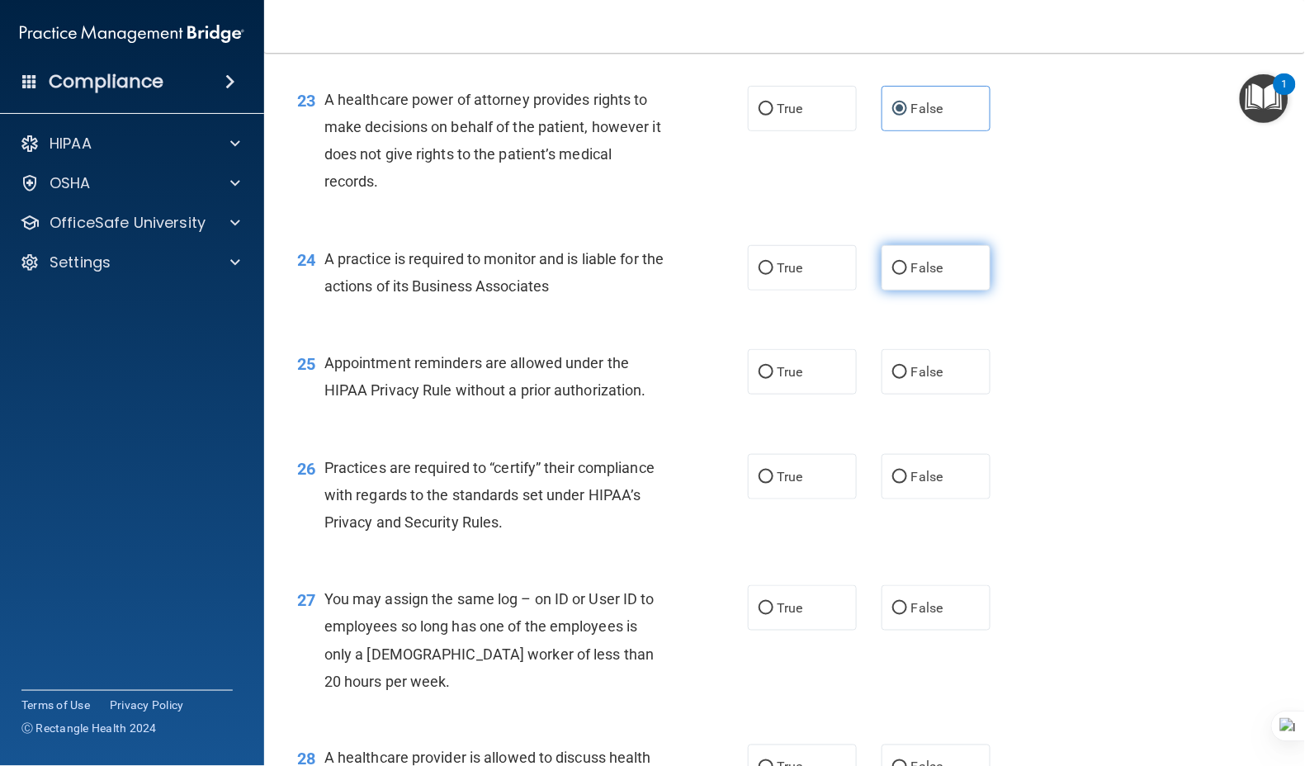
click at [911, 276] on span "False" at bounding box center [927, 268] width 32 height 16
click at [901, 275] on input "False" at bounding box center [899, 268] width 15 height 12
radio input "true"
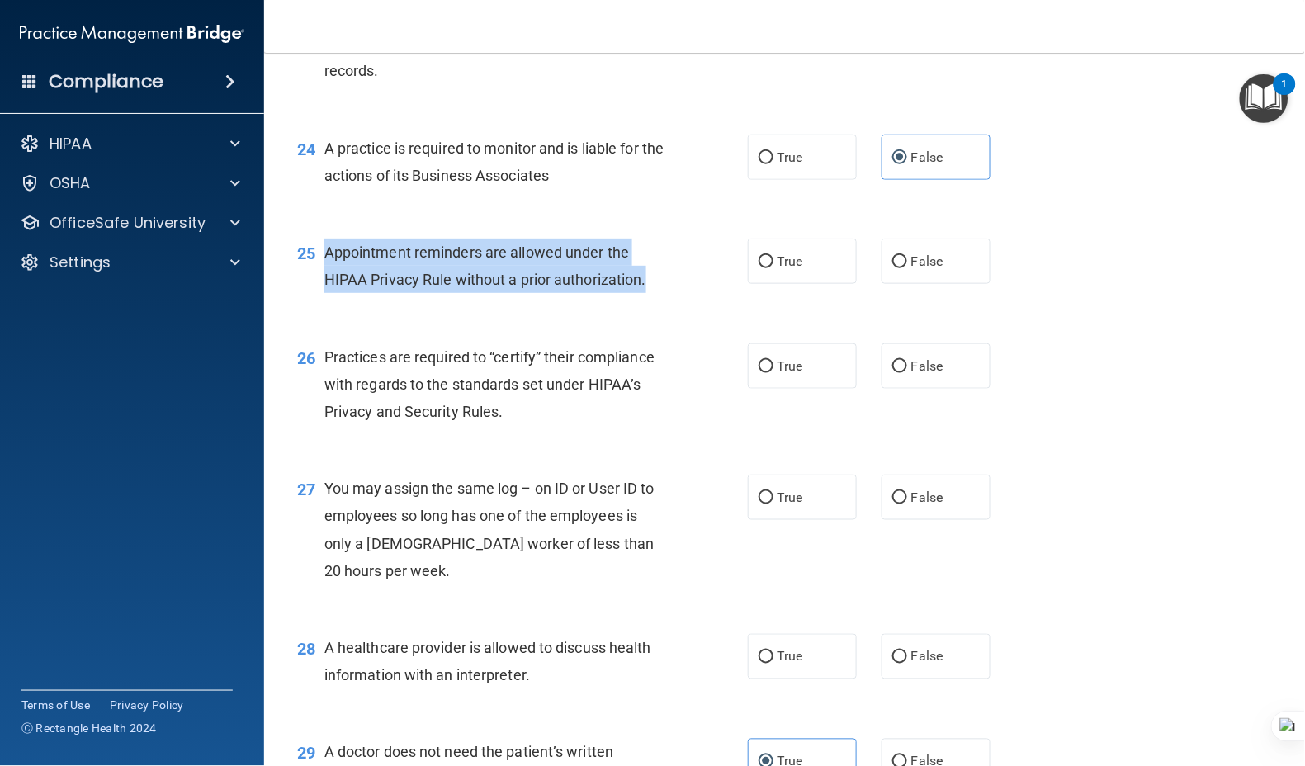
drag, startPoint x: 654, startPoint y: 362, endPoint x: 324, endPoint y: 337, distance: 331.0
click at [324, 293] on div "Appointment reminders are allowed under the HIPAA Privacy Rule without a prior …" at bounding box center [502, 265] width 356 height 54
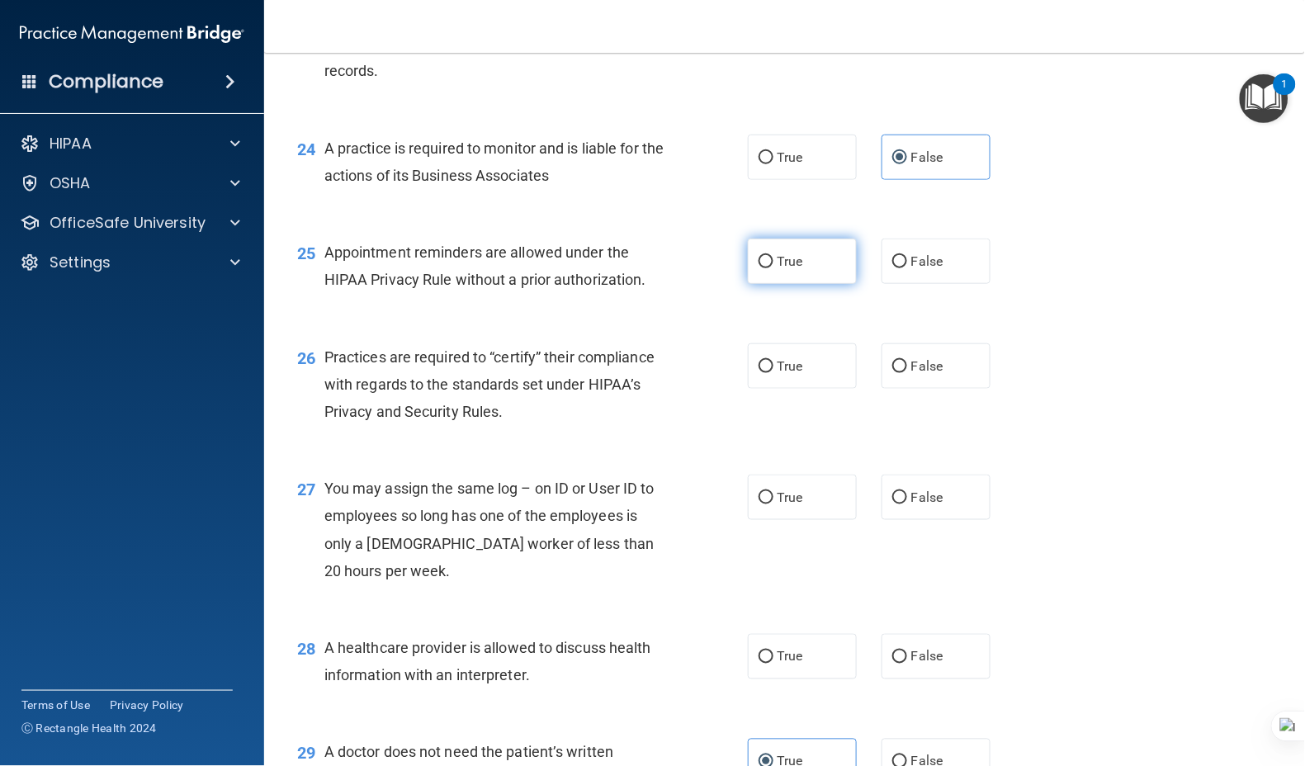
click at [801, 284] on label "True" at bounding box center [802, 260] width 109 height 45
click at [773, 268] on input "True" at bounding box center [765, 262] width 15 height 12
radio input "true"
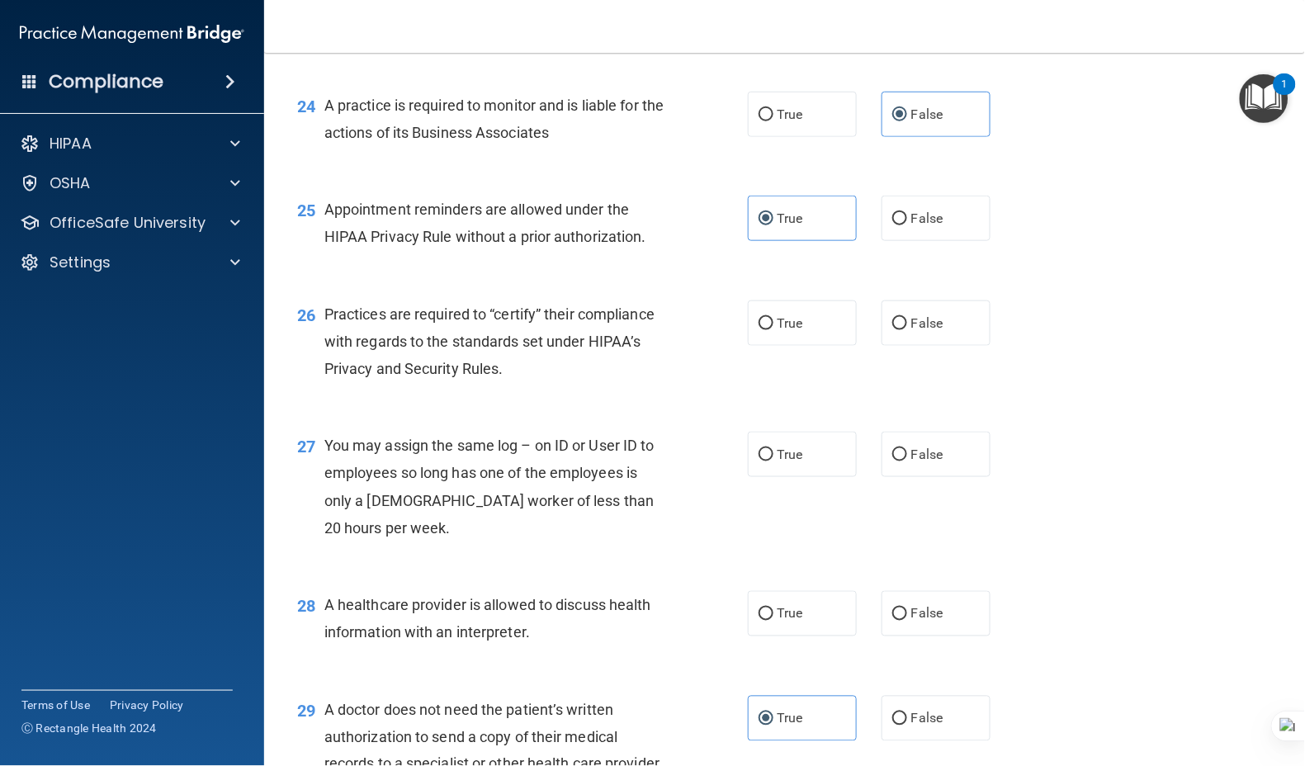
scroll to position [3410, 0]
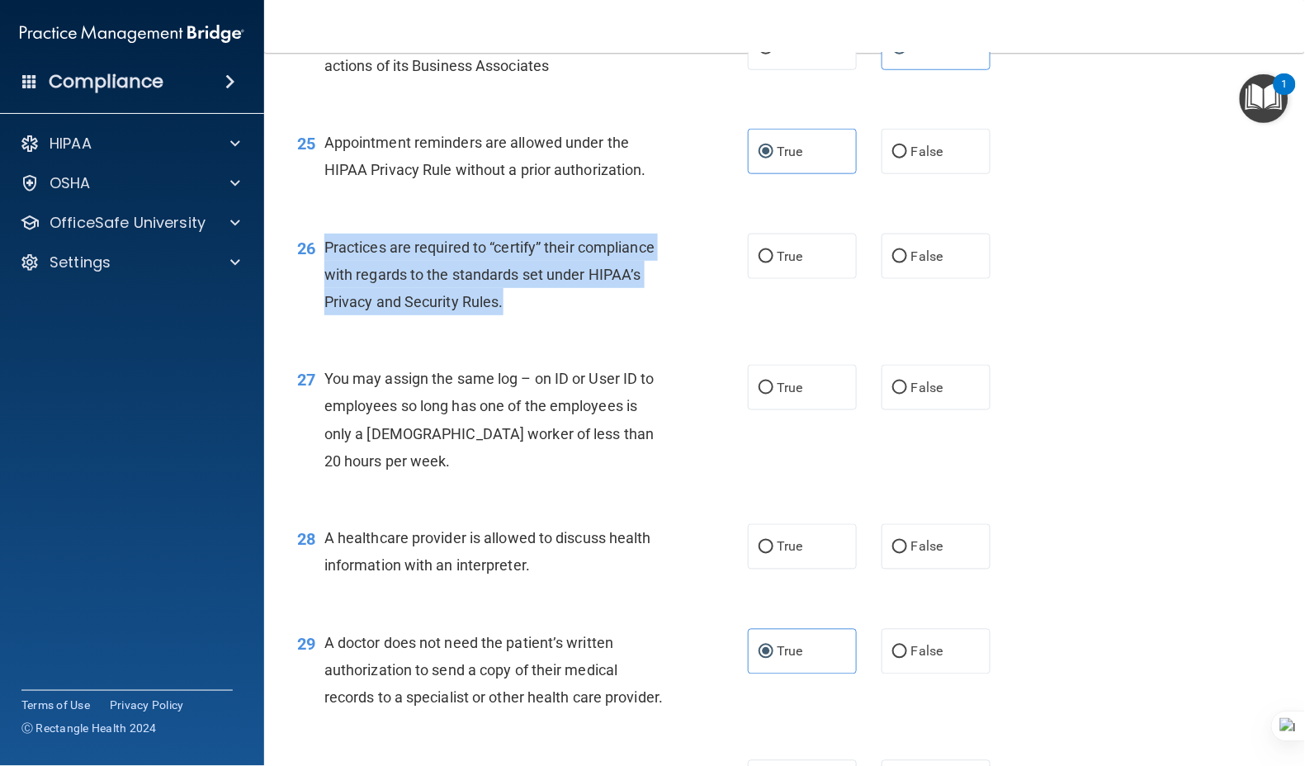
drag, startPoint x: 512, startPoint y: 383, endPoint x: 323, endPoint y: 336, distance: 194.7
click at [324, 316] on div "Practices are required to “certify” their compliance with regards to the standa…" at bounding box center [502, 275] width 356 height 83
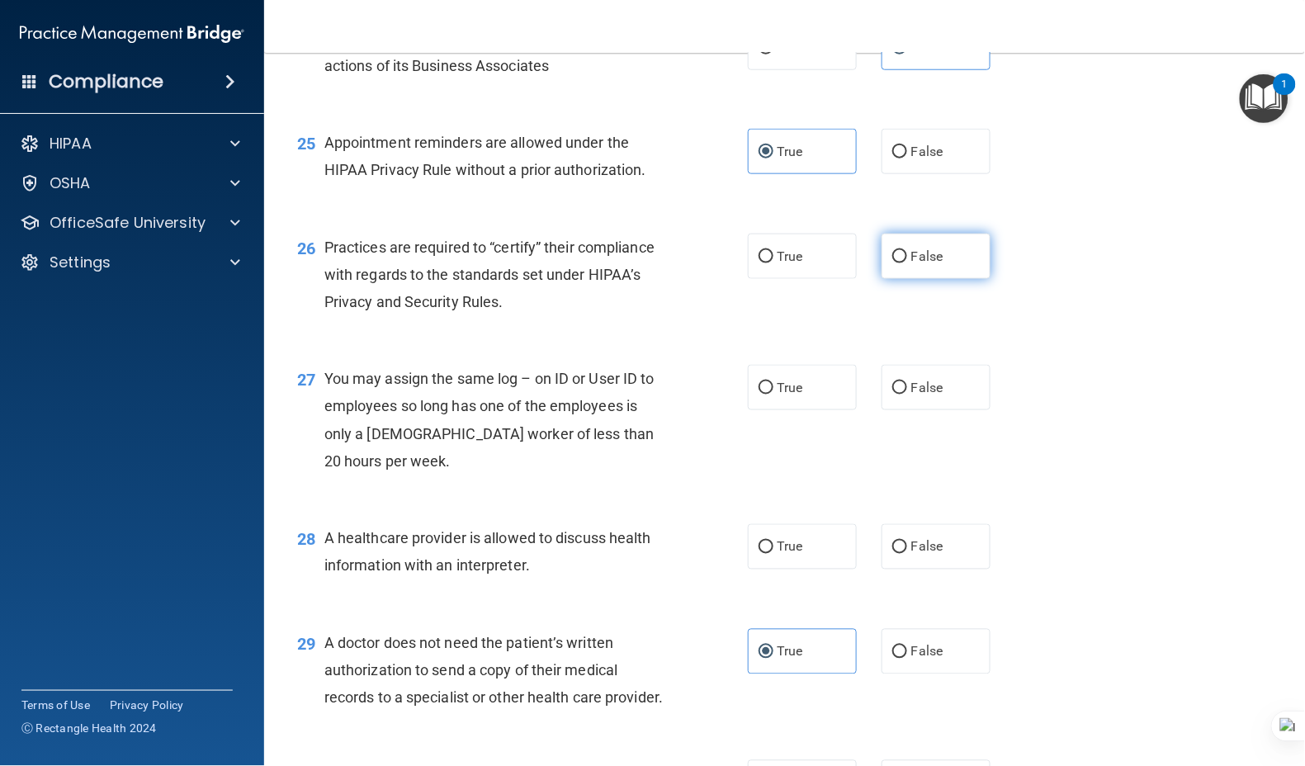
click at [913, 264] on span "False" at bounding box center [927, 256] width 32 height 16
click at [907, 263] on input "False" at bounding box center [899, 257] width 15 height 12
radio input "true"
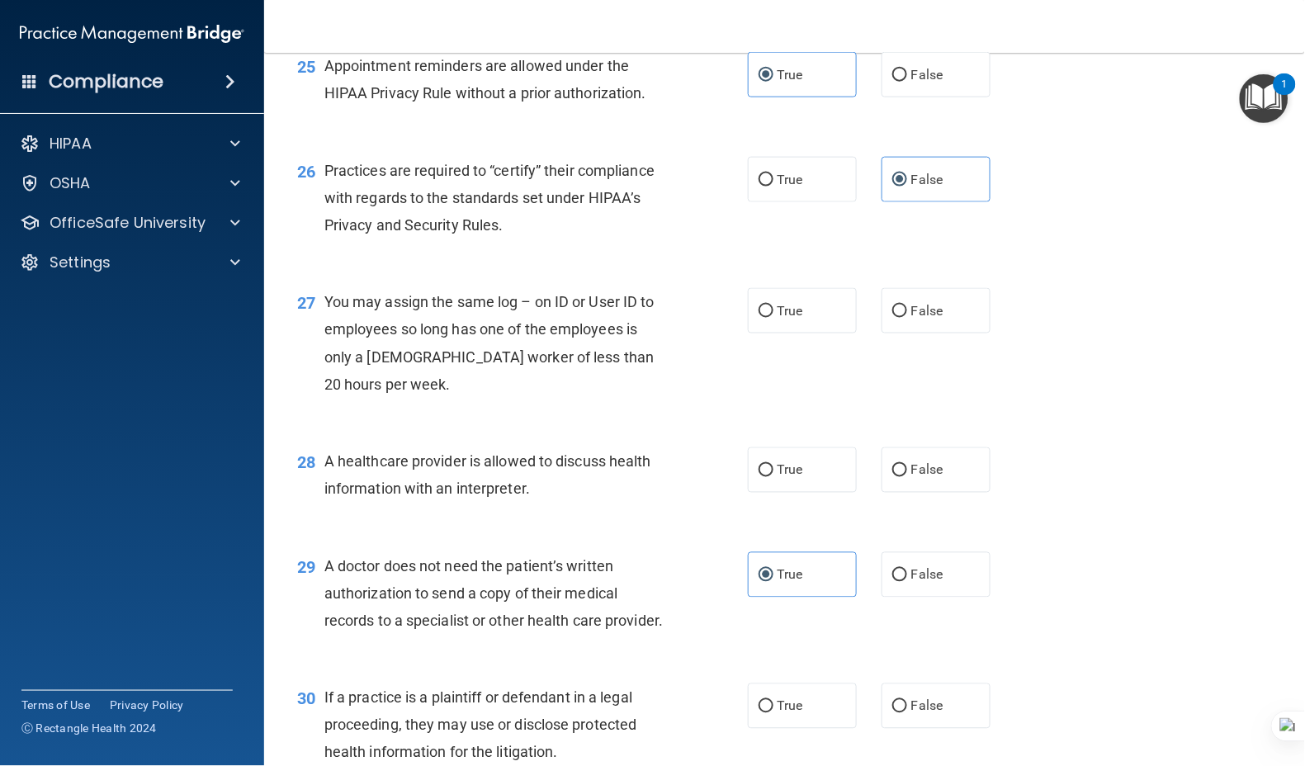
scroll to position [3520, 0]
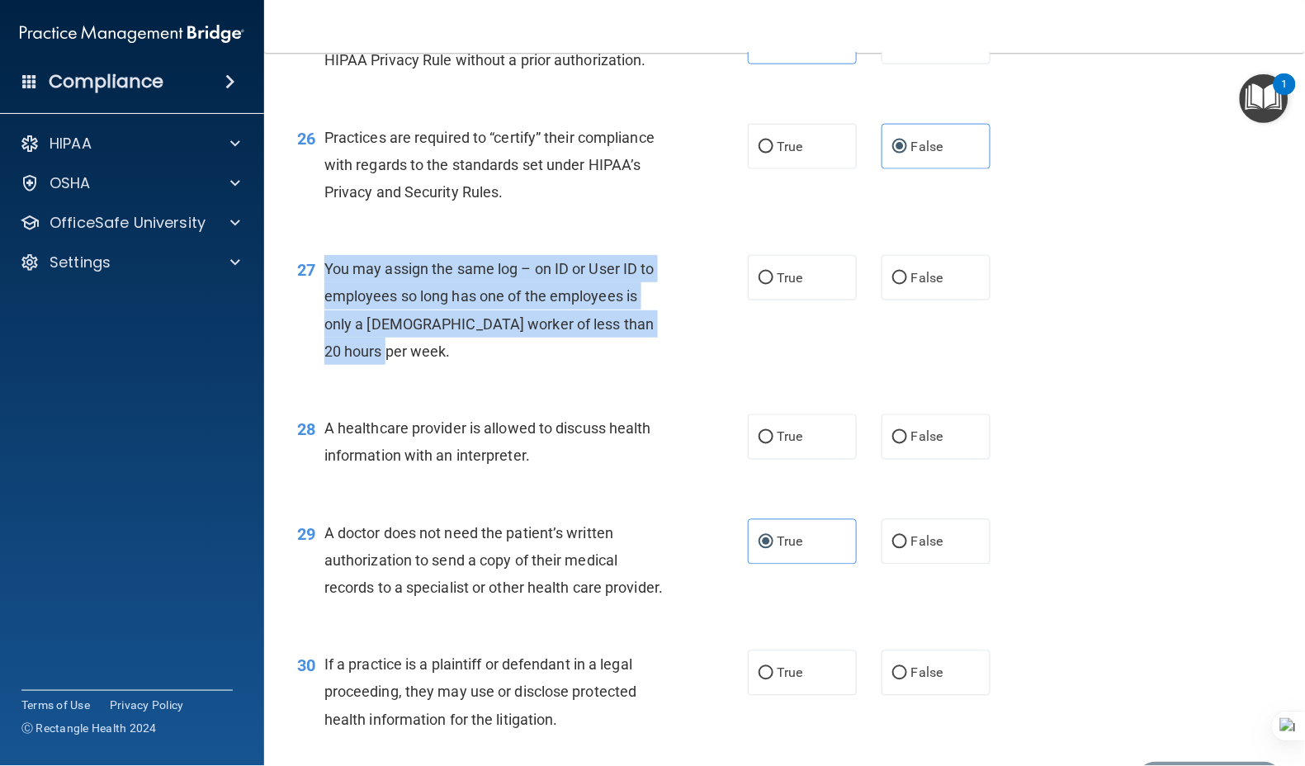
drag, startPoint x: 366, startPoint y: 381, endPoint x: 327, endPoint y: 353, distance: 47.9
click at [327, 353] on div "You may assign the same log – on ID or User ID to employees so long has one of …" at bounding box center [502, 310] width 356 height 110
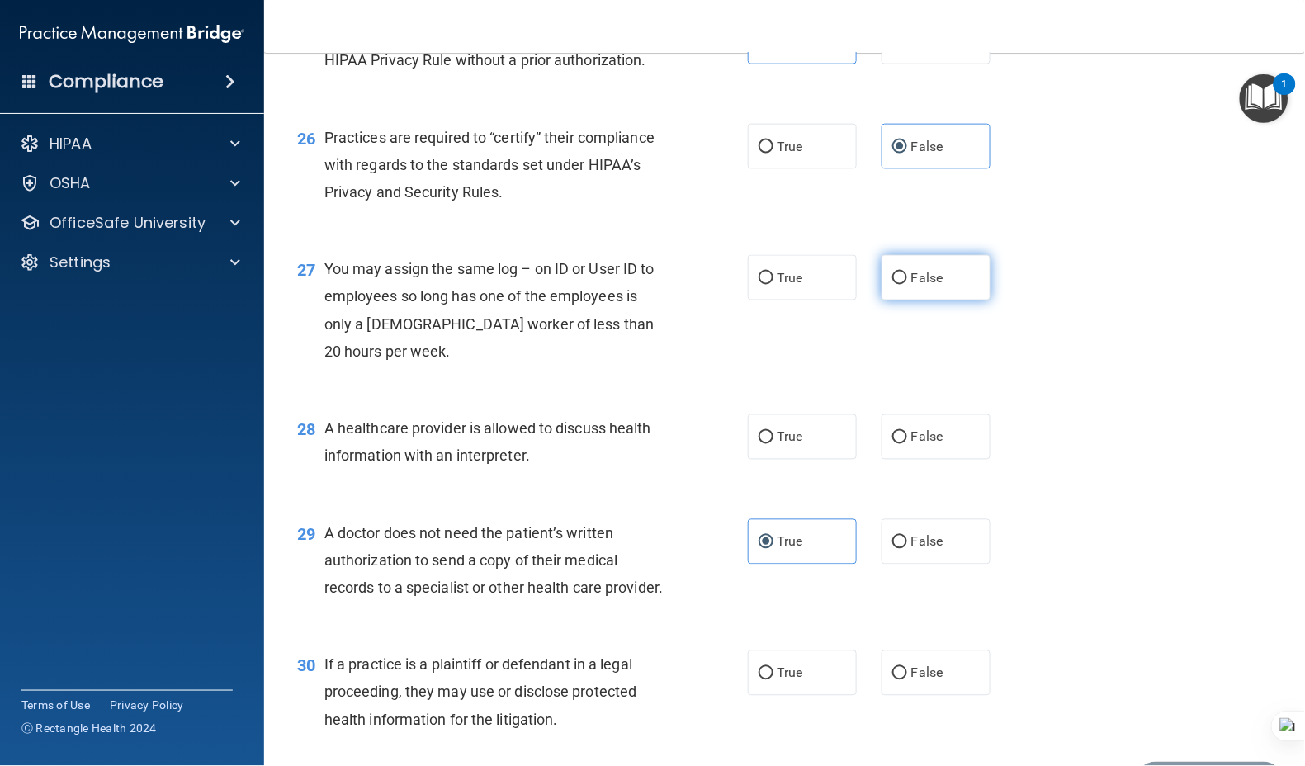
click at [916, 300] on label "False" at bounding box center [935, 277] width 109 height 45
click at [907, 285] on input "False" at bounding box center [899, 278] width 15 height 12
radio input "true"
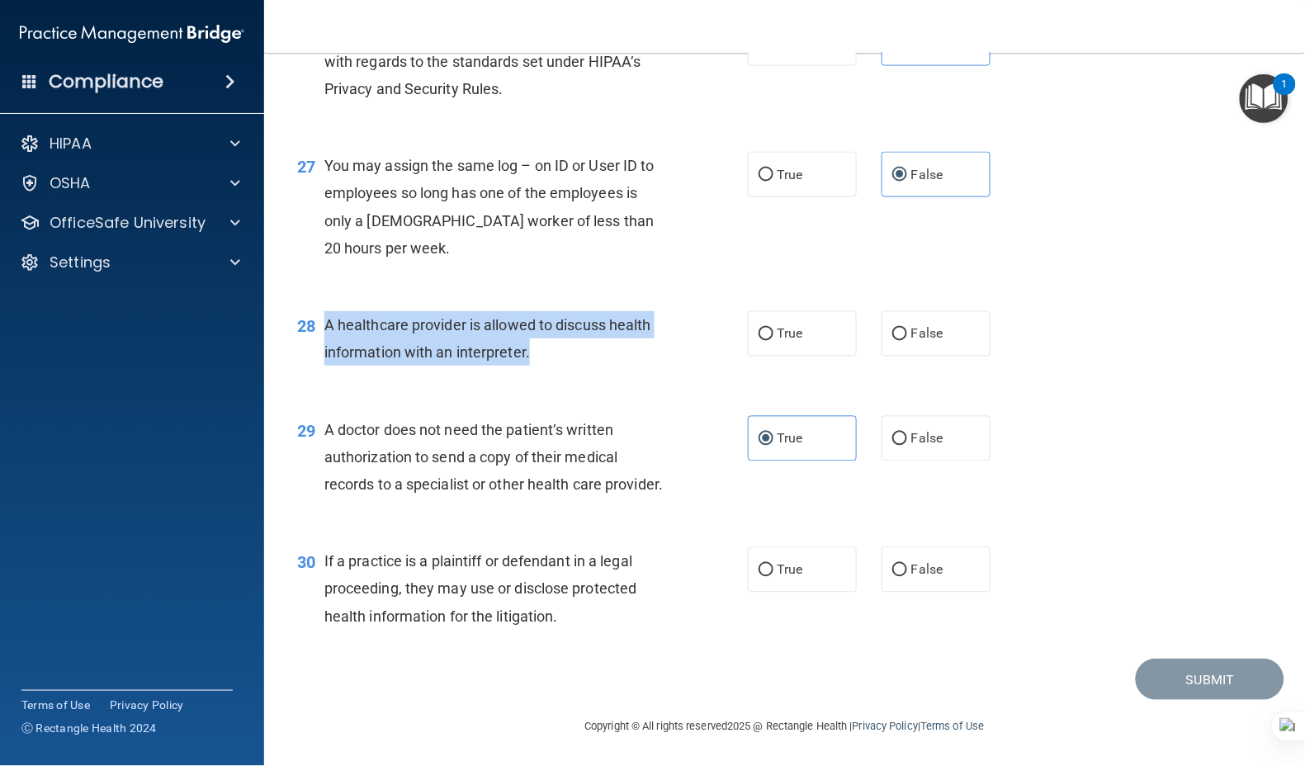
drag, startPoint x: 531, startPoint y: 327, endPoint x: 323, endPoint y: 297, distance: 210.1
click at [324, 311] on div "A healthcare provider is allowed to discuss health information with an interpre…" at bounding box center [502, 338] width 356 height 54
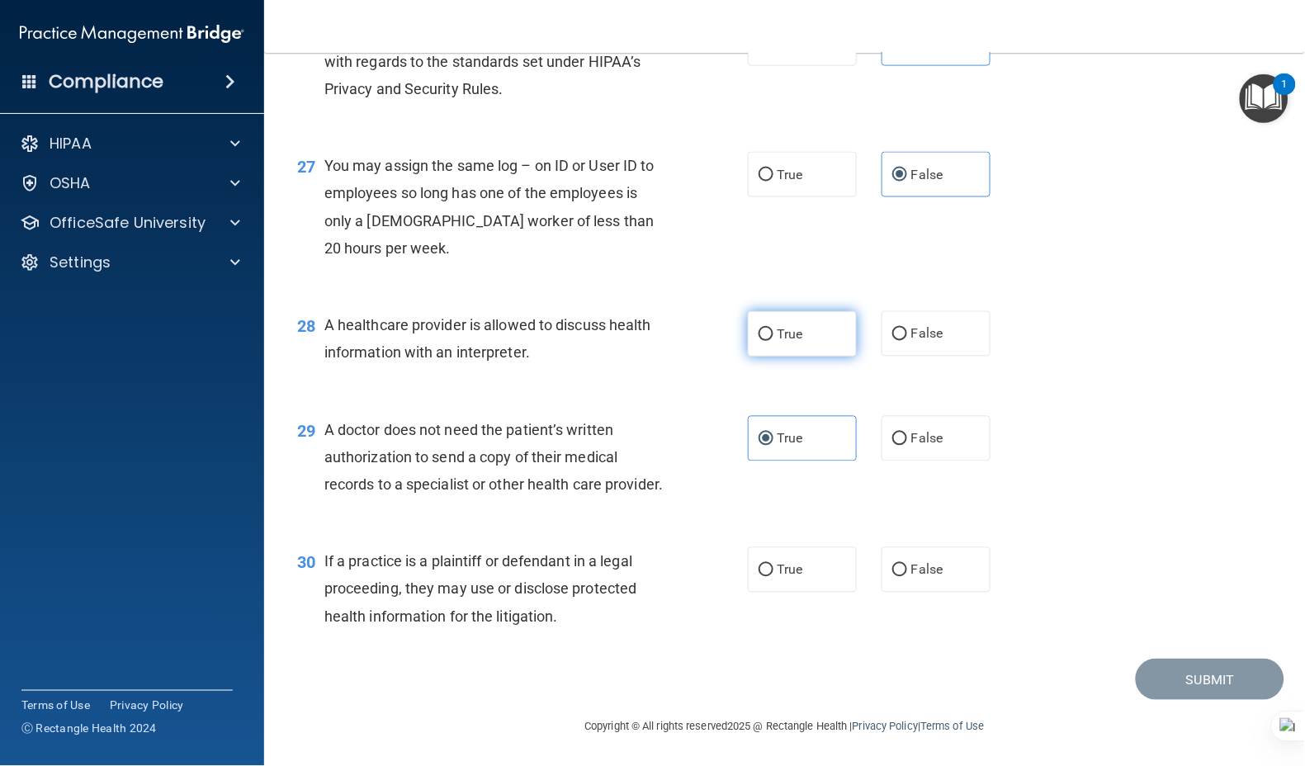
click at [777, 326] on span "True" at bounding box center [790, 334] width 26 height 16
click at [771, 328] on input "True" at bounding box center [765, 334] width 15 height 12
radio input "true"
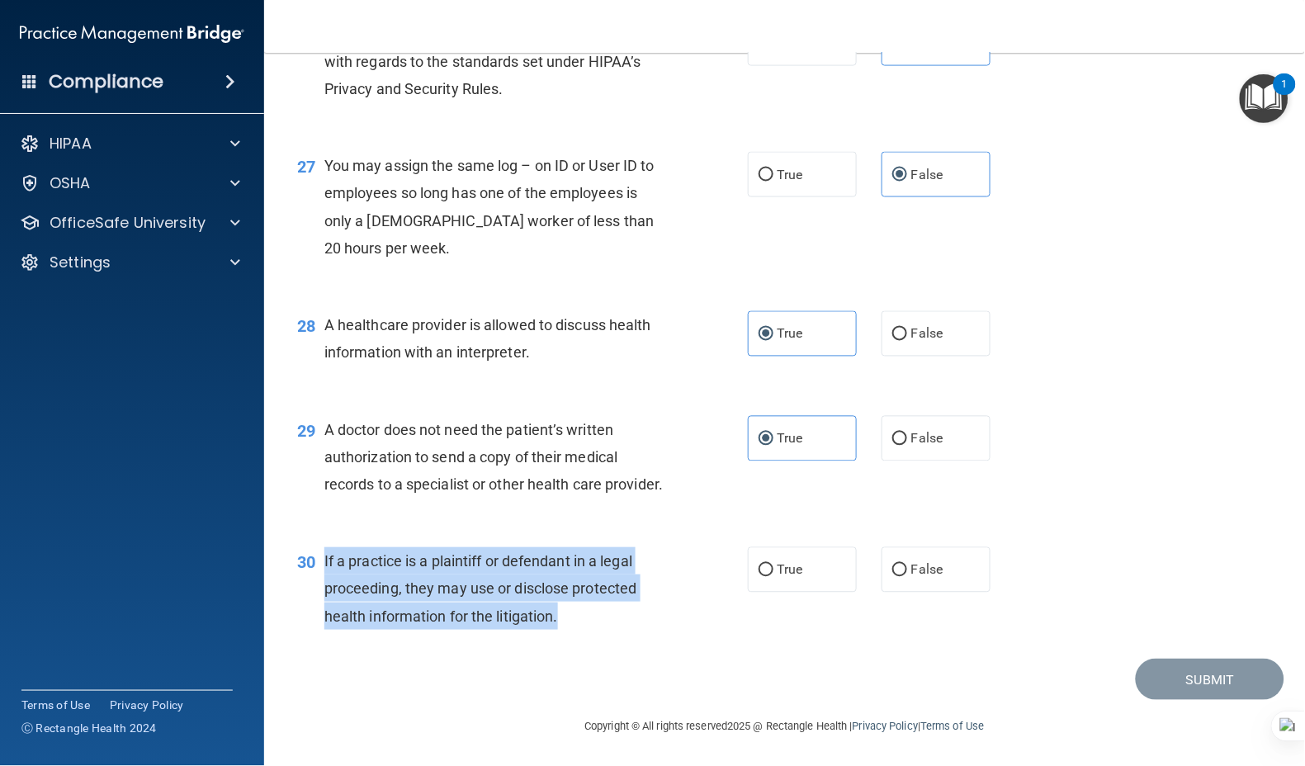
drag, startPoint x: 555, startPoint y: 599, endPoint x: 323, endPoint y: 559, distance: 236.0
click at [324, 559] on div "If a practice is a plaintiff or defendant in a legal proceeding, they may use o…" at bounding box center [502, 588] width 356 height 83
click at [324, 559] on span "If a practice is a plaintiff or defendant in a legal proceeding, they may use o…" at bounding box center [480, 588] width 313 height 72
drag, startPoint x: 530, startPoint y: 607, endPoint x: 325, endPoint y: 564, distance: 209.1
click at [325, 564] on div "If a practice is a plaintiff or defendant in a legal proceeding, they may use o…" at bounding box center [502, 588] width 356 height 83
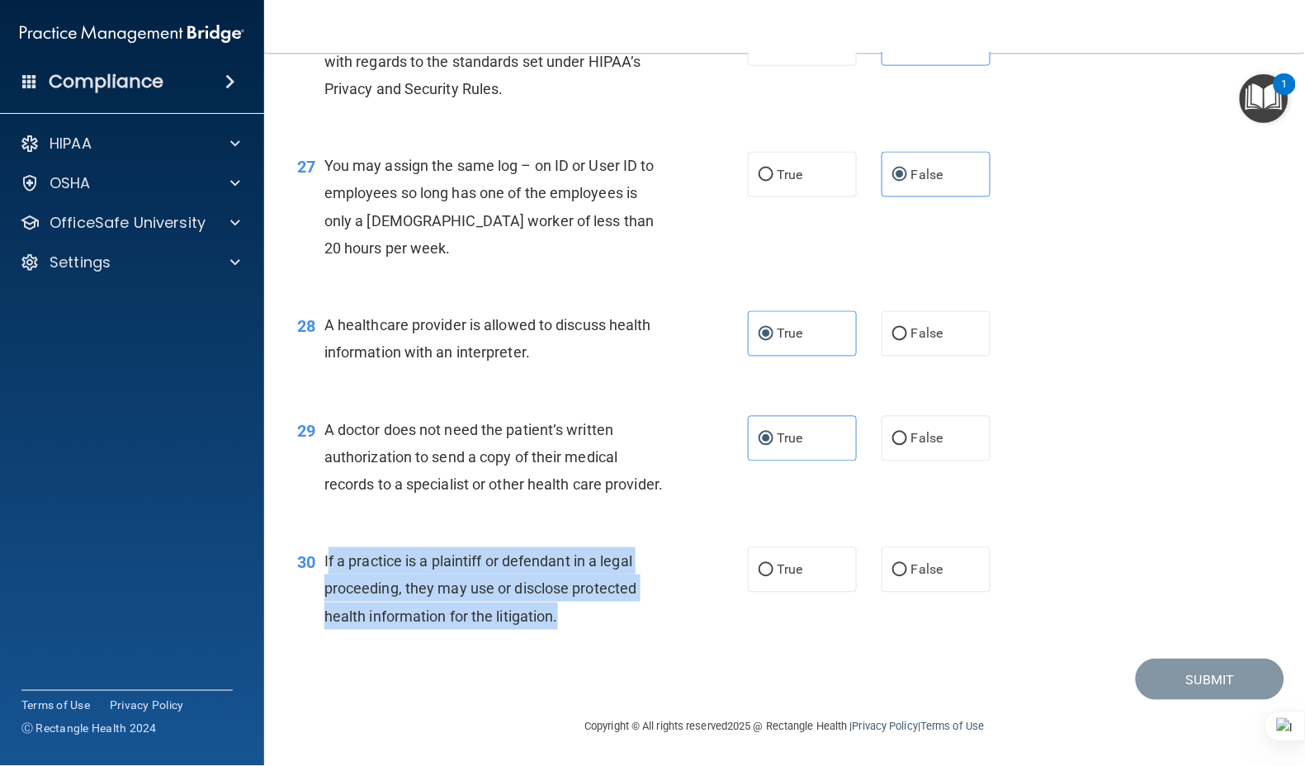
click at [596, 621] on div "If a practice is a plaintiff or defendant in a legal proceeding, they may use o…" at bounding box center [502, 588] width 356 height 83
drag, startPoint x: 576, startPoint y: 621, endPoint x: 606, endPoint y: 454, distance: 170.1
click at [324, 559] on div "If a practice is a plaintiff or defendant in a legal proceeding, they may use o…" at bounding box center [502, 588] width 356 height 83
click at [777, 571] on span "True" at bounding box center [790, 570] width 26 height 16
click at [772, 571] on input "True" at bounding box center [765, 570] width 15 height 12
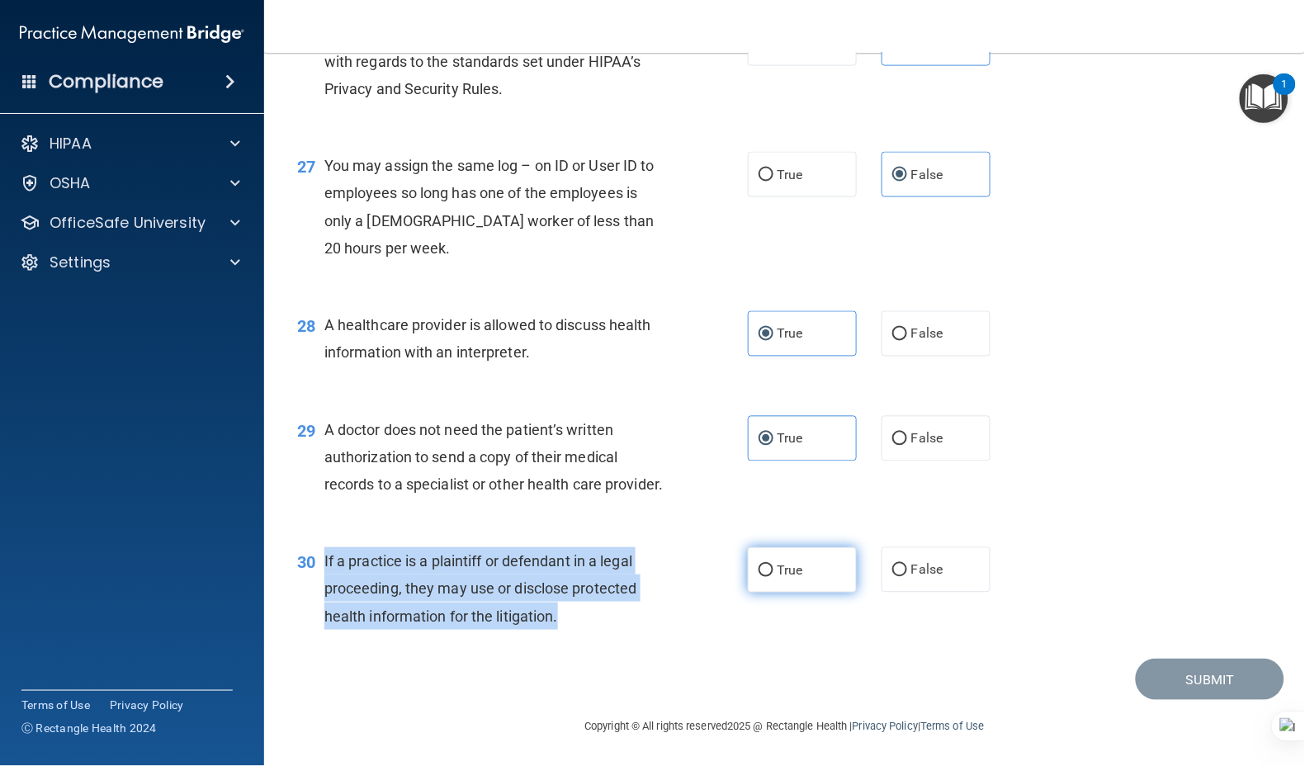
radio input "true"
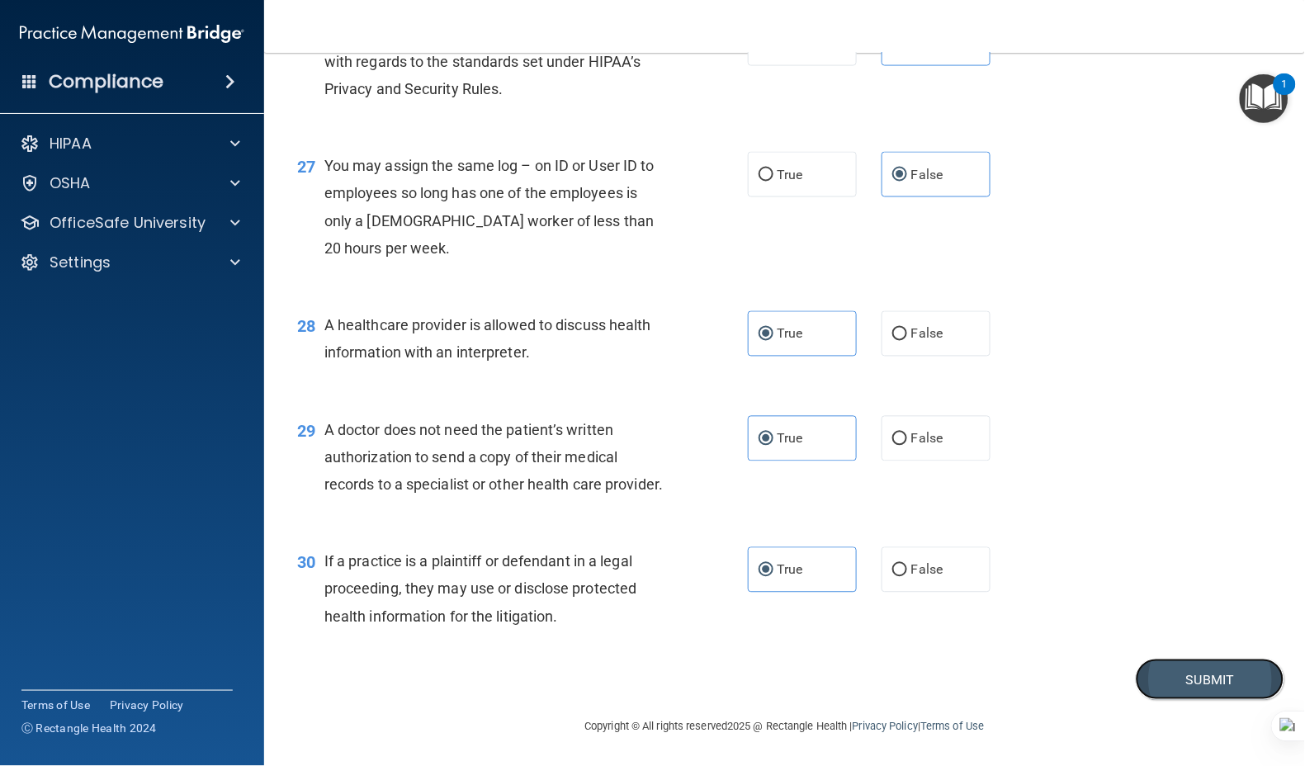
click at [1216, 679] on button "Submit" at bounding box center [1209, 679] width 149 height 42
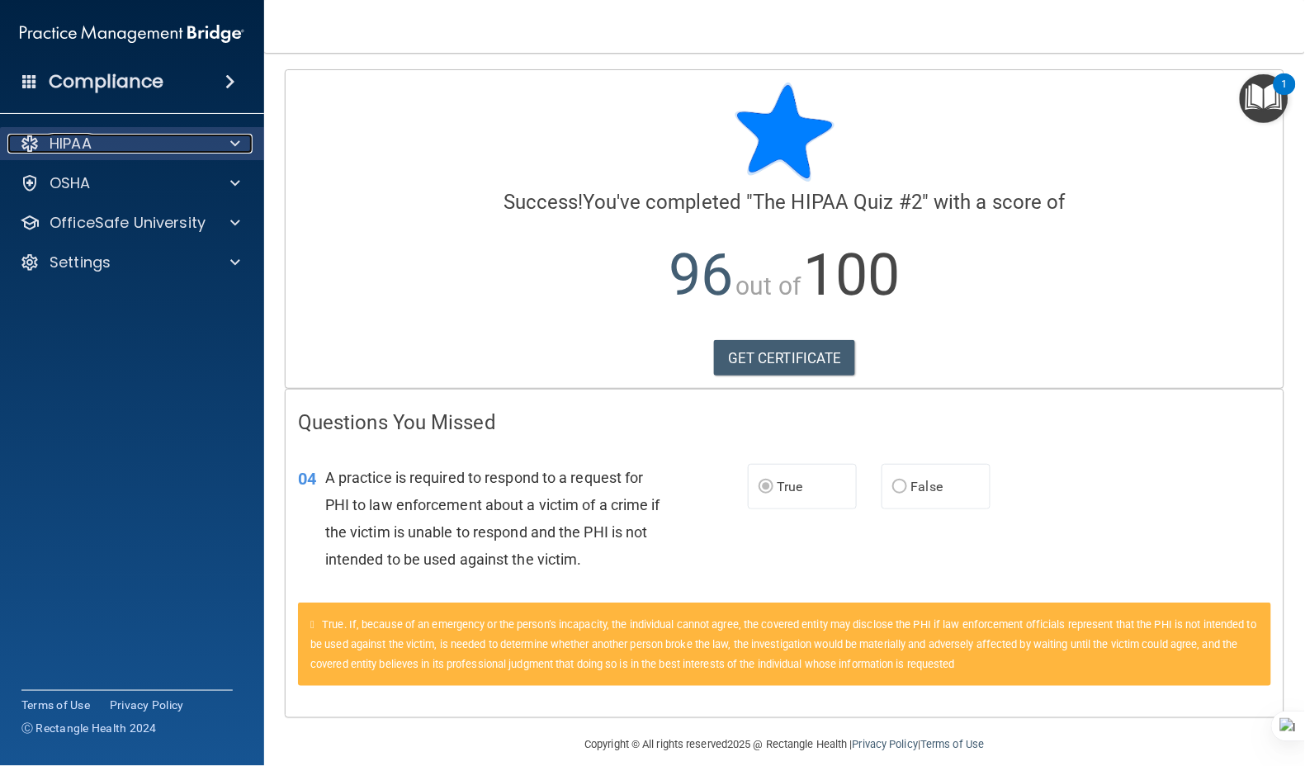
click at [123, 150] on div "HIPAA" at bounding box center [109, 144] width 205 height 20
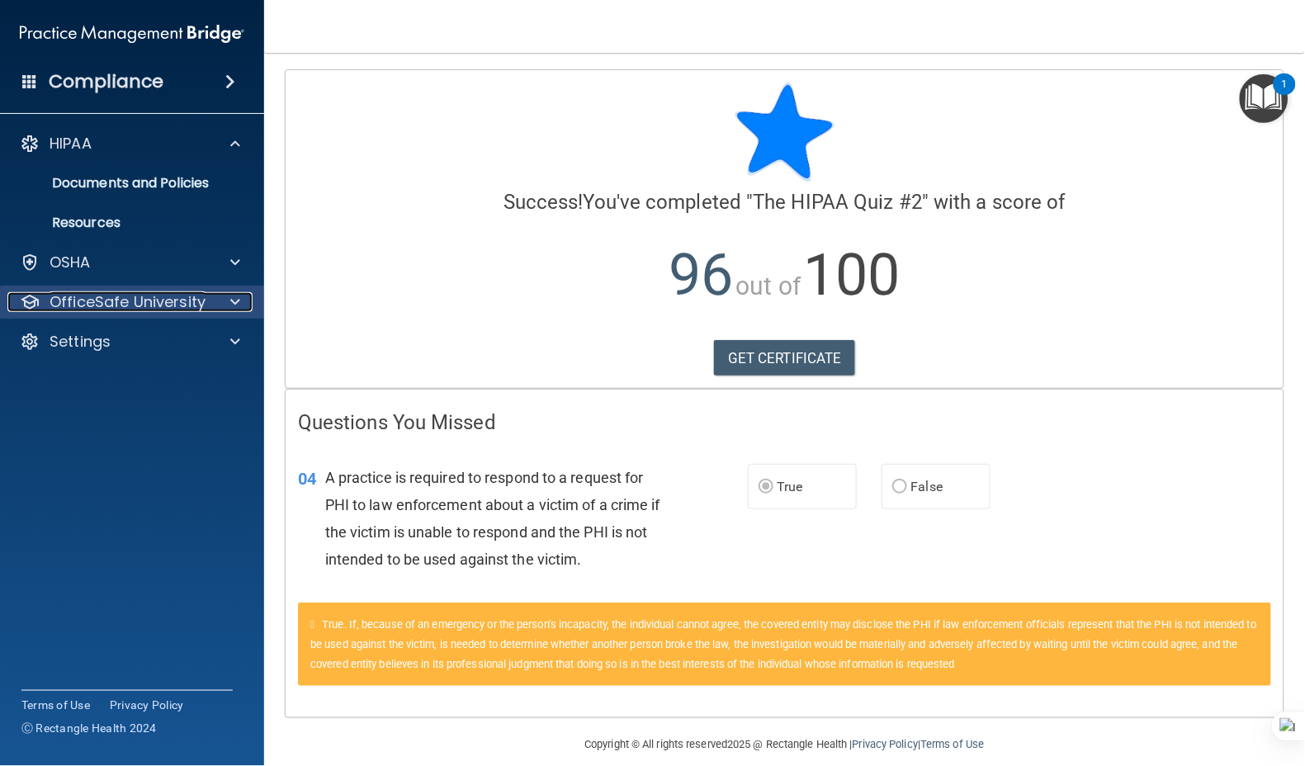
click at [141, 300] on p "OfficeSafe University" at bounding box center [128, 302] width 156 height 20
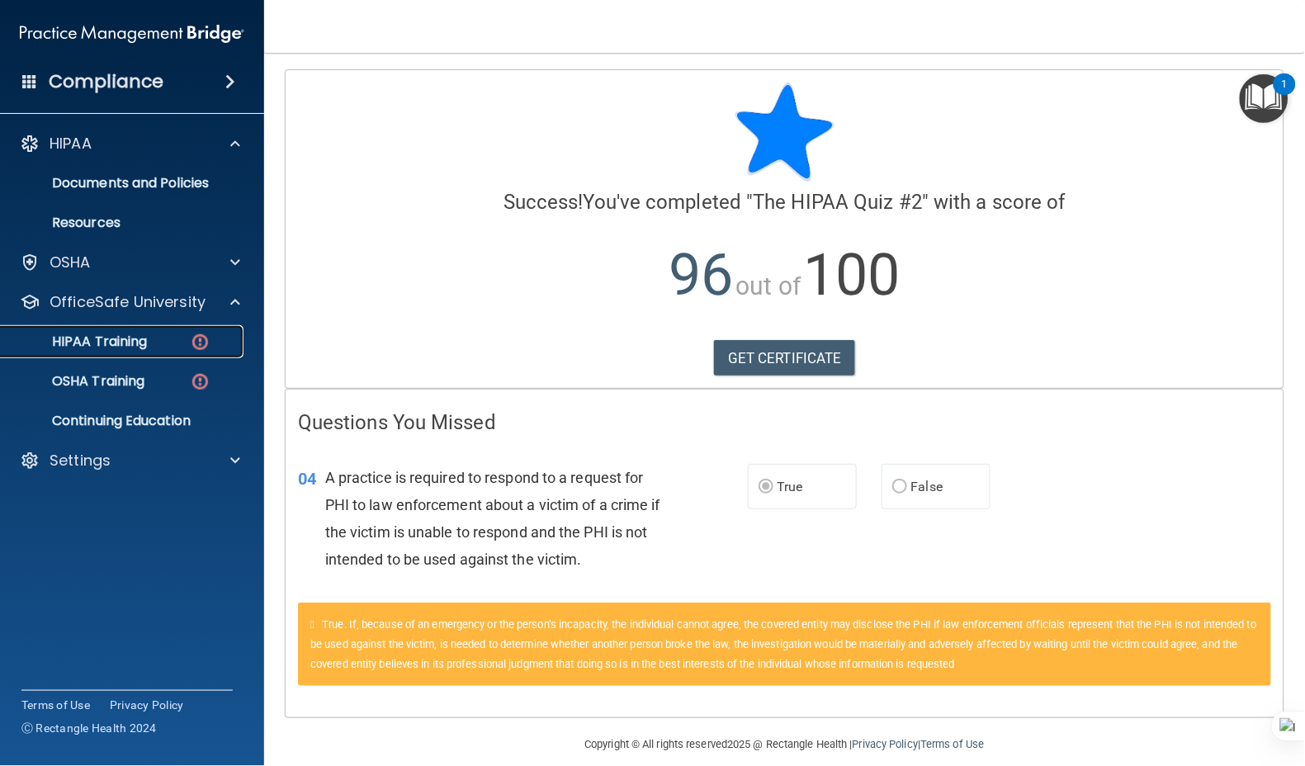
click at [135, 347] on p "HIPAA Training" at bounding box center [79, 341] width 136 height 17
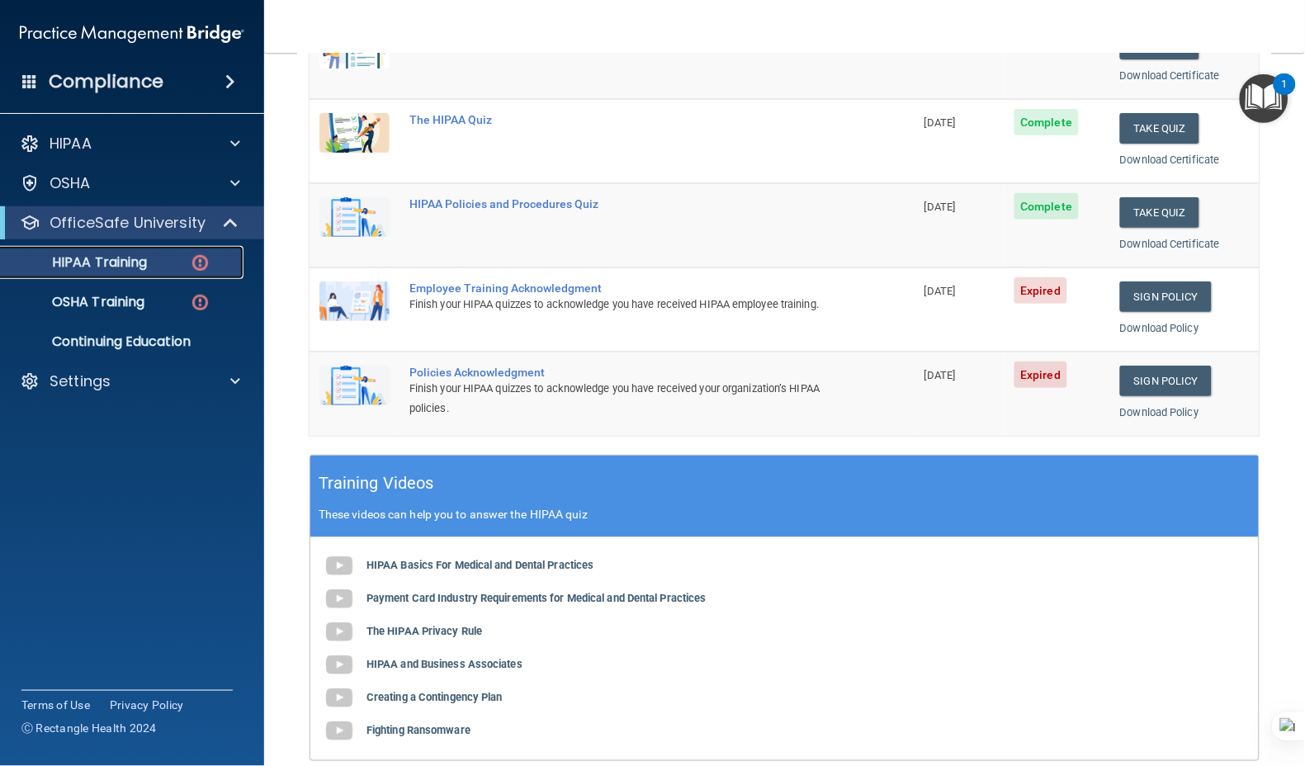
scroll to position [219, 0]
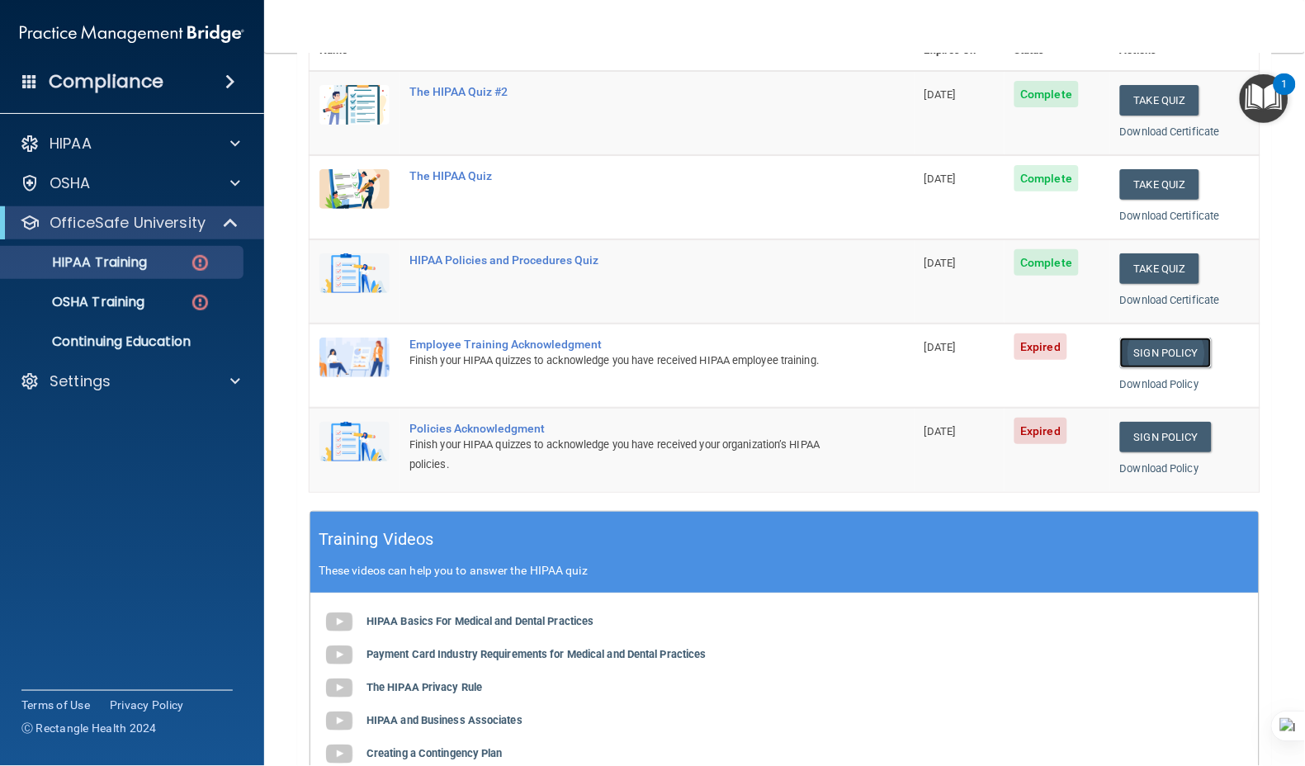
click at [1159, 350] on link "Sign Policy" at bounding box center [1166, 352] width 92 height 31
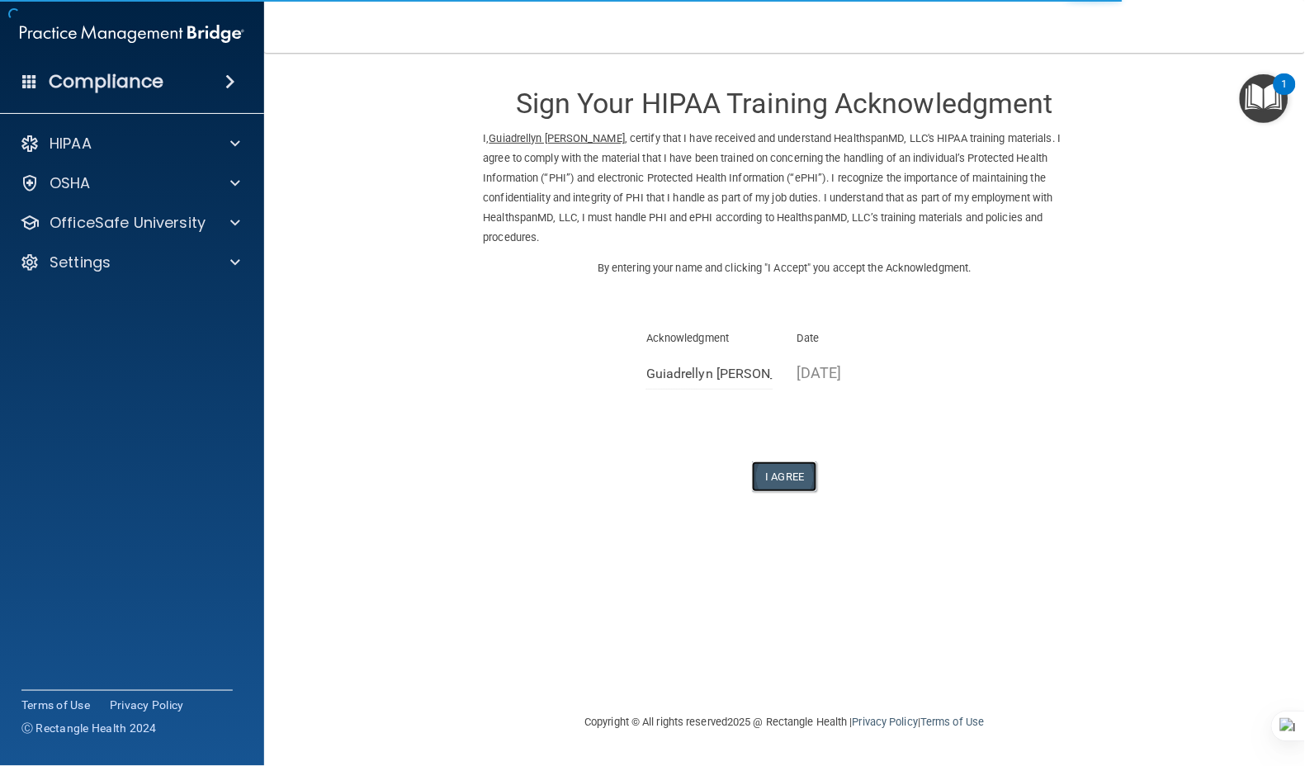
click at [792, 461] on button "I Agree" at bounding box center [785, 476] width 66 height 31
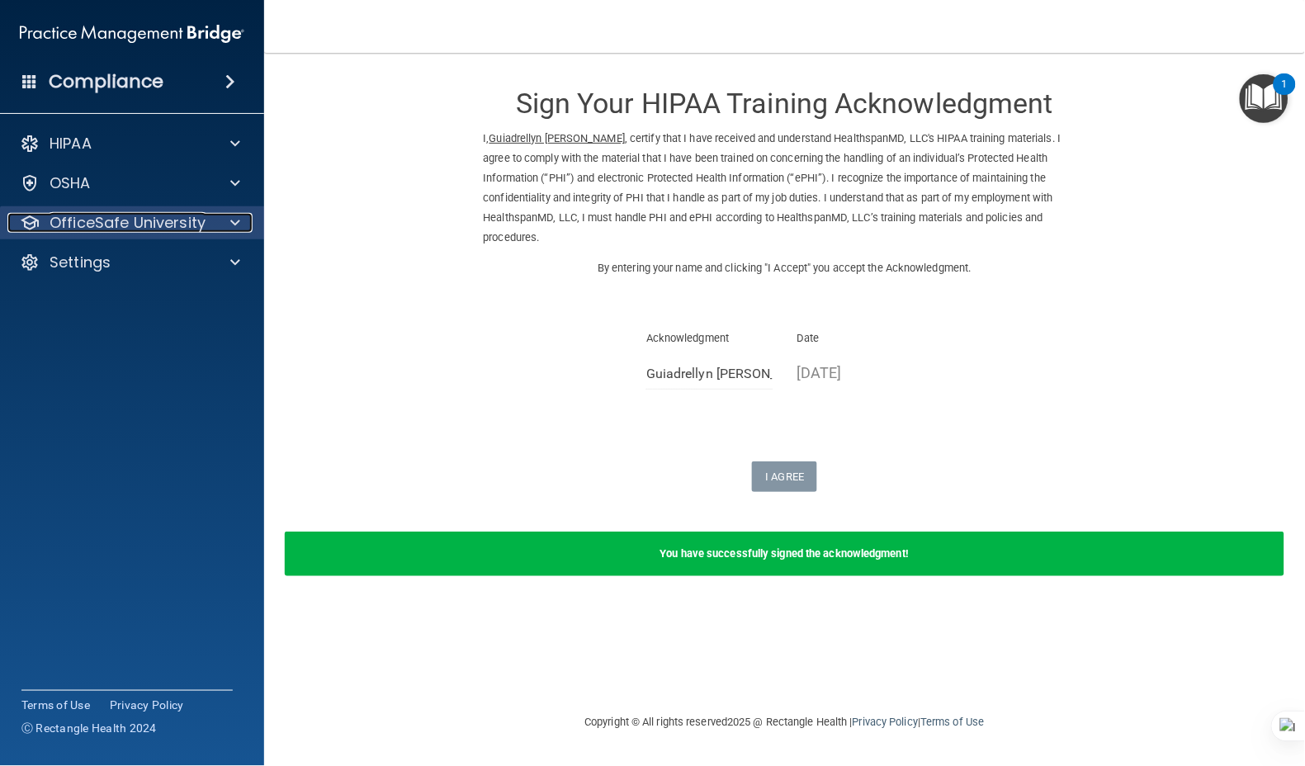
click at [104, 215] on p "OfficeSafe University" at bounding box center [128, 223] width 156 height 20
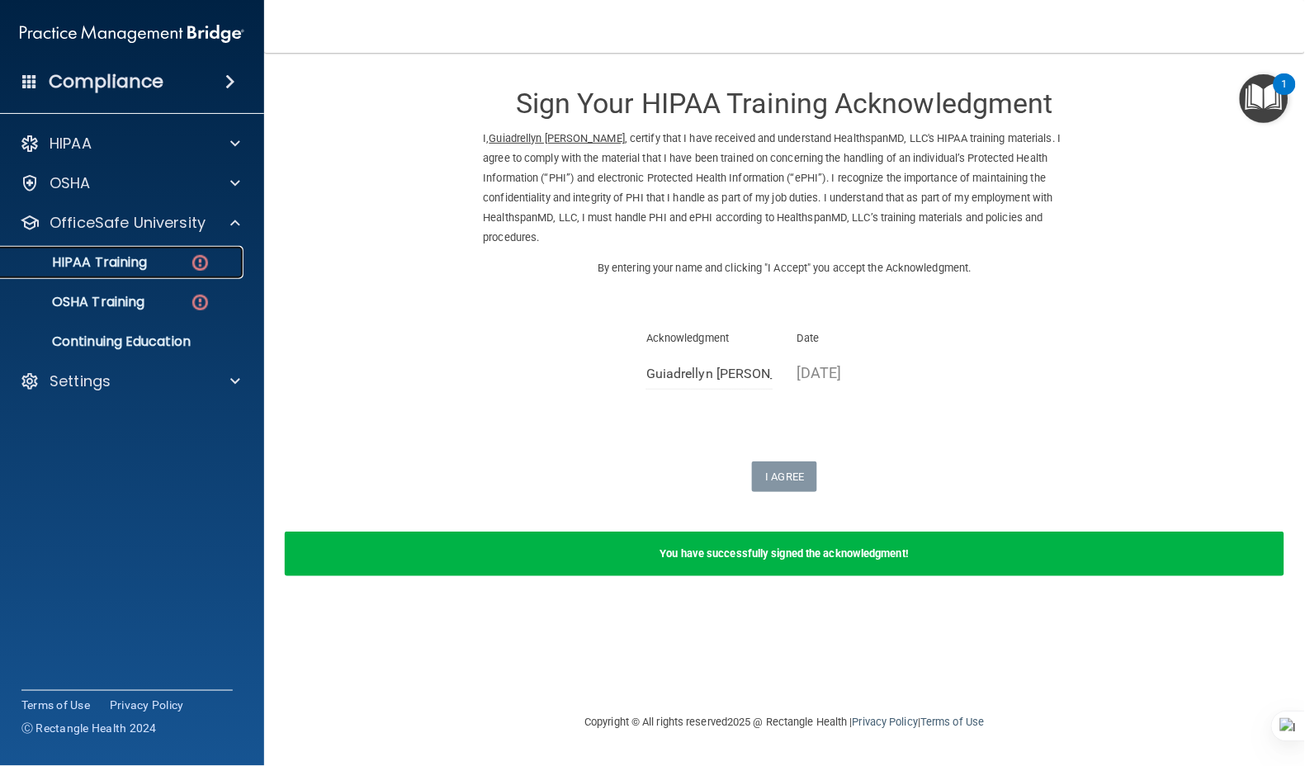
click at [110, 263] on p "HIPAA Training" at bounding box center [79, 262] width 136 height 17
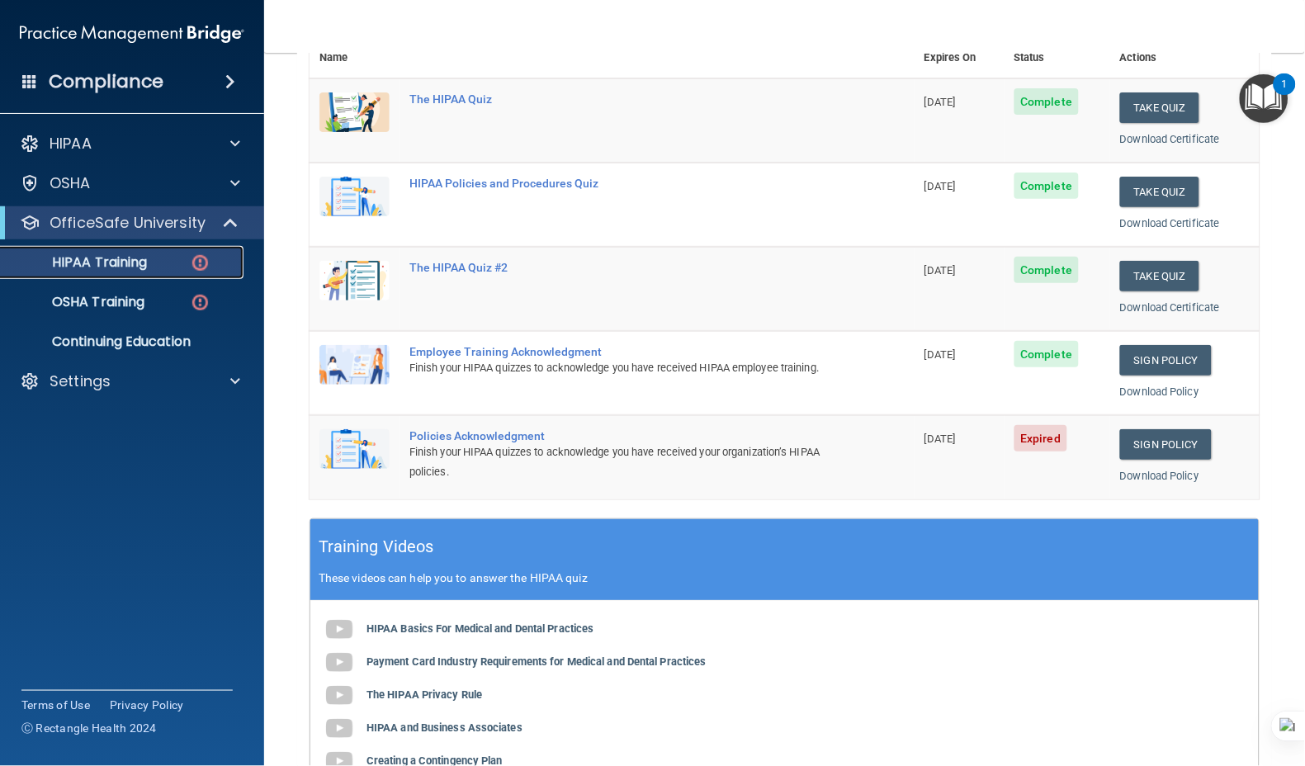
scroll to position [219, 0]
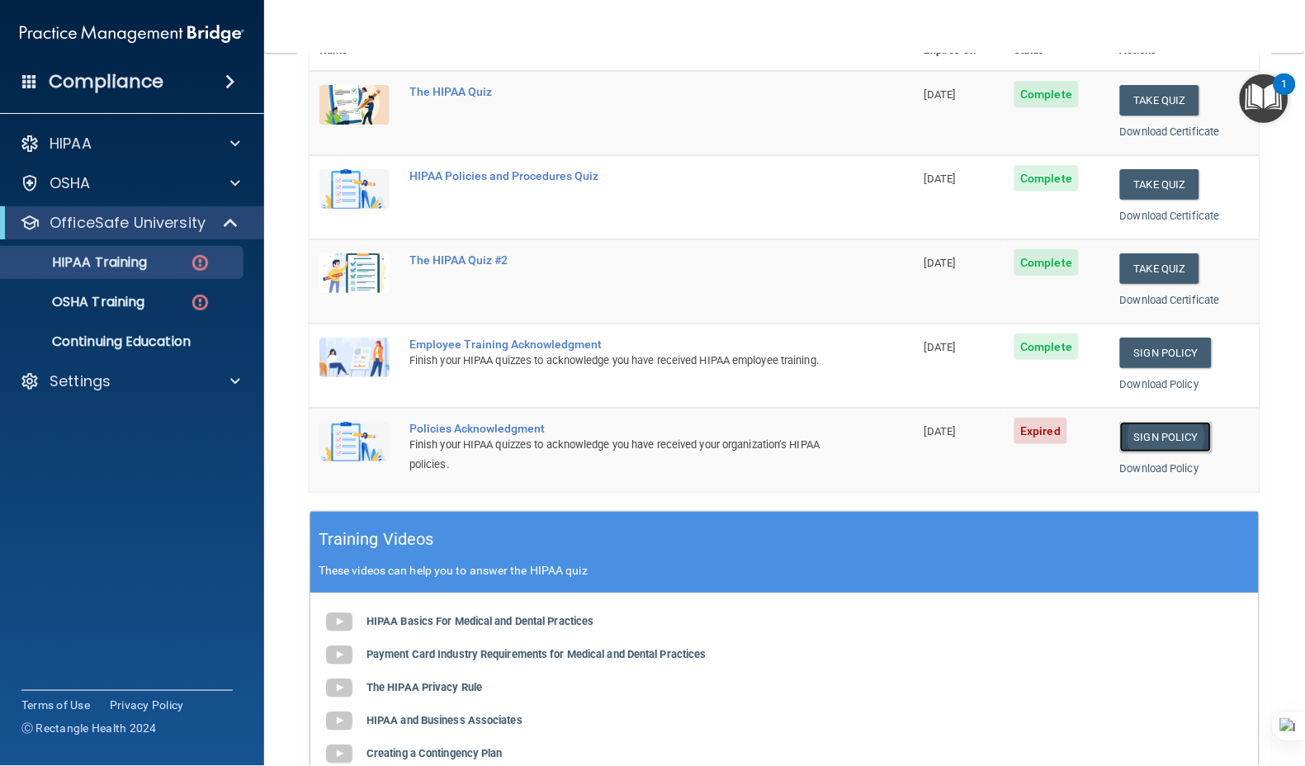
click at [1156, 430] on link "Sign Policy" at bounding box center [1166, 437] width 92 height 31
click at [126, 258] on p "HIPAA Training" at bounding box center [79, 262] width 136 height 17
click at [114, 295] on p "OSHA Training" at bounding box center [78, 302] width 134 height 17
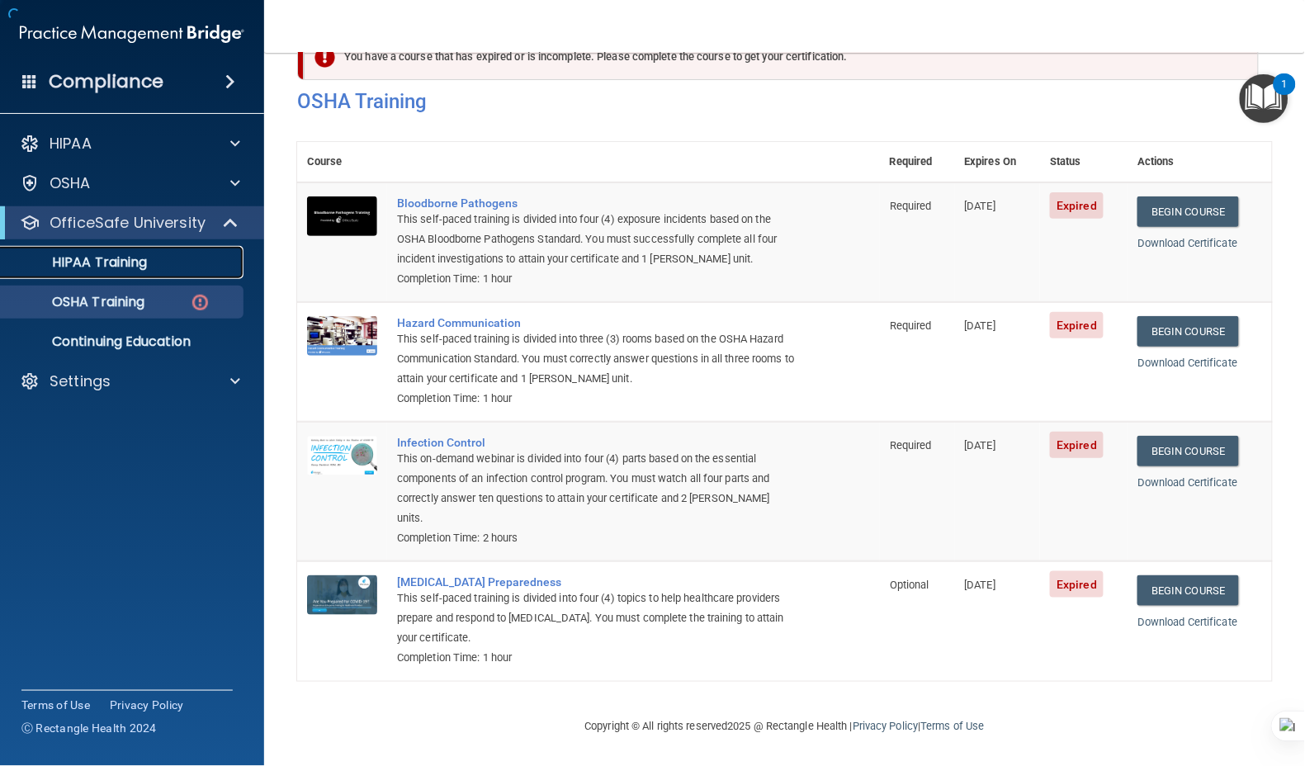
click at [123, 263] on p "HIPAA Training" at bounding box center [79, 262] width 136 height 17
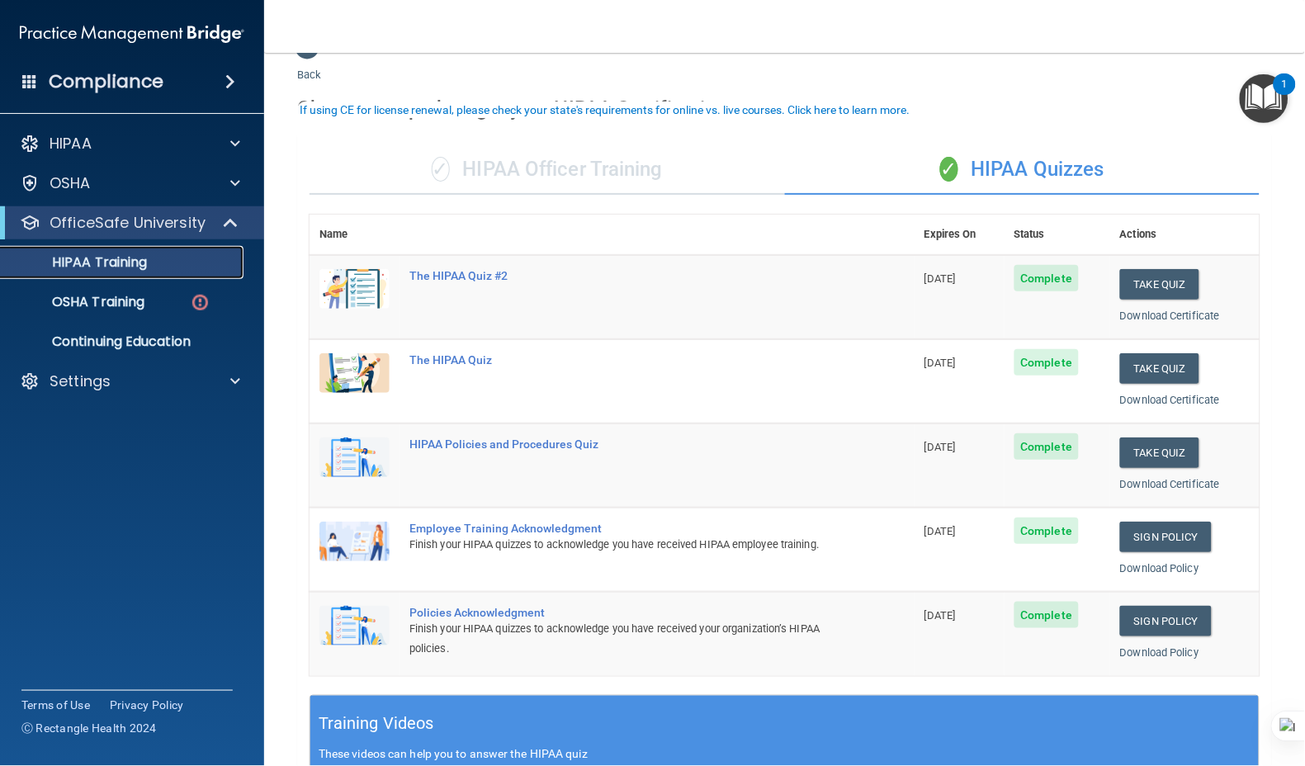
scroll to position [35, 0]
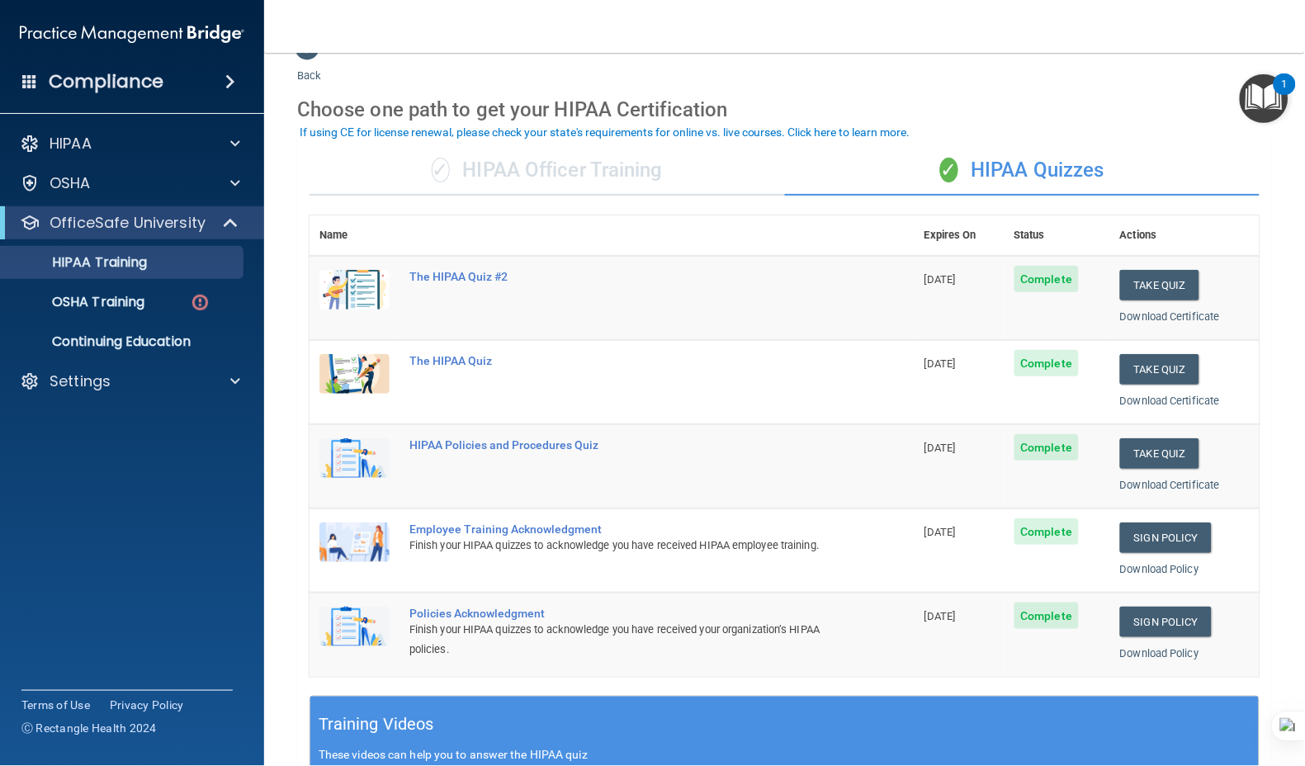
drag, startPoint x: 1257, startPoint y: 687, endPoint x: 1258, endPoint y: 673, distance: 14.9
click at [1256, 687] on main "Back Choose one path to get your HIPAA Certification ✓ HIPAA Officer Training ✓…" at bounding box center [784, 409] width 1041 height 713
drag, startPoint x: 83, startPoint y: 521, endPoint x: 74, endPoint y: 382, distance: 138.9
click at [83, 519] on accordion "HIPAA Documents and Policies Report an Incident Business Associates Emergency P…" at bounding box center [132, 336] width 265 height 432
click at [101, 307] on p "OSHA Training" at bounding box center [78, 302] width 134 height 17
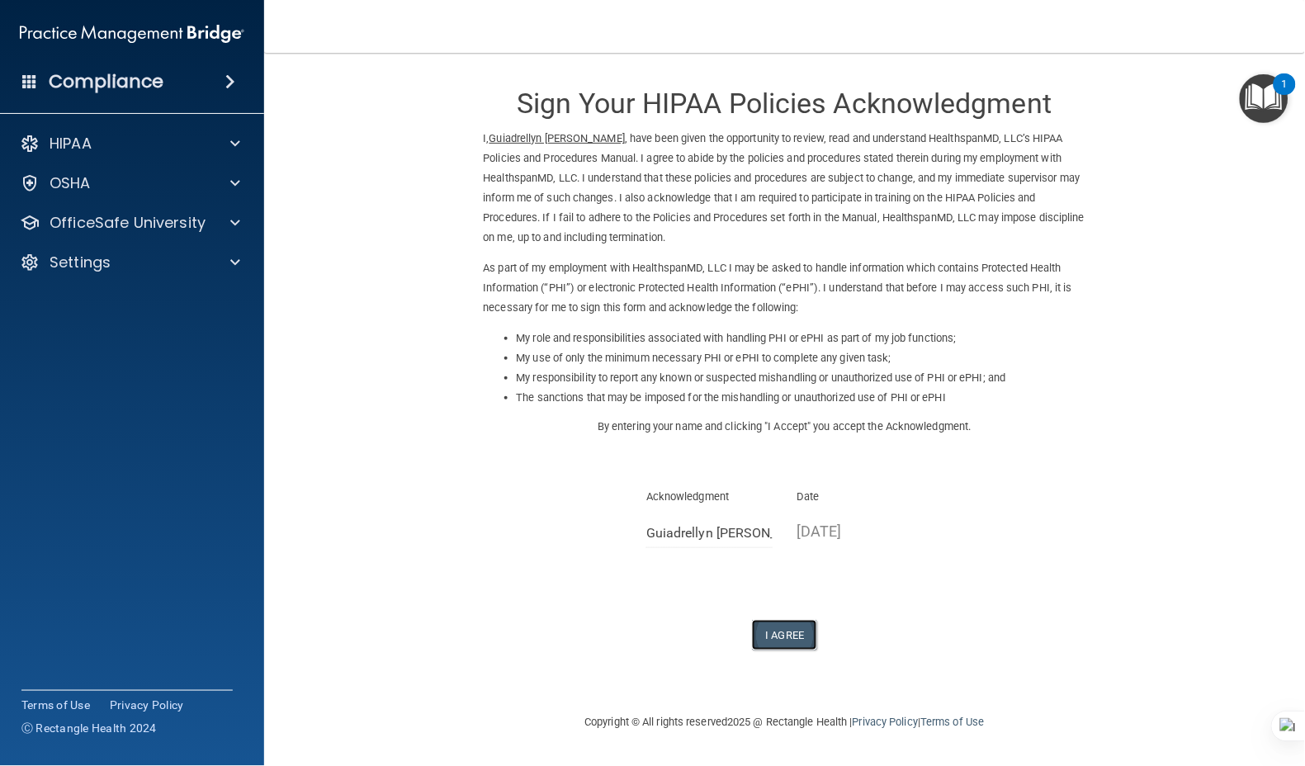
drag, startPoint x: 785, startPoint y: 633, endPoint x: 792, endPoint y: 622, distance: 13.0
click at [784, 633] on button "I Agree" at bounding box center [785, 635] width 66 height 31
